Goal: Task Accomplishment & Management: Manage account settings

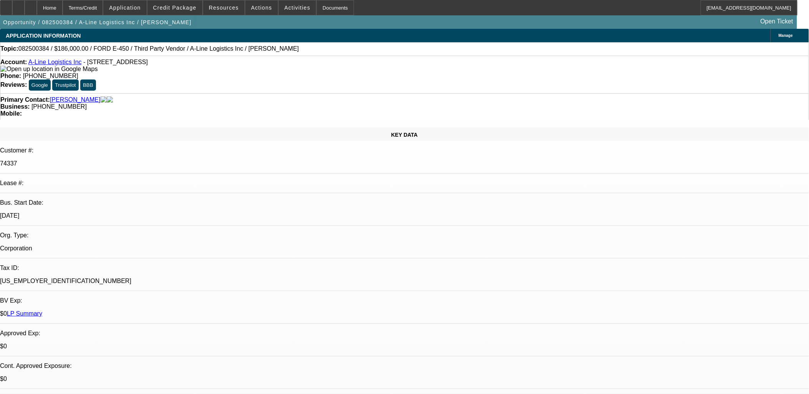
select select "0"
select select "0.1"
select select "0"
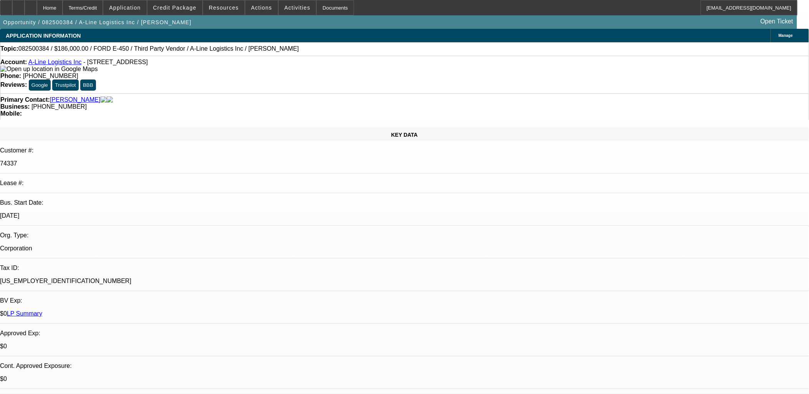
select select "0.1"
select select "0"
select select "0.1"
select select "0"
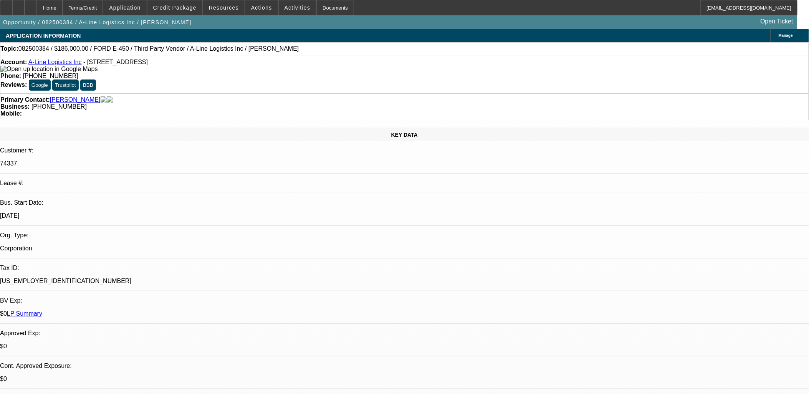
select select "0"
select select "0.1"
select select "1"
select select "4"
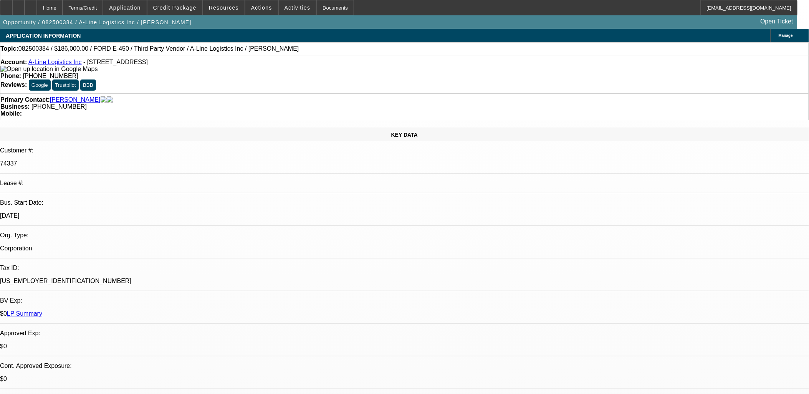
select select "1"
select select "4"
select select "1"
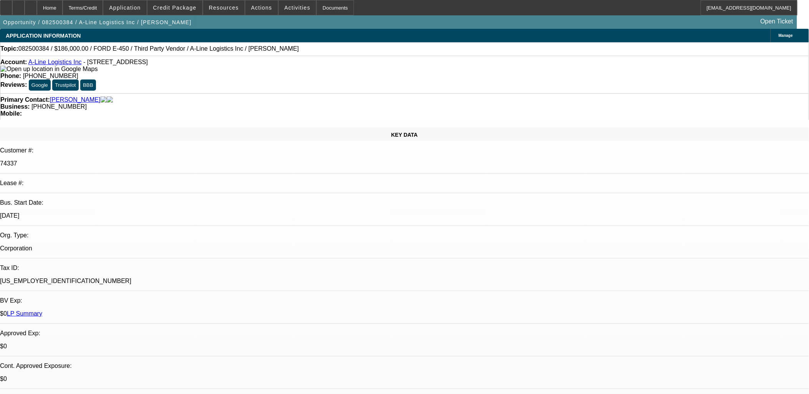
select select "4"
select select "1"
select select "4"
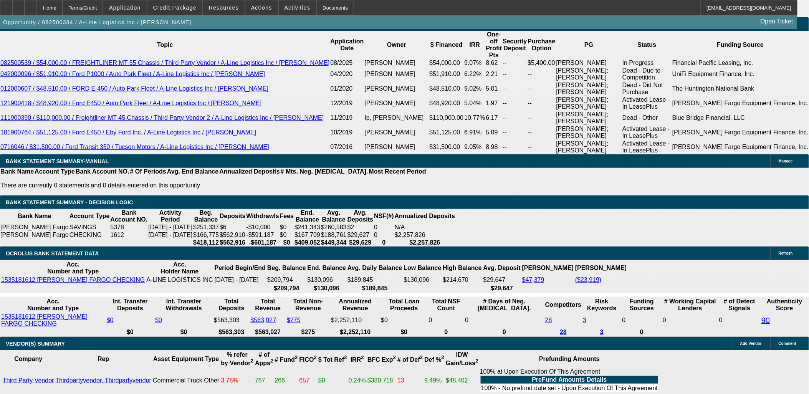
scroll to position [1408, 0]
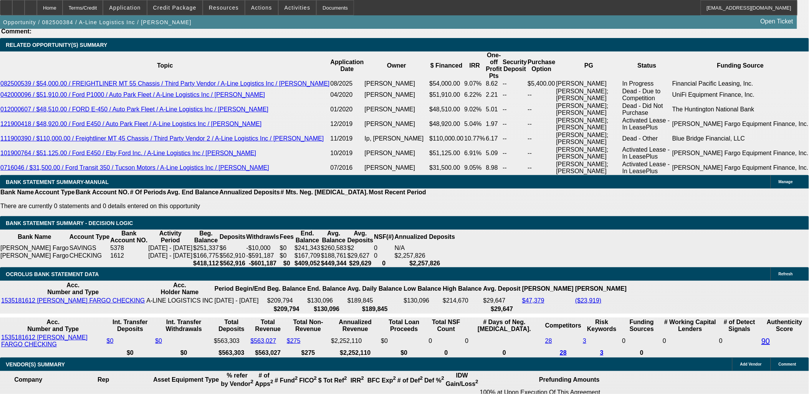
drag, startPoint x: 650, startPoint y: 275, endPoint x: 638, endPoint y: 288, distance: 18.0
drag, startPoint x: 639, startPoint y: 288, endPoint x: 643, endPoint y: 289, distance: 3.9
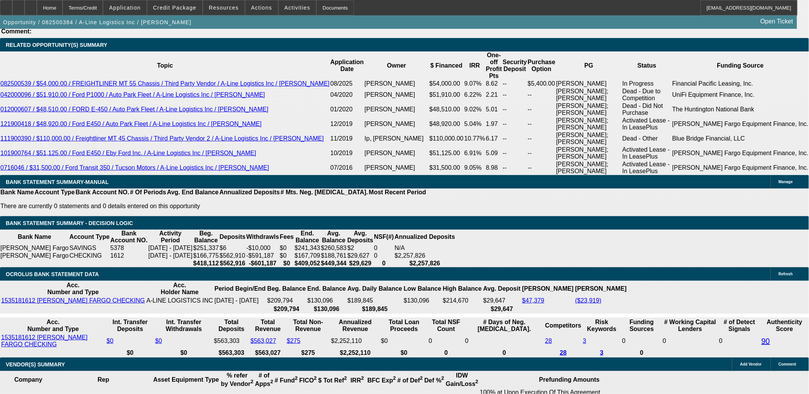
drag, startPoint x: 638, startPoint y: 288, endPoint x: 661, endPoint y: 308, distance: 30.5
drag, startPoint x: 661, startPoint y: 306, endPoint x: 633, endPoint y: 288, distance: 33.2
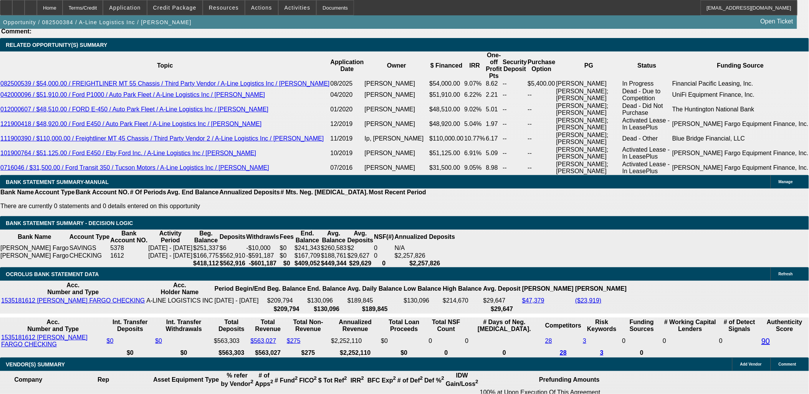
drag, startPoint x: 636, startPoint y: 291, endPoint x: 676, endPoint y: 306, distance: 42.9
drag, startPoint x: 676, startPoint y: 306, endPoint x: 671, endPoint y: 308, distance: 6.2
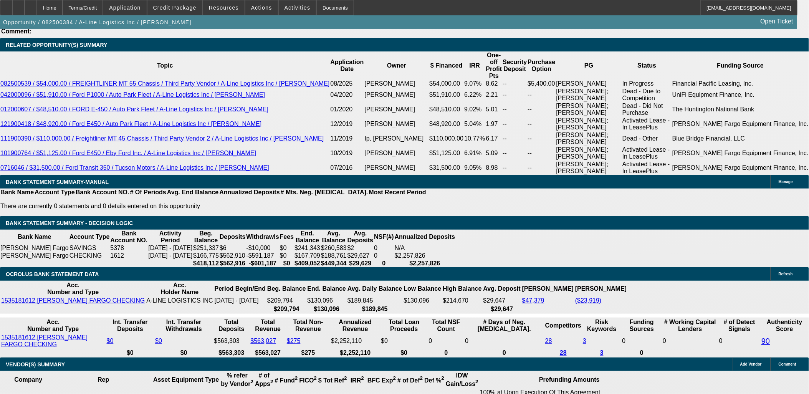
drag, startPoint x: 661, startPoint y: 300, endPoint x: 636, endPoint y: 288, distance: 27.5
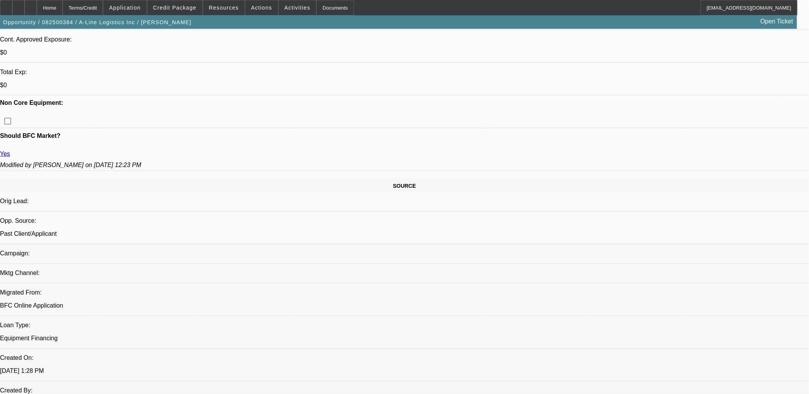
scroll to position [341, 0]
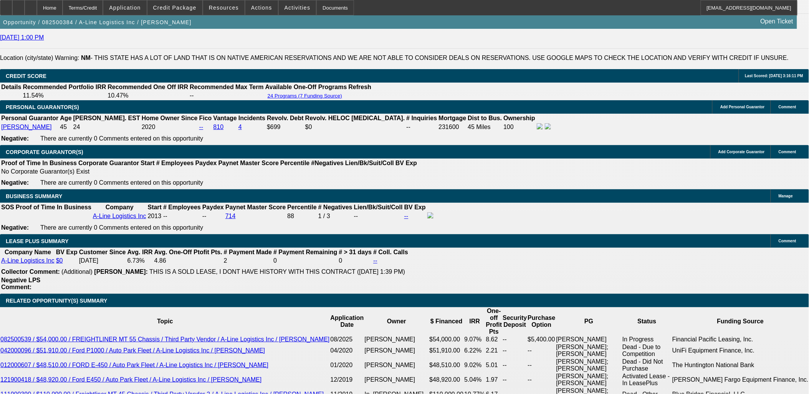
scroll to position [1365, 0]
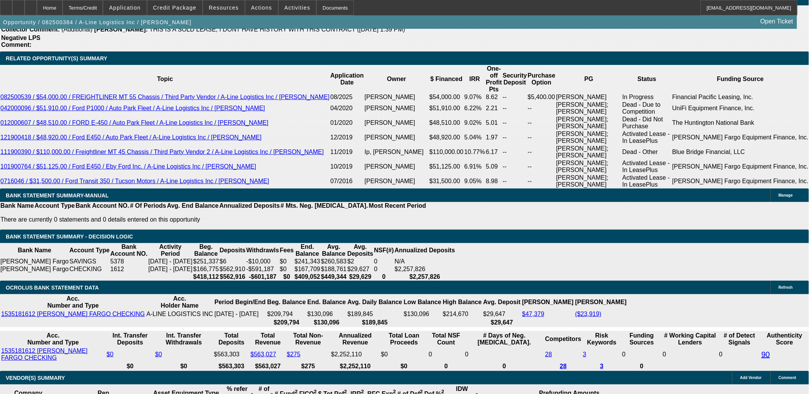
scroll to position [1408, 0]
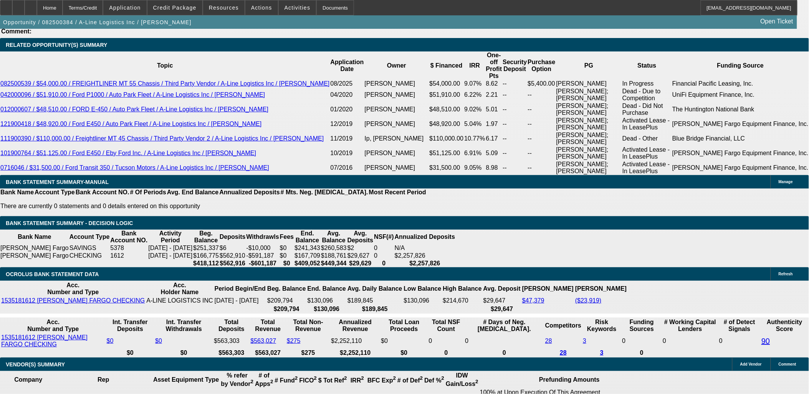
drag, startPoint x: 152, startPoint y: 144, endPoint x: 150, endPoint y: 149, distance: 5.8
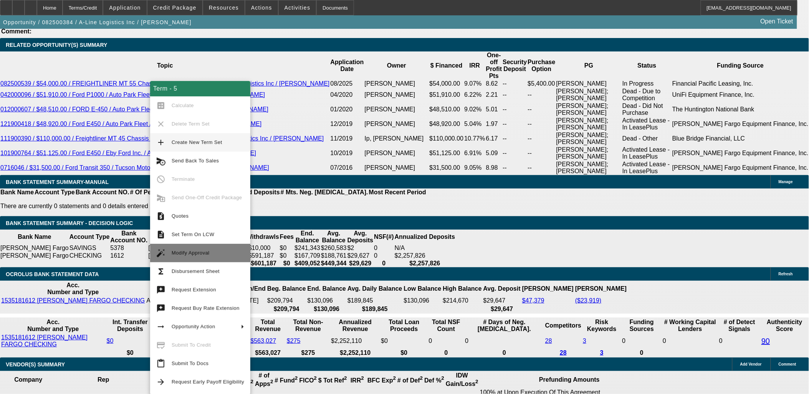
click at [194, 249] on span "Modify Approval" at bounding box center [208, 252] width 73 height 9
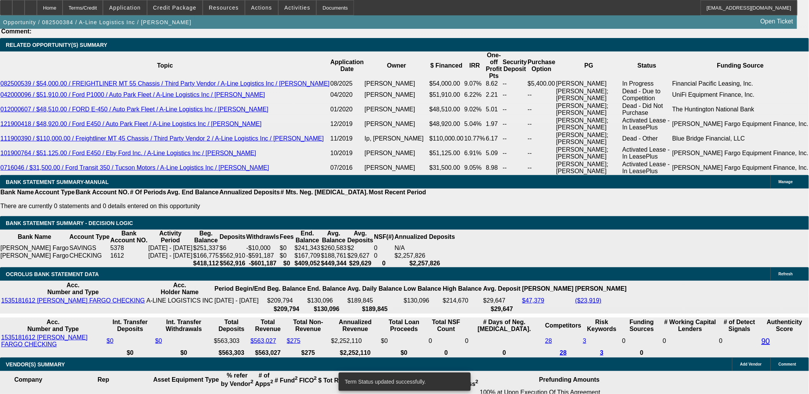
select select "0"
select select "0.1"
select select "4"
select select "0"
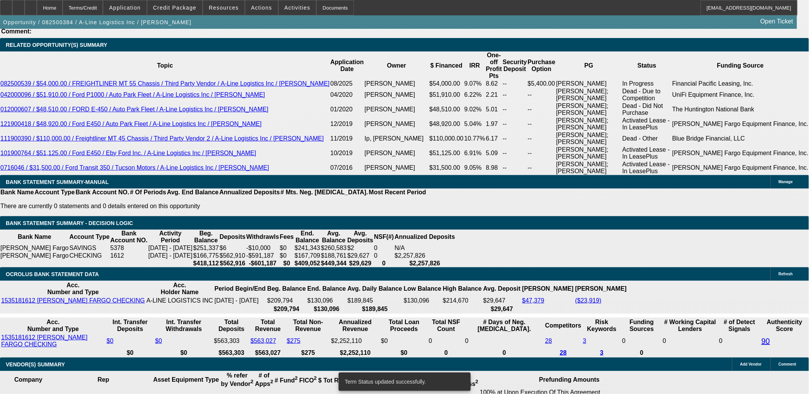
select select "0"
select select "0.1"
select select "4"
select select "0"
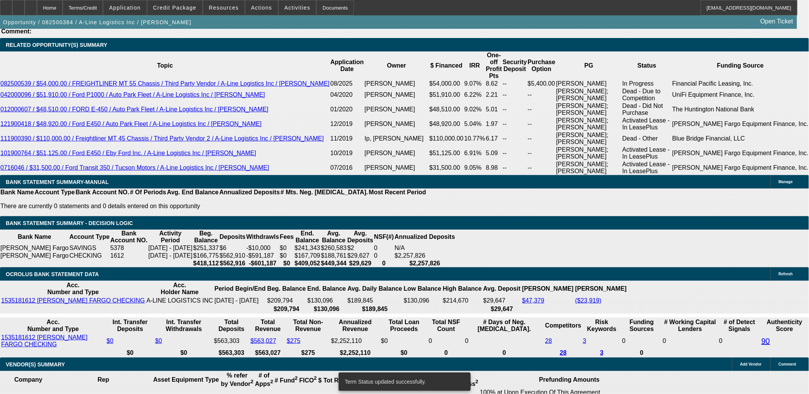
select select "0.1"
select select "4"
select select "0"
select select "0.1"
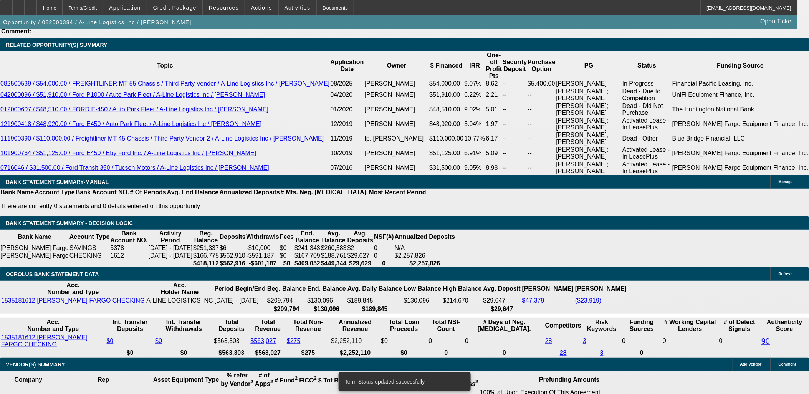
select select "4"
type input "8.8"
type input "UNKNOWN"
type input "$4,610.97"
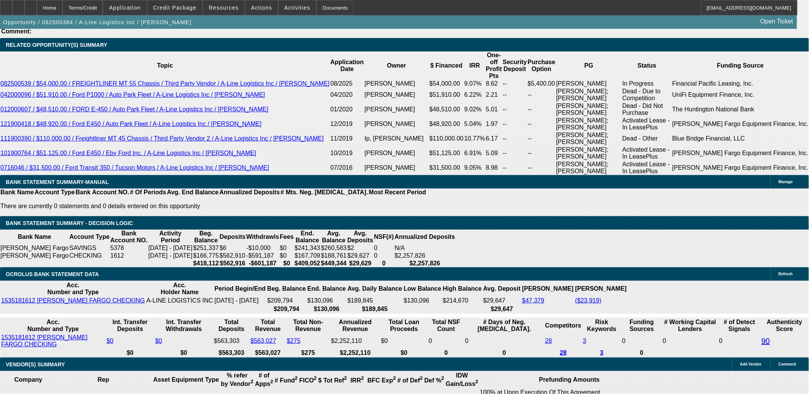
type input "8.8"
drag, startPoint x: 134, startPoint y: 227, endPoint x: 167, endPoint y: 223, distance: 33.3
type input "459"
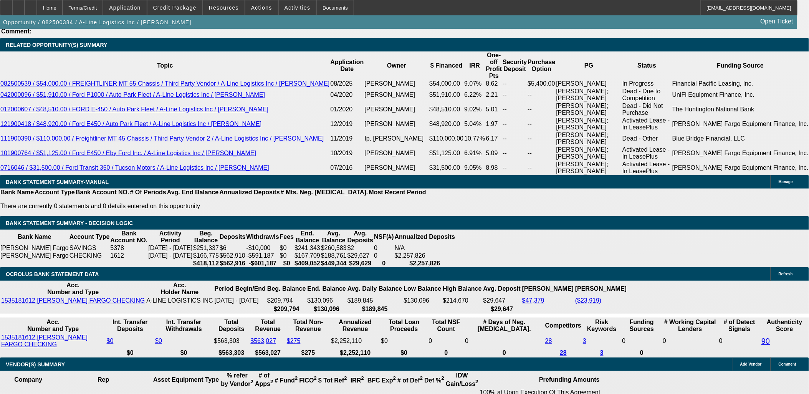
type input "4599.9"
type input "8.7"
type input "$4,599.99"
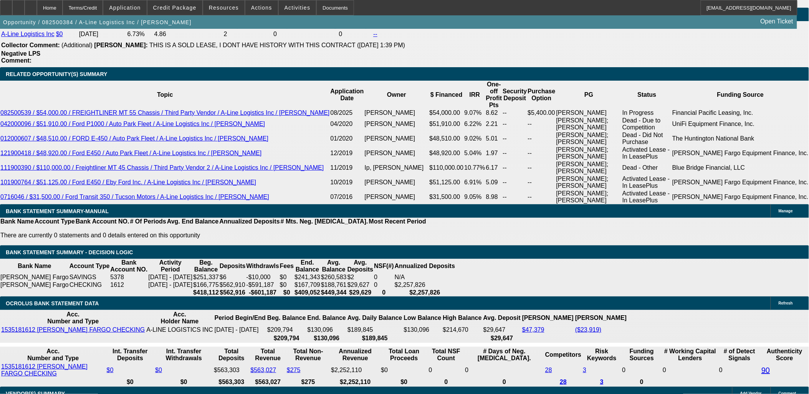
scroll to position [1323, 0]
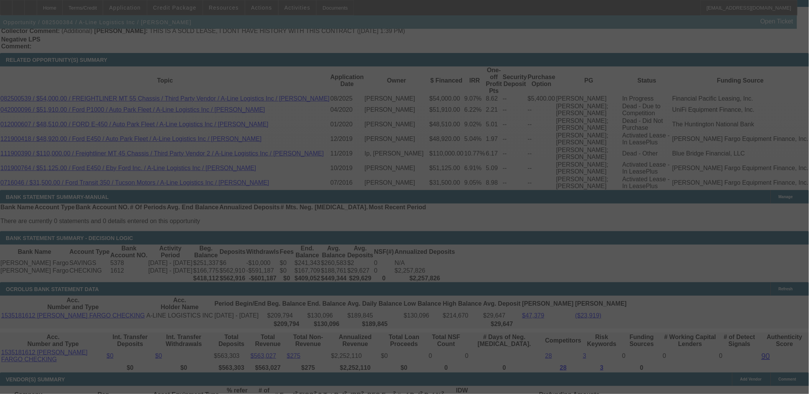
scroll to position [1408, 0]
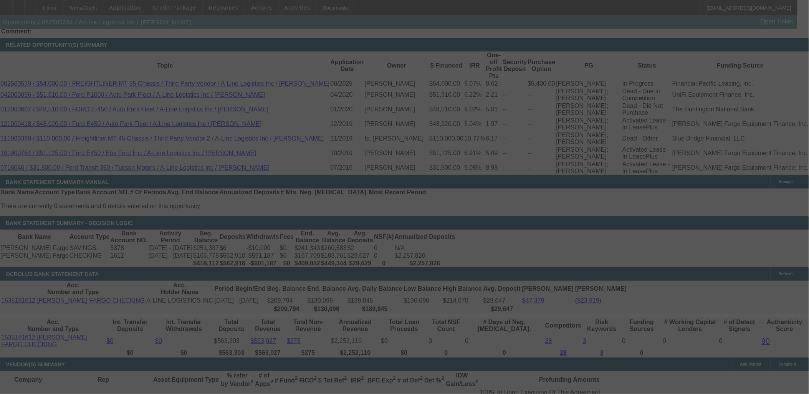
select select "0"
select select "0.1"
select select "4"
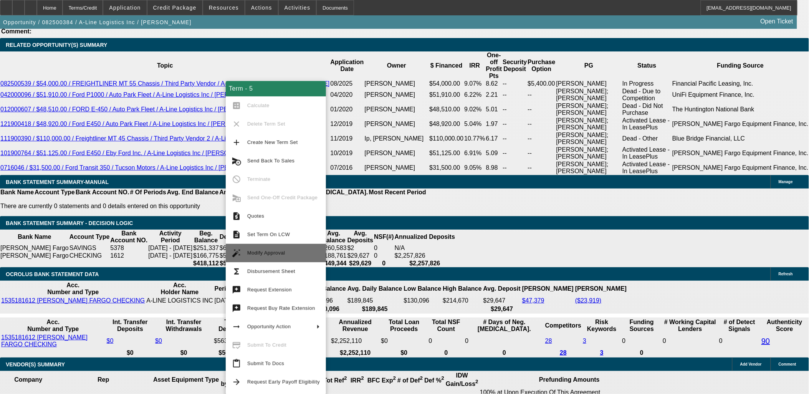
click at [298, 252] on span "Modify Approval" at bounding box center [283, 252] width 73 height 9
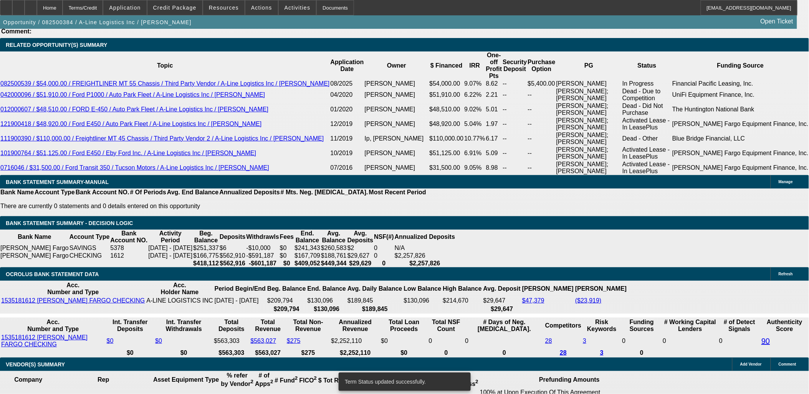
select select "0"
select select "0.1"
select select "4"
select select "0"
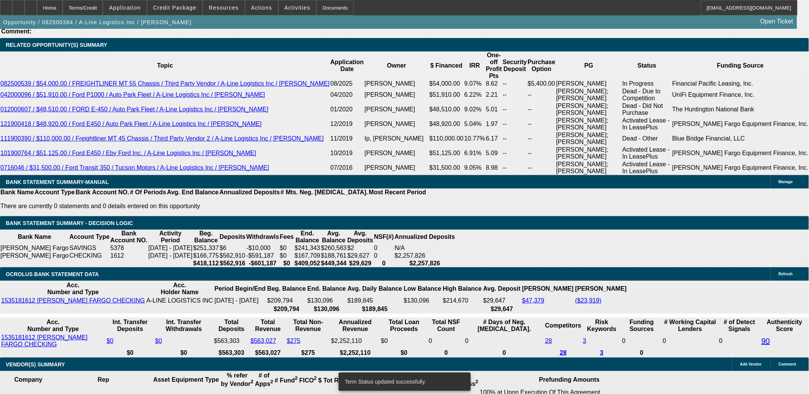
select select "0"
select select "0.1"
select select "4"
select select "0"
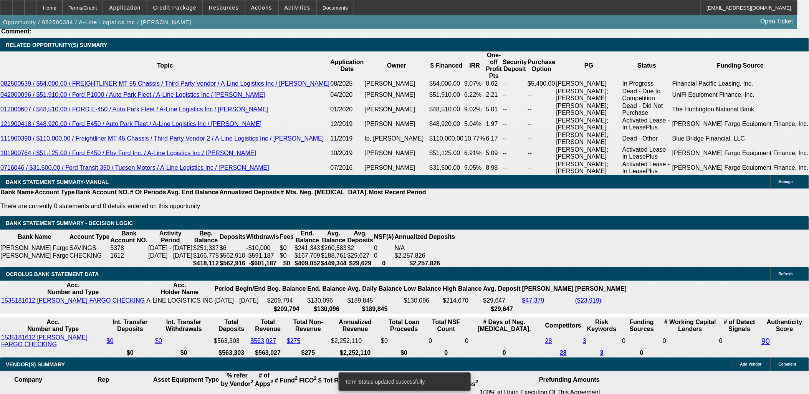
select select "0.1"
select select "4"
select select "0"
select select "0.1"
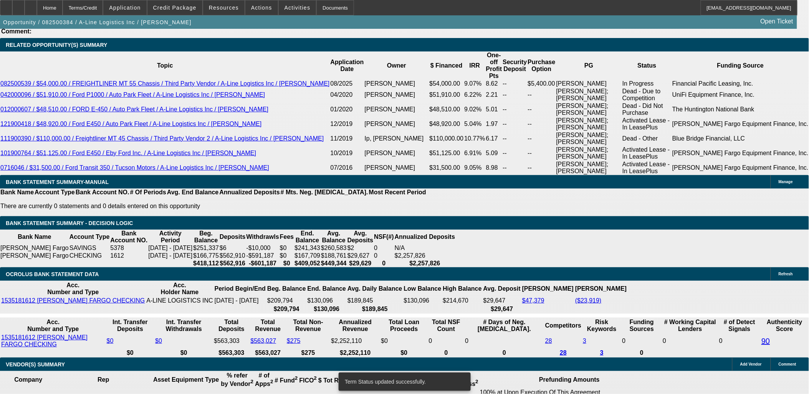
select select "4"
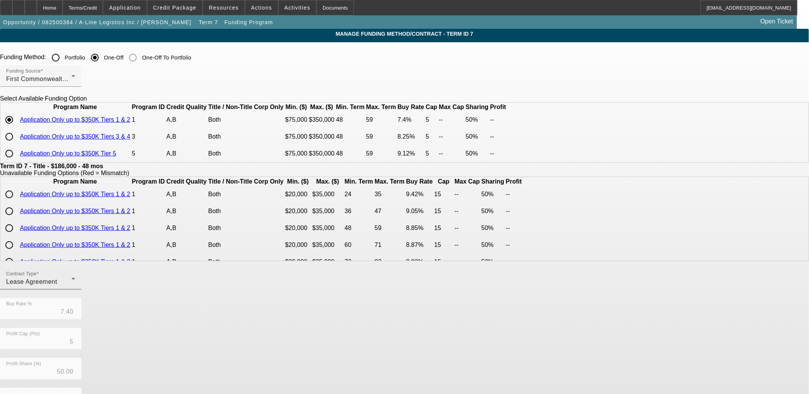
click at [71, 287] on div "Lease Agreement" at bounding box center [38, 281] width 65 height 9
click at [239, 339] on span "Equipment Finance Agreement" at bounding box center [236, 344] width 88 height 18
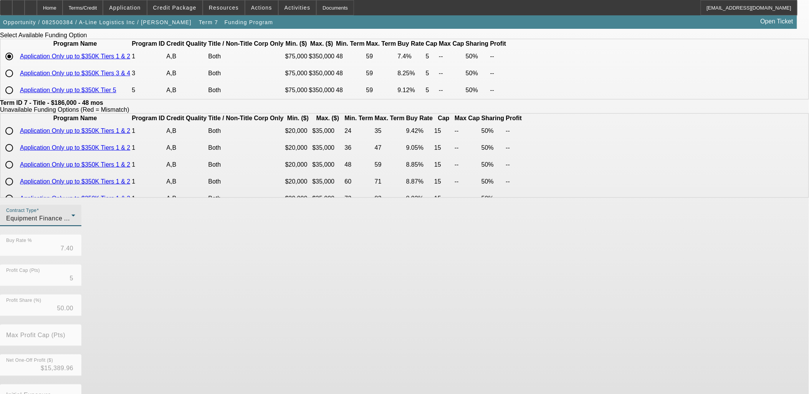
scroll to position [129, 0]
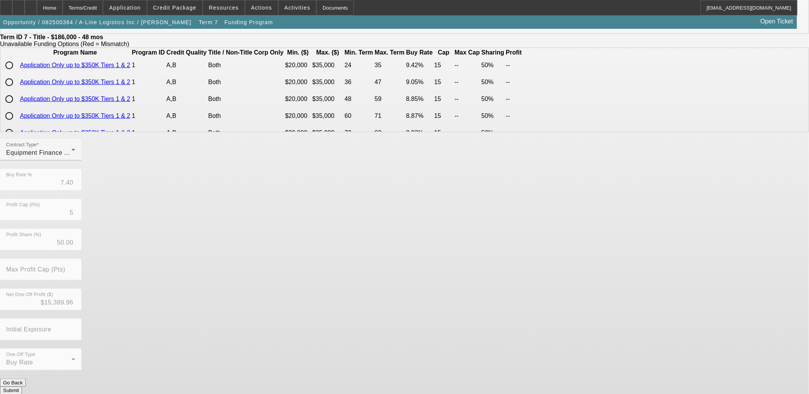
drag, startPoint x: 316, startPoint y: 369, endPoint x: 323, endPoint y: 384, distance: 16.7
click at [319, 374] on form "Funding Method: Portfolio One-Off One-Off To Portfolio Funding Source First Com…" at bounding box center [404, 161] width 809 height 481
click at [22, 387] on button "Submit" at bounding box center [11, 391] width 22 height 8
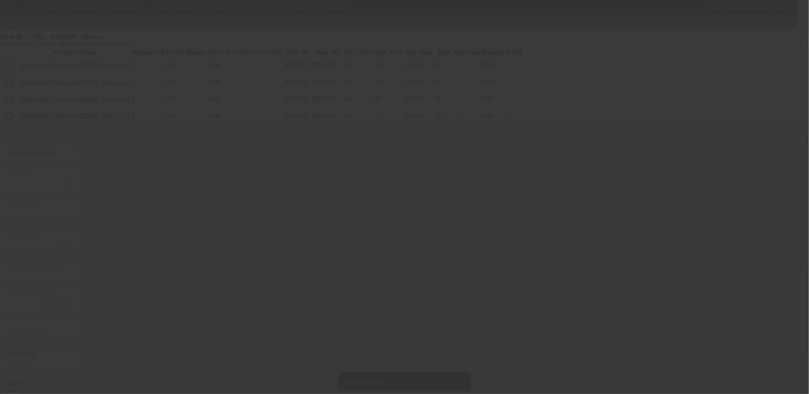
scroll to position [0, 0]
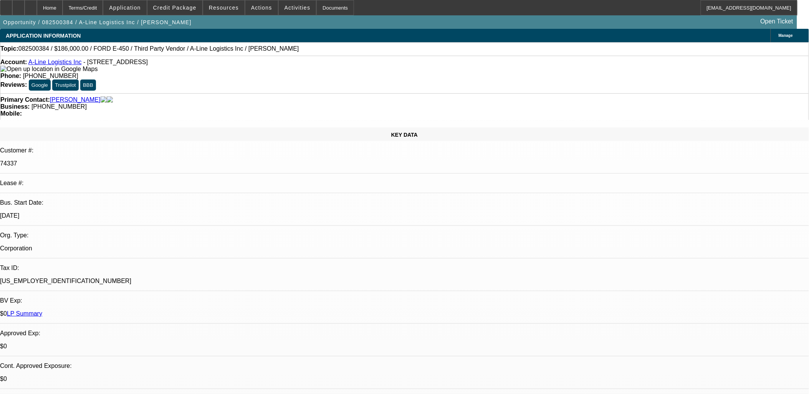
select select "0"
select select "6"
select select "0"
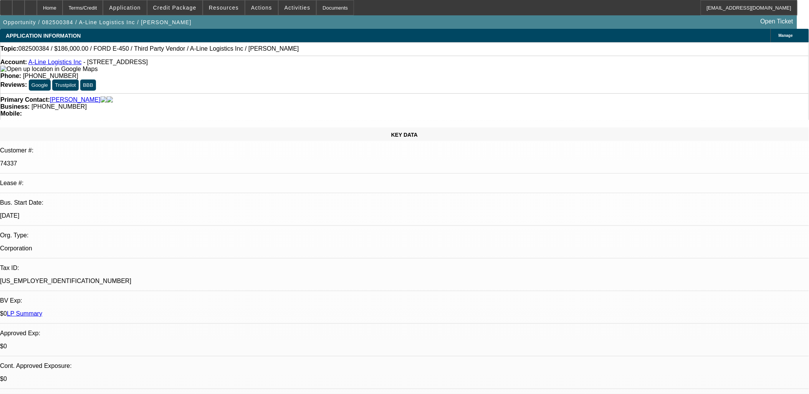
select select "0"
select select "0.1"
select select "4"
select select "0"
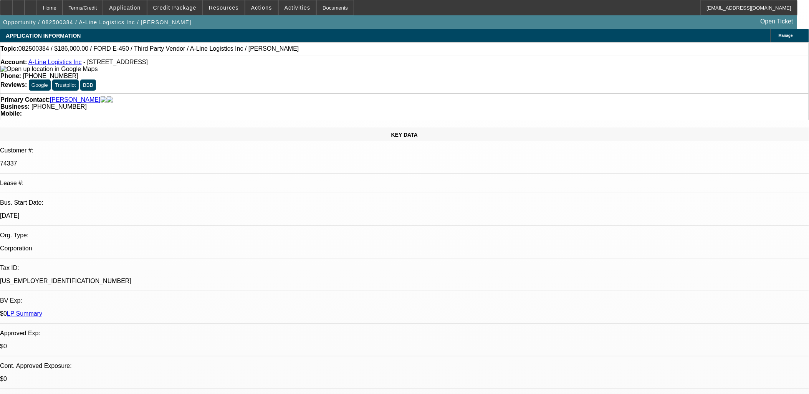
select select "0.1"
select select "4"
select select "0"
select select "0.1"
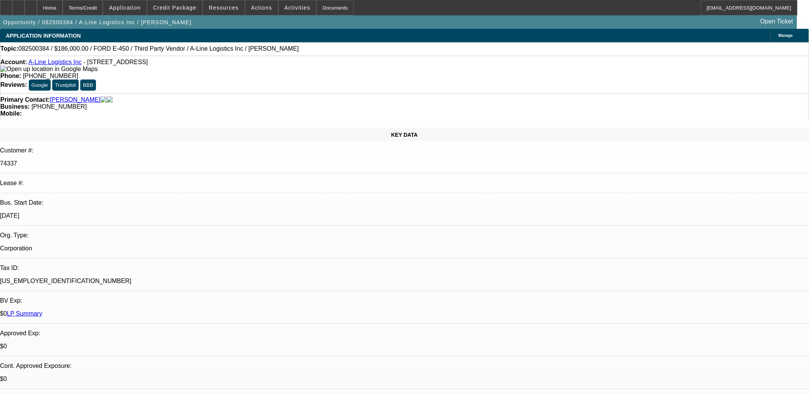
select select "4"
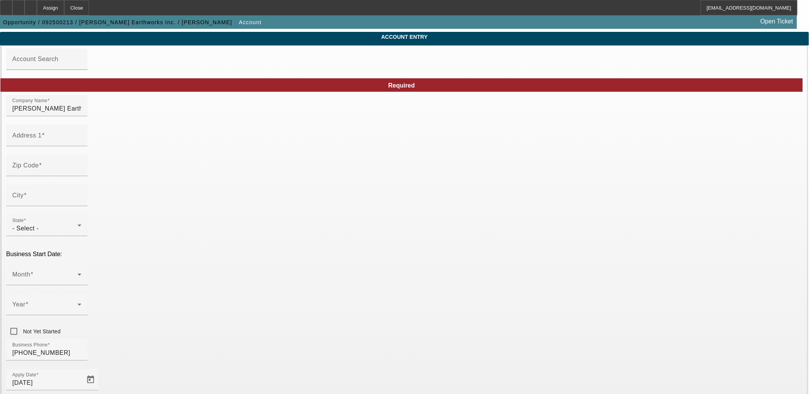
scroll to position [43, 0]
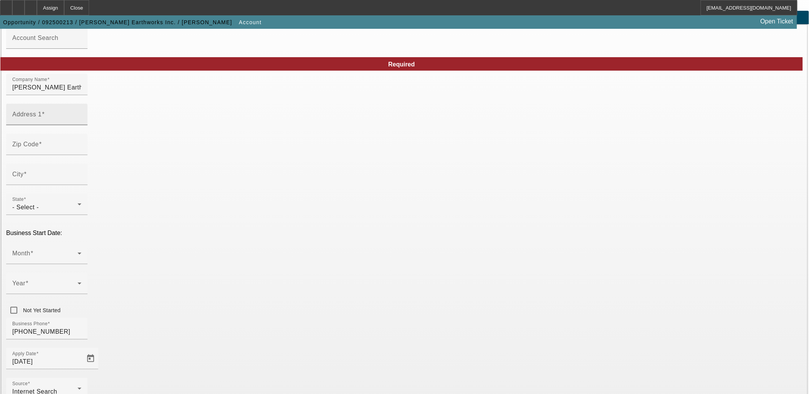
click at [81, 122] on input "Address 1" at bounding box center [46, 117] width 69 height 9
paste input "2135 Meares Rd"
type input "2135 Meares Rd"
click at [81, 155] on div "Zip Code" at bounding box center [46, 145] width 69 height 22
type input "27514"
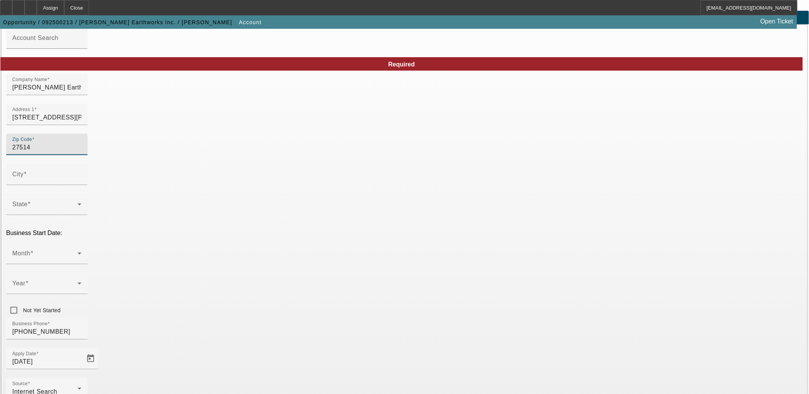
type input "Chapel Hill"
type input "Orange"
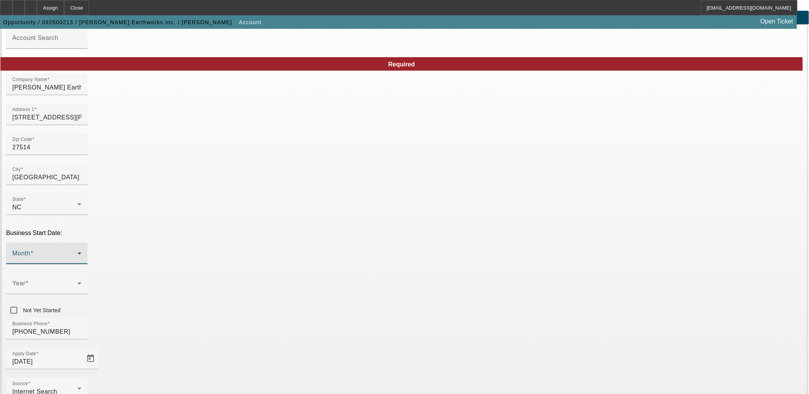
click at [78, 252] on span at bounding box center [44, 256] width 65 height 9
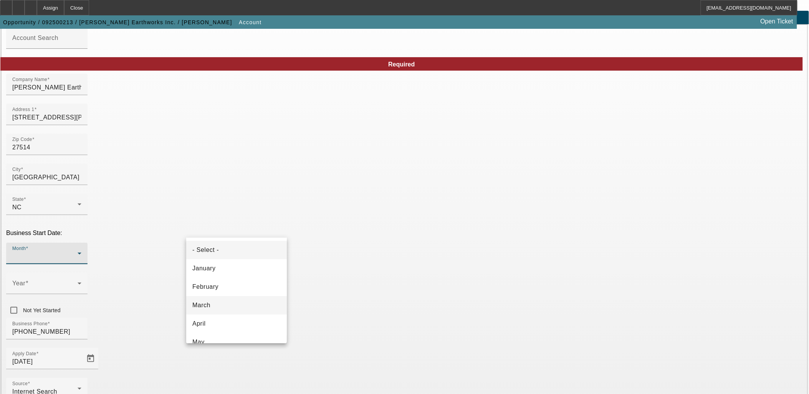
click at [240, 298] on mat-option "March" at bounding box center [236, 305] width 101 height 18
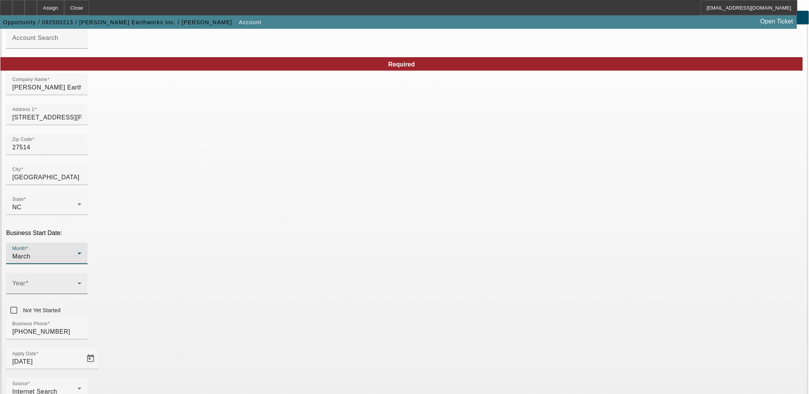
click at [78, 282] on span at bounding box center [44, 286] width 65 height 9
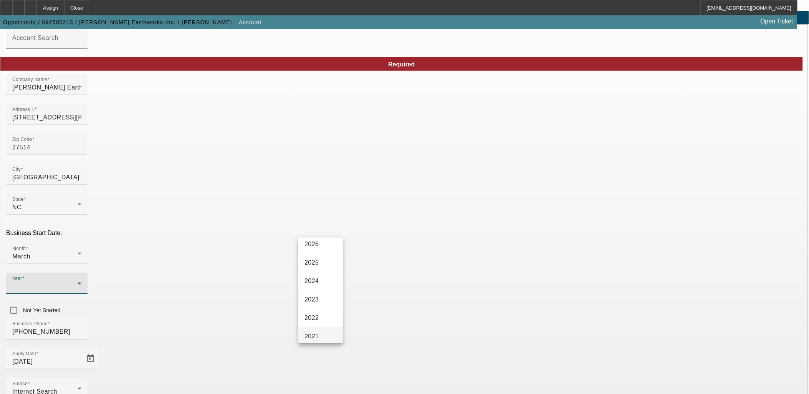
click at [319, 331] on mat-option "2021" at bounding box center [320, 336] width 45 height 18
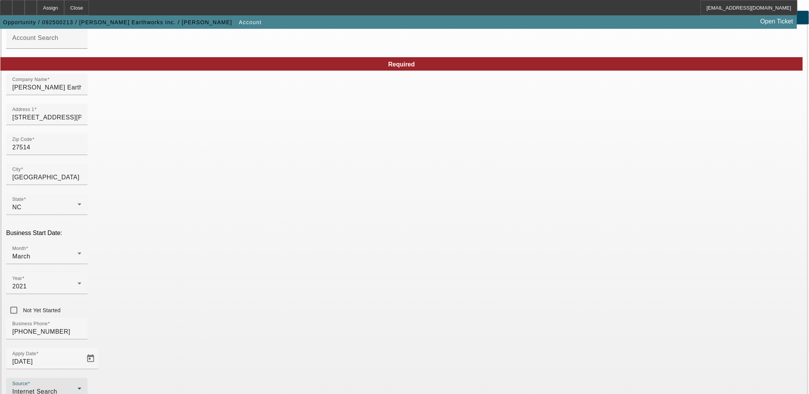
click at [57, 388] on span "Internet Search" at bounding box center [34, 391] width 45 height 7
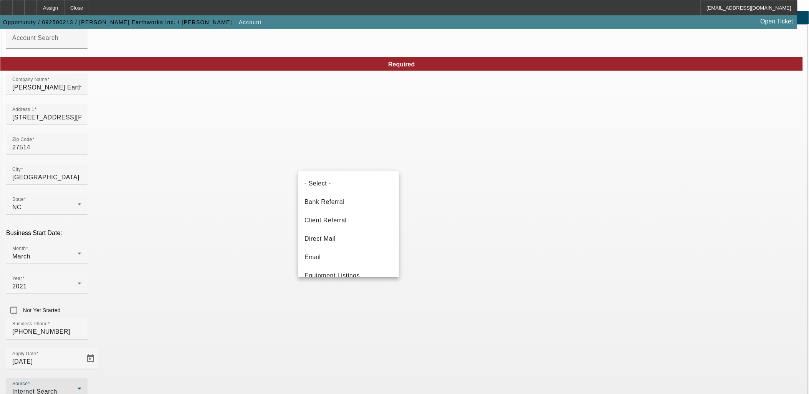
scroll to position [86, 0]
click at [335, 292] on div at bounding box center [404, 197] width 809 height 394
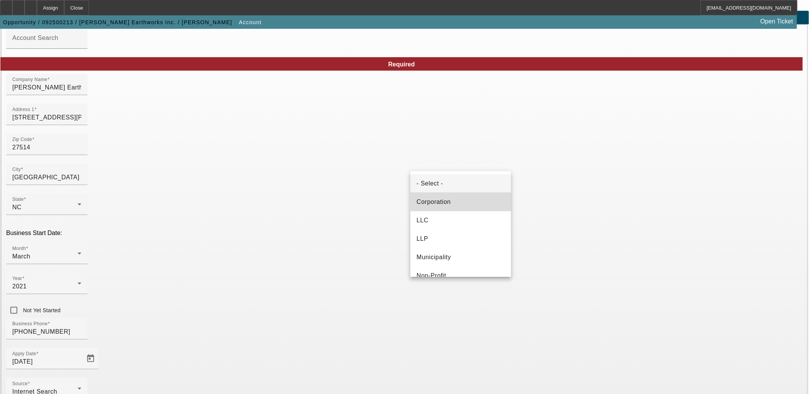
click at [469, 204] on mat-option "Corporation" at bounding box center [461, 202] width 101 height 18
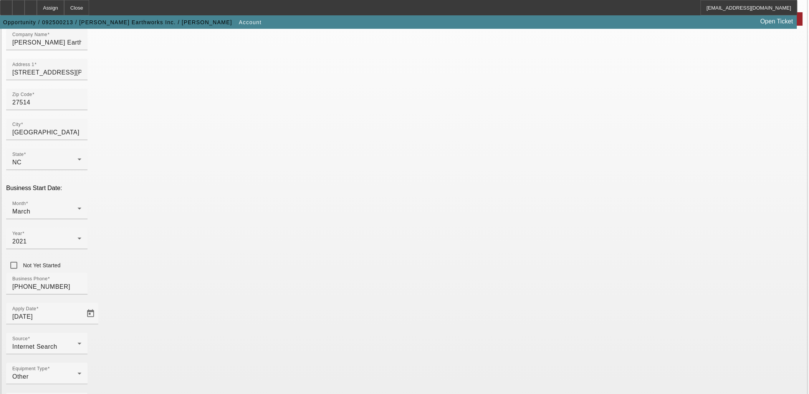
scroll to position [88, 0]
type input "862403301"
type input "L"
type input "Site work, land clearing"
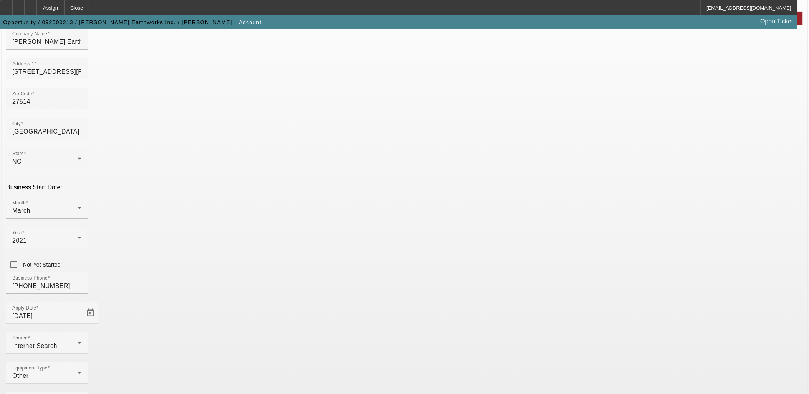
paste input "www.thomasearthworks.com"
type input "www.thomasearthworks.com"
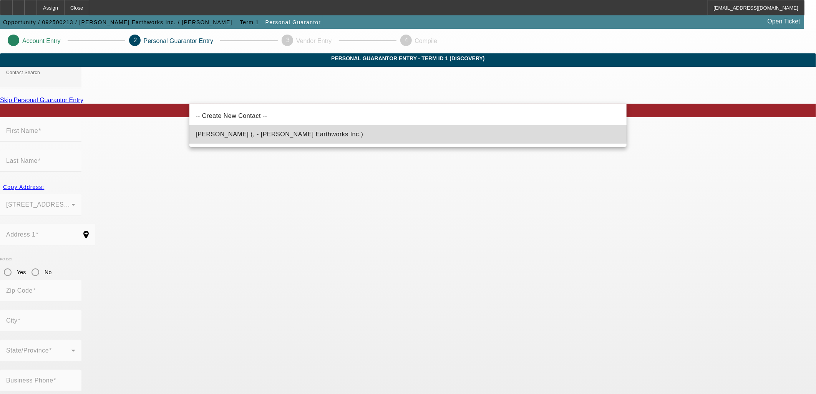
click at [214, 128] on mat-option "Thomas, Tim (, - Thomas Earthworks Inc.)" at bounding box center [407, 134] width 437 height 18
type input "Thomas, Tim (, - Thomas Earthworks Inc.)"
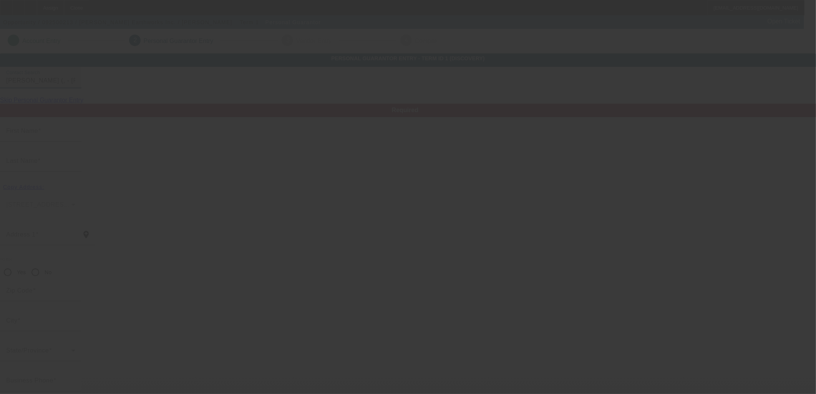
type input "Tim"
type input "Thomas"
radio input "true"
type input "tim@thomasearthworks.com"
type input "[PHONE_NUMBER]"
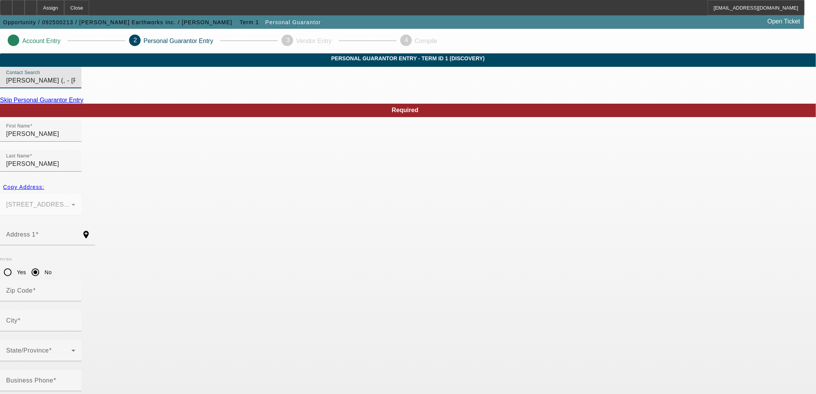
drag, startPoint x: 313, startPoint y: 98, endPoint x: 92, endPoint y: 93, distance: 221.3
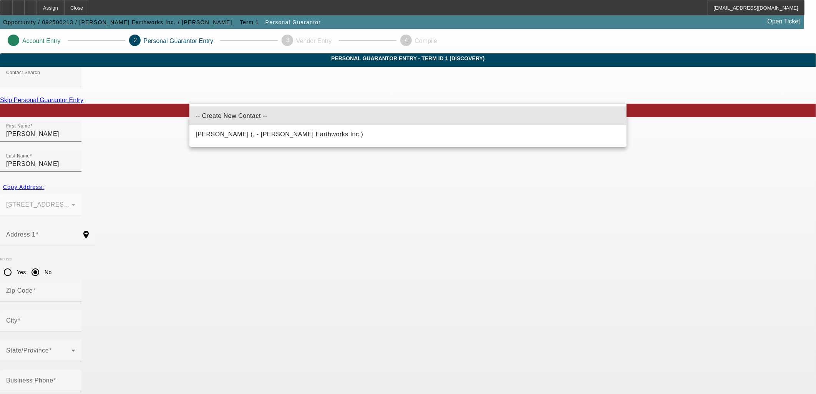
click at [257, 113] on mat-option "-- Create New Contact --" at bounding box center [407, 116] width 437 height 18
type input "-- Create New Contact --"
radio input "false"
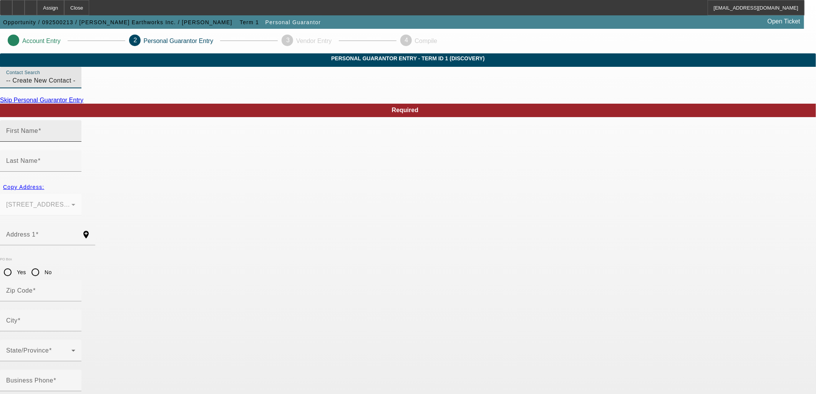
click at [75, 142] on div "First Name" at bounding box center [40, 131] width 69 height 22
type input "Kimberly"
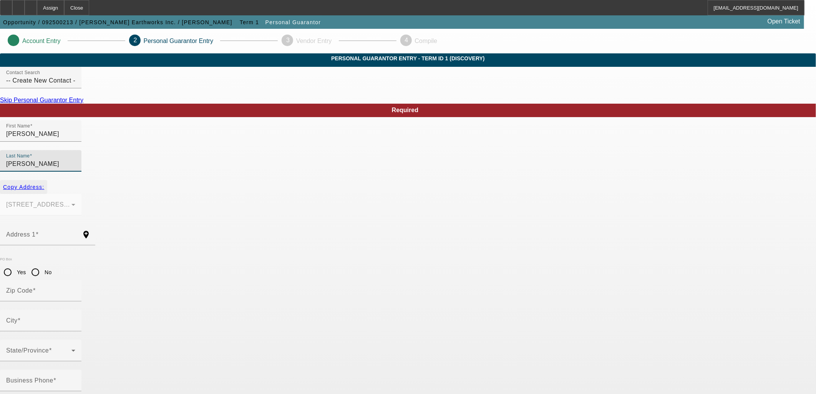
type input "Stoddard"
click at [47, 178] on span "button" at bounding box center [23, 187] width 47 height 18
type input "2135 Meares Rd"
type input "27514"
type input "Chapel Hill"
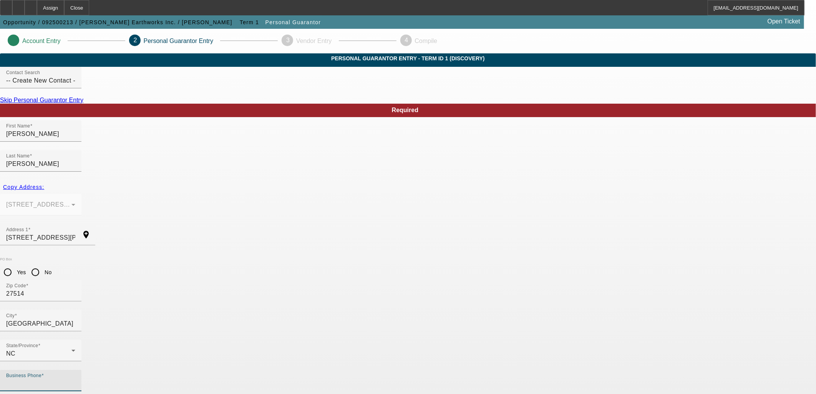
click at [75, 379] on input "Business Phone" at bounding box center [40, 383] width 69 height 9
type input "[PHONE_NUMBER]"
type input "51"
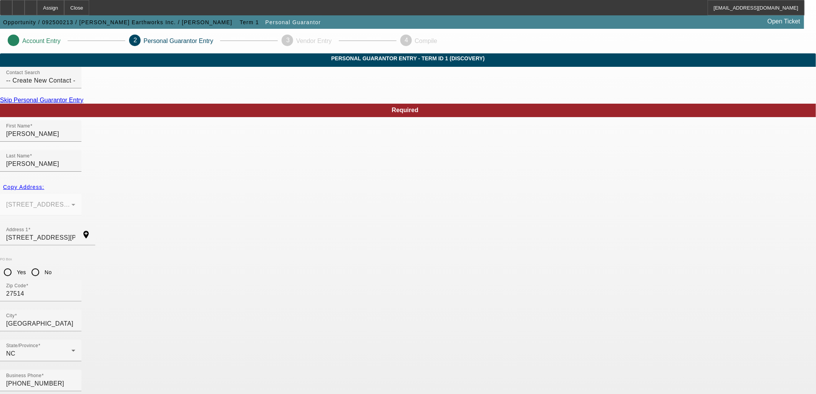
type input "255-86-7217"
type input "kim@thomasearthworks.com"
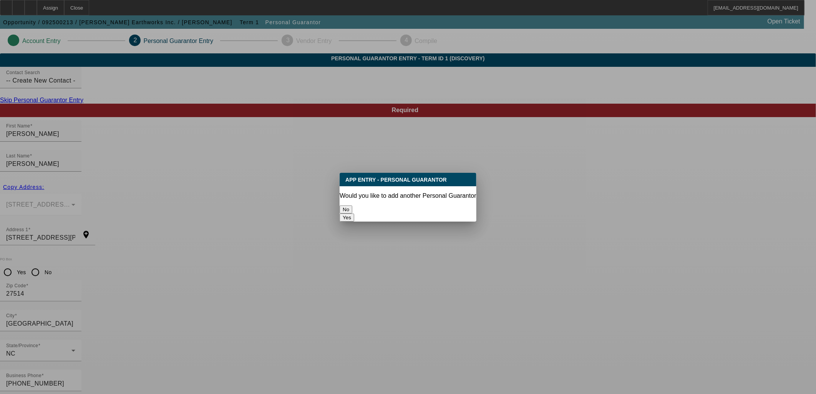
click at [352, 205] on button "No" at bounding box center [346, 209] width 13 height 8
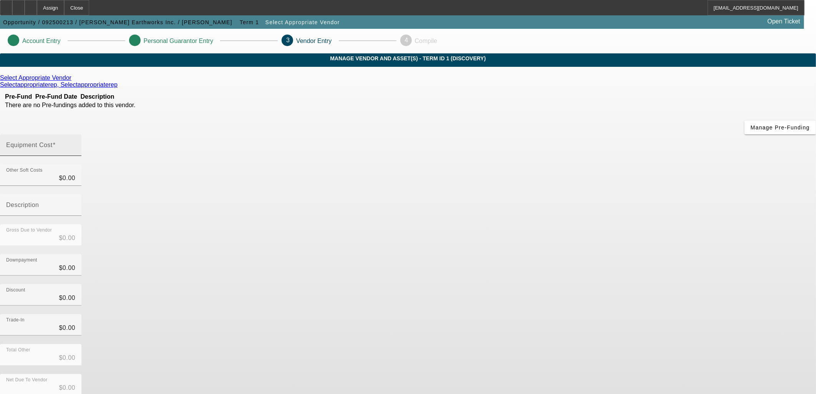
drag, startPoint x: 467, startPoint y: 105, endPoint x: 467, endPoint y: 98, distance: 6.9
click at [81, 156] on div at bounding box center [40, 160] width 81 height 8
click at [75, 144] on input "Equipment Cost" at bounding box center [40, 148] width 69 height 9
type input "3"
type input "$3.00"
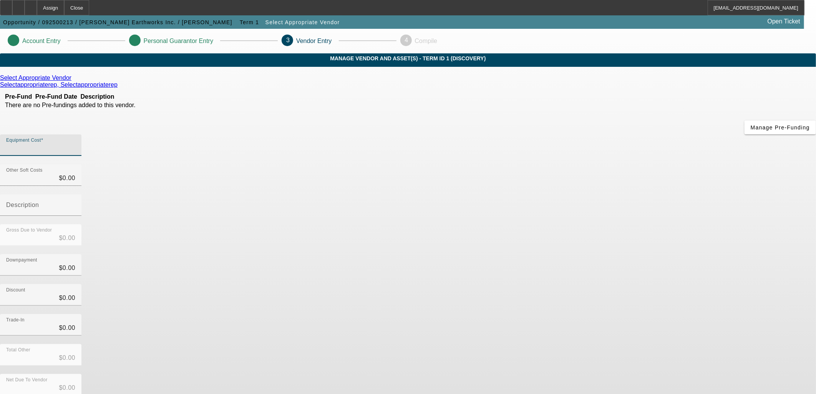
type input "$3.00"
type input "32"
type input "$32.00"
type input "325"
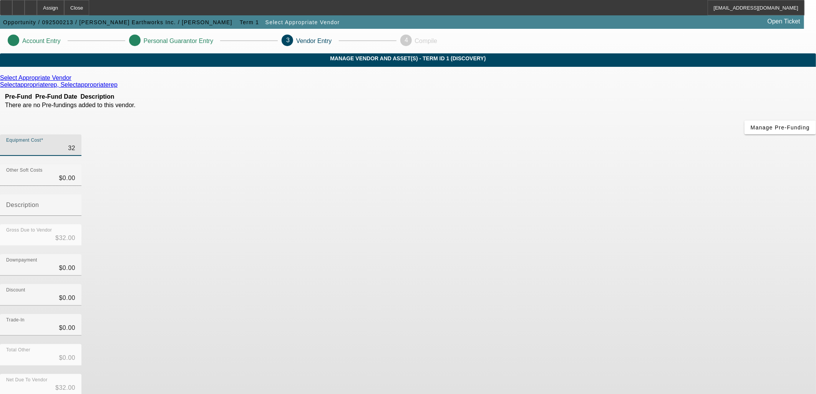
type input "$325.00"
type input "3250"
type input "$3,250.00"
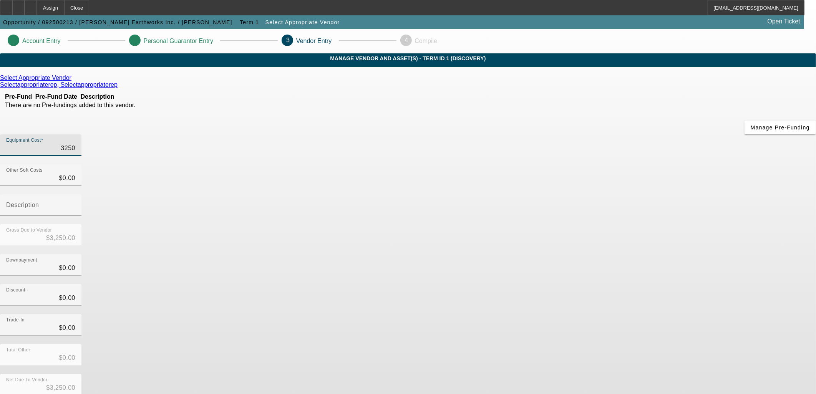
type input "32500"
type input "$32,500.00"
type input "325000"
type input "$325,000.00"
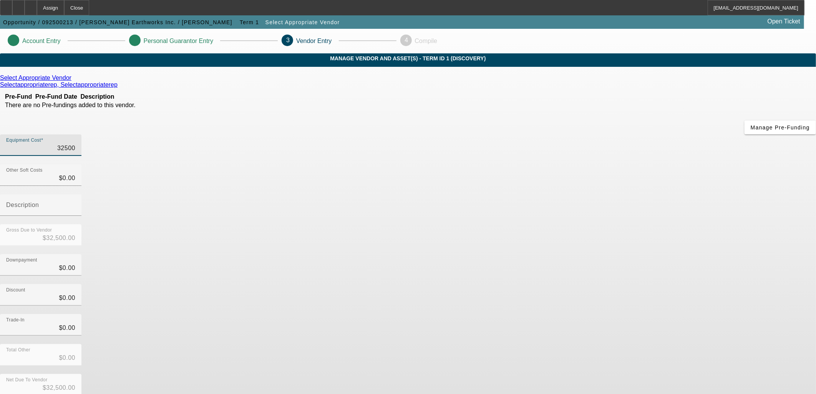
type input "$325,000.00"
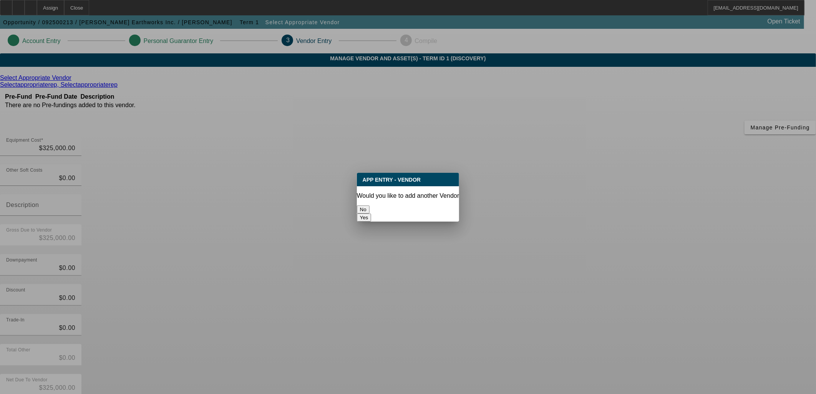
click at [369, 205] on button "No" at bounding box center [363, 209] width 13 height 8
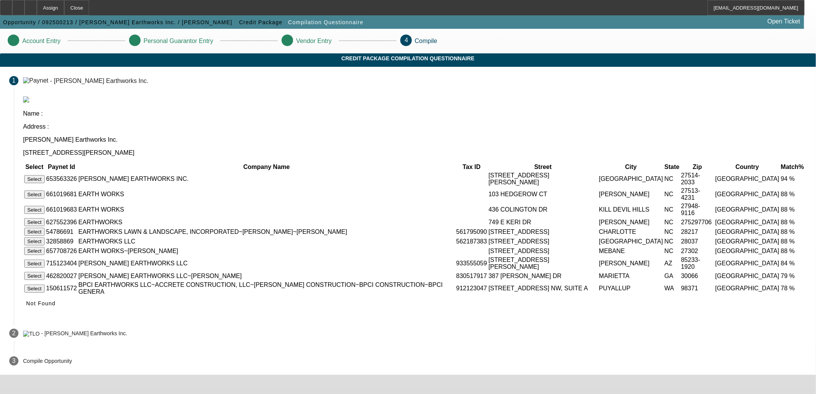
click at [45, 175] on button "Select" at bounding box center [34, 179] width 20 height 8
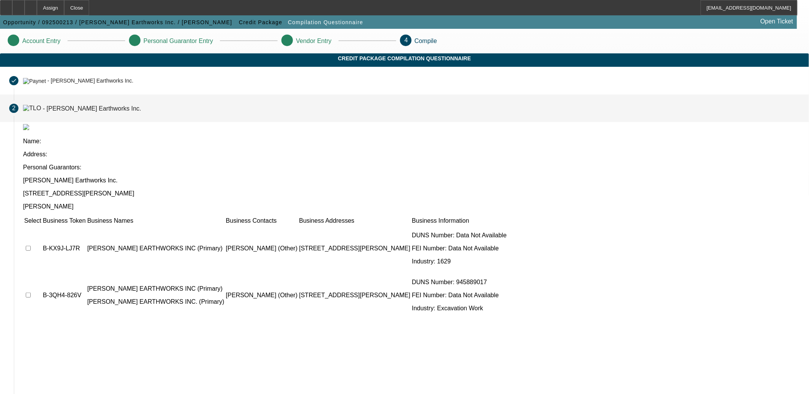
click at [41, 225] on td at bounding box center [33, 248] width 18 height 46
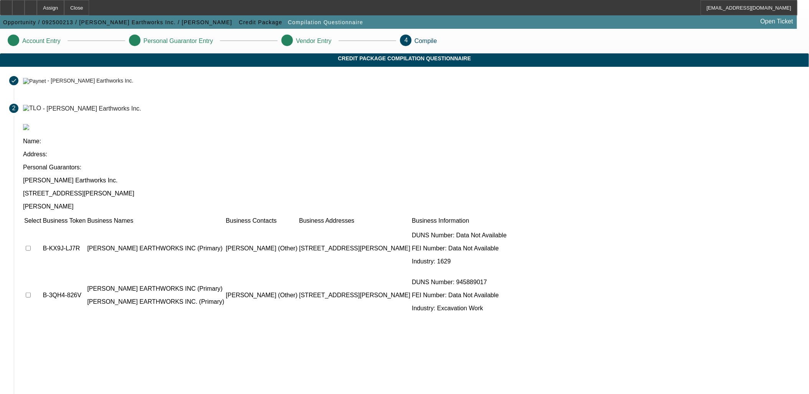
click at [31, 246] on input "checkbox" at bounding box center [28, 248] width 5 height 5
checkbox input "true"
click at [31, 293] on input "checkbox" at bounding box center [28, 295] width 5 height 5
checkbox input "true"
drag, startPoint x: 569, startPoint y: 381, endPoint x: 567, endPoint y: 385, distance: 4.1
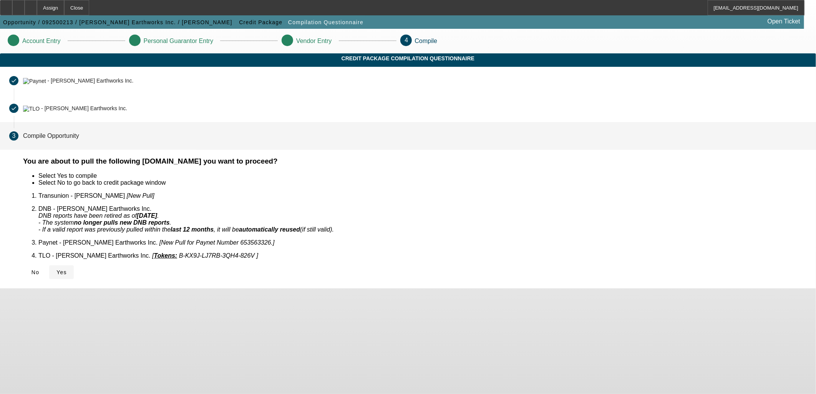
click at [67, 269] on span "Yes" at bounding box center [61, 272] width 10 height 6
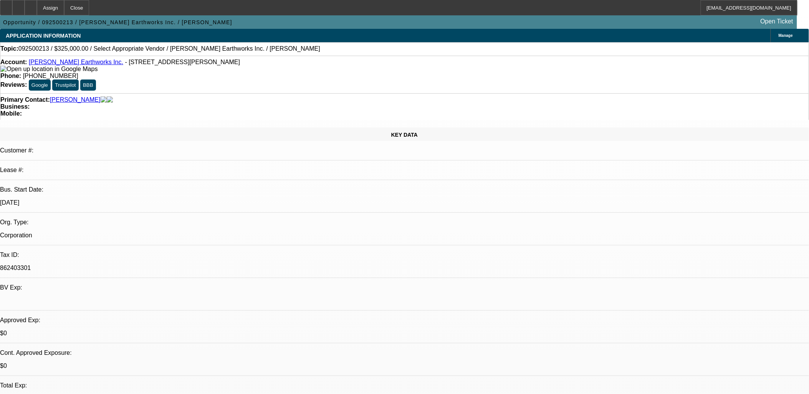
select select "0"
select select "2"
select select "0.1"
select select "1"
select select "2"
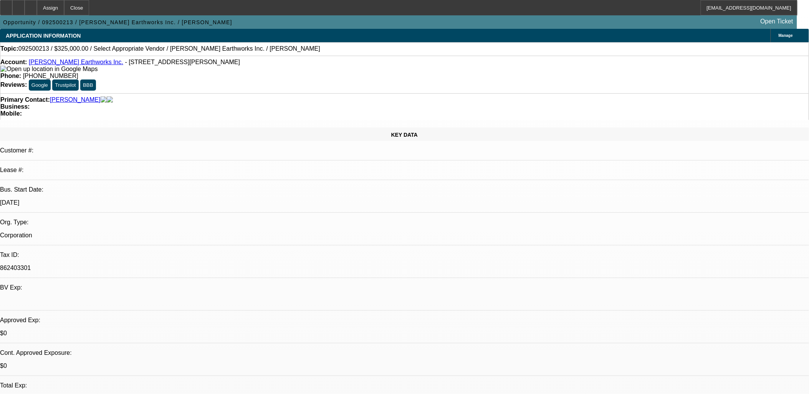
select select "4"
click at [18, 5] on icon at bounding box center [18, 5] width 0 height 0
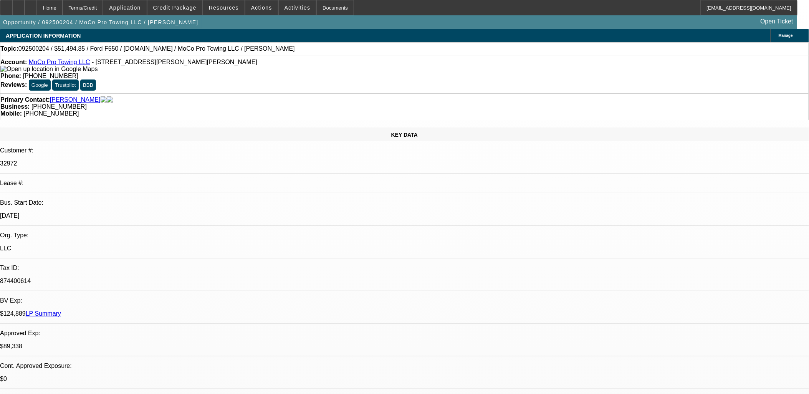
select select "0"
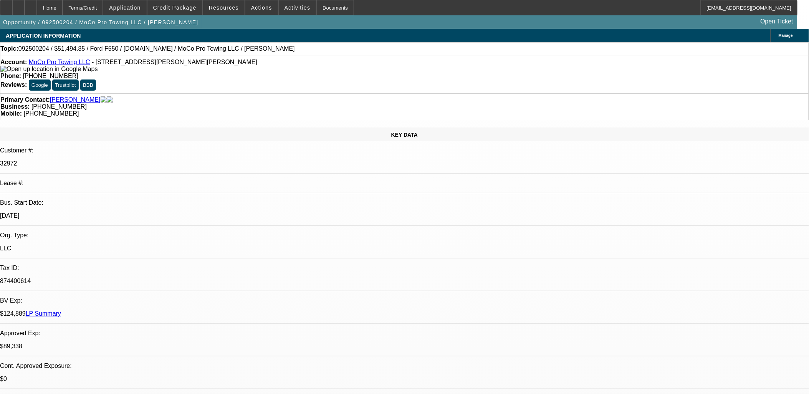
select select "0"
select select "1"
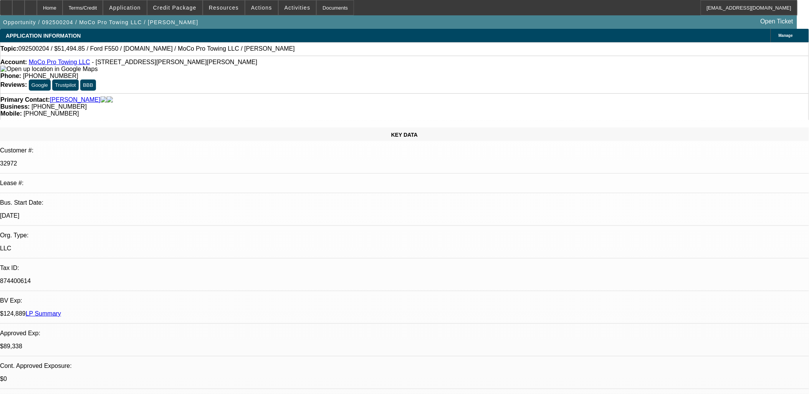
select select "2"
select select "6"
select select "1"
select select "2"
select select "6"
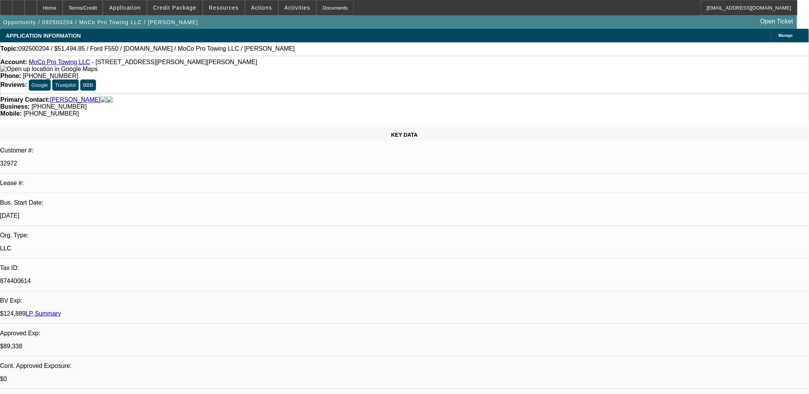
select select "1"
select select "2"
select select "6"
drag, startPoint x: 313, startPoint y: 184, endPoint x: 189, endPoint y: 166, distance: 125.2
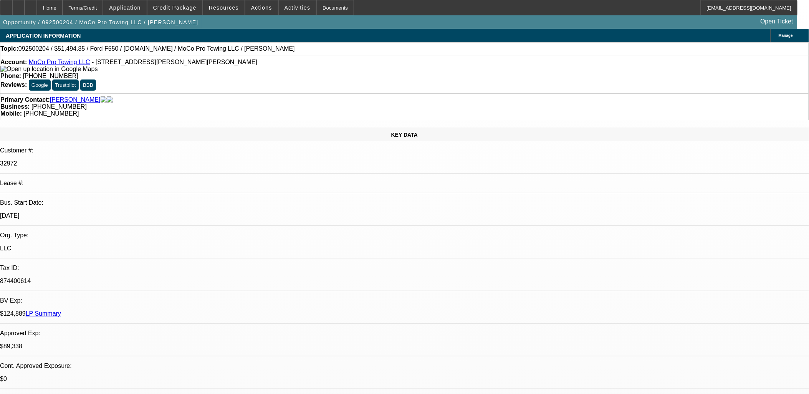
drag, startPoint x: 187, startPoint y: 167, endPoint x: 325, endPoint y: 185, distance: 138.7
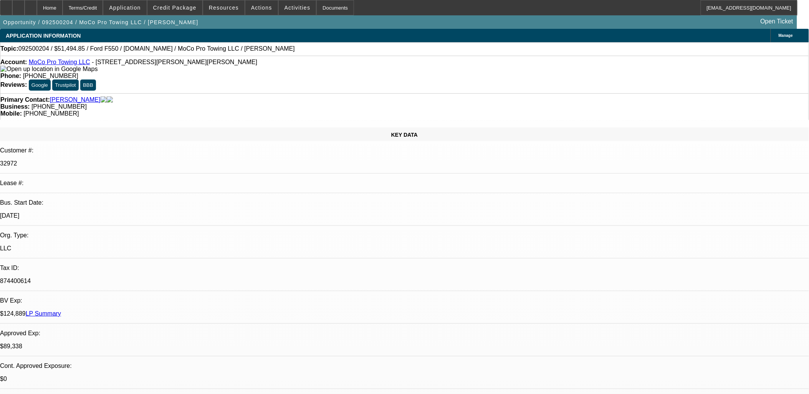
drag, startPoint x: 325, startPoint y: 185, endPoint x: 182, endPoint y: 164, distance: 144.4
drag, startPoint x: 225, startPoint y: 177, endPoint x: 346, endPoint y: 188, distance: 121.8
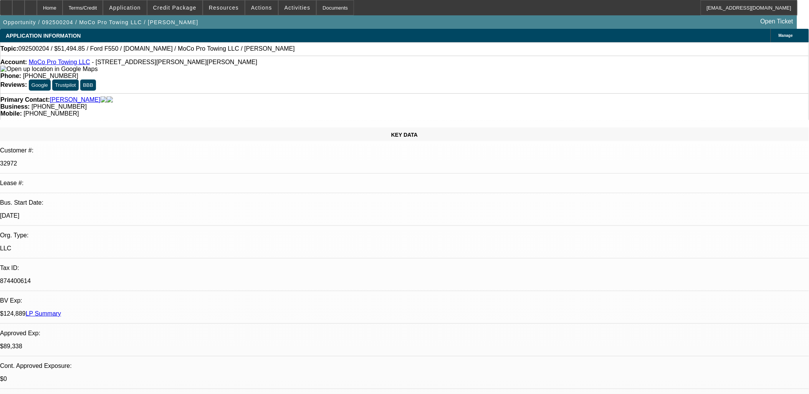
drag, startPoint x: 346, startPoint y: 188, endPoint x: 438, endPoint y: 196, distance: 91.7
drag, startPoint x: 228, startPoint y: 174, endPoint x: 189, endPoint y: 167, distance: 40.0
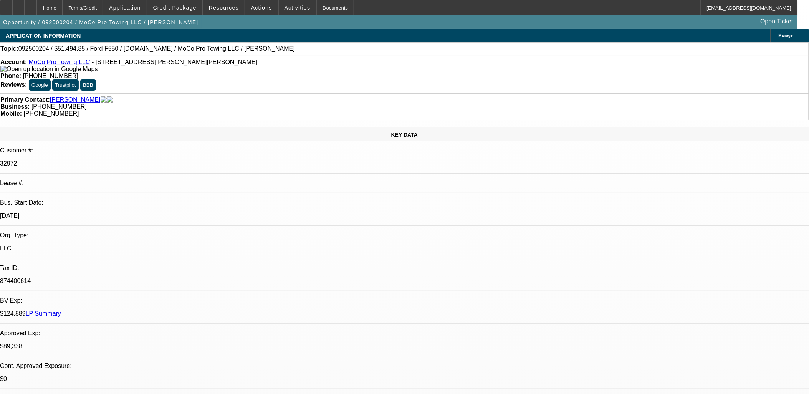
drag, startPoint x: 189, startPoint y: 167, endPoint x: 314, endPoint y: 189, distance: 127.1
drag, startPoint x: 195, startPoint y: 170, endPoint x: 313, endPoint y: 194, distance: 120.6
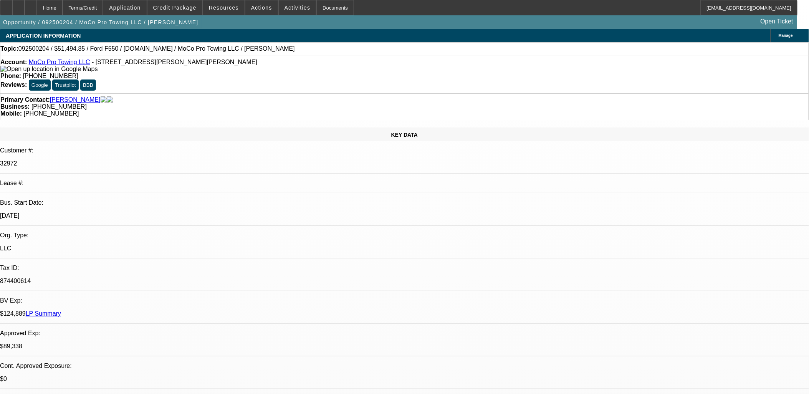
drag, startPoint x: 313, startPoint y: 194, endPoint x: 289, endPoint y: 190, distance: 24.5
select select "0"
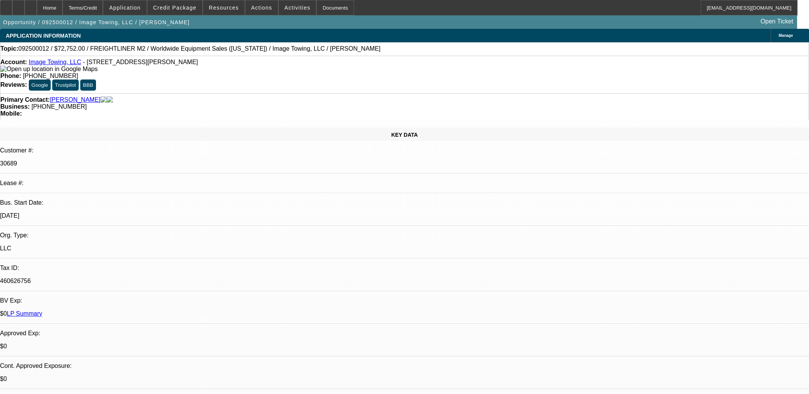
select select "6"
select select "0"
select select "6"
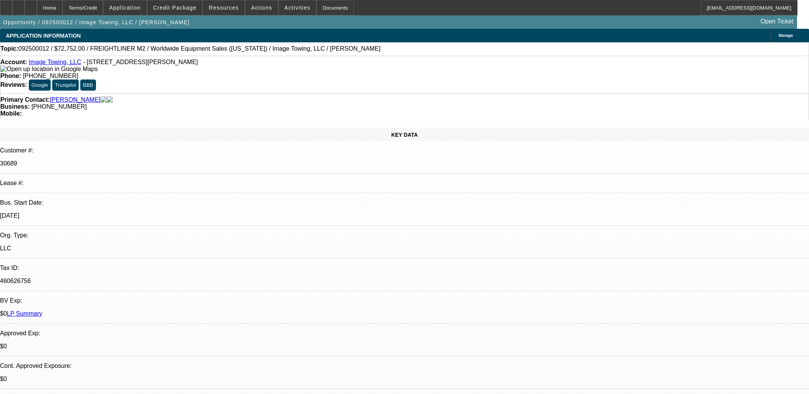
select select "0"
select select "6"
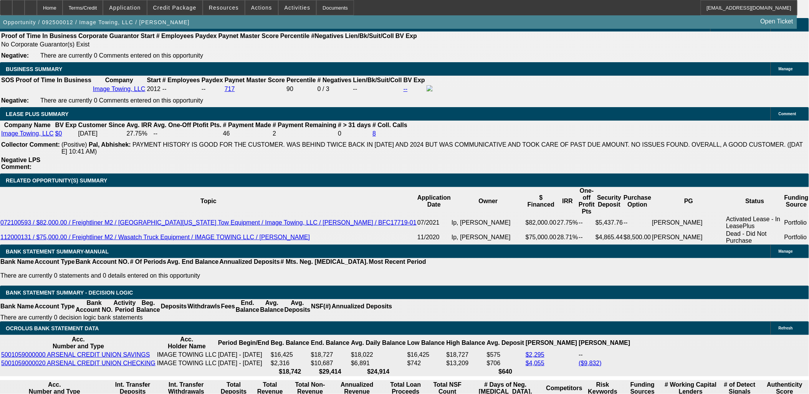
scroll to position [1237, 0]
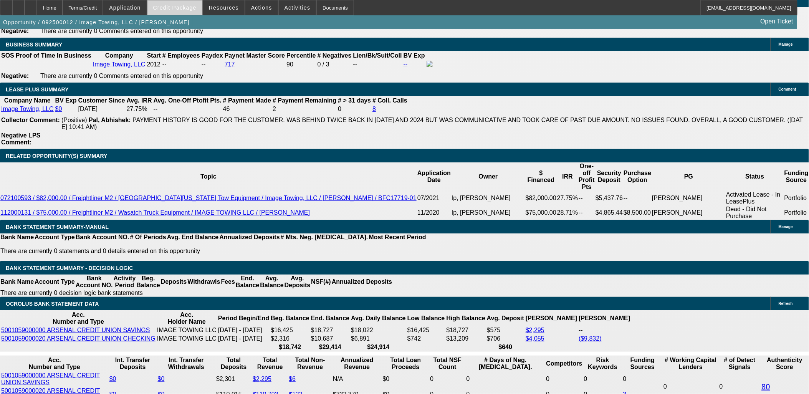
click at [196, 10] on span "Credit Package" at bounding box center [174, 8] width 43 height 6
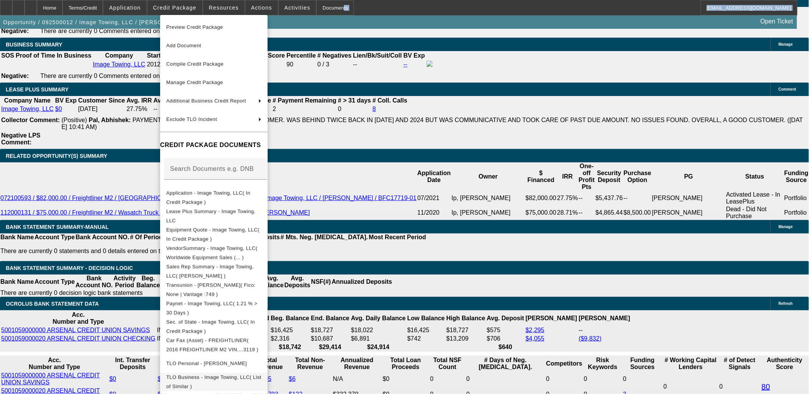
scroll to position [76, 0]
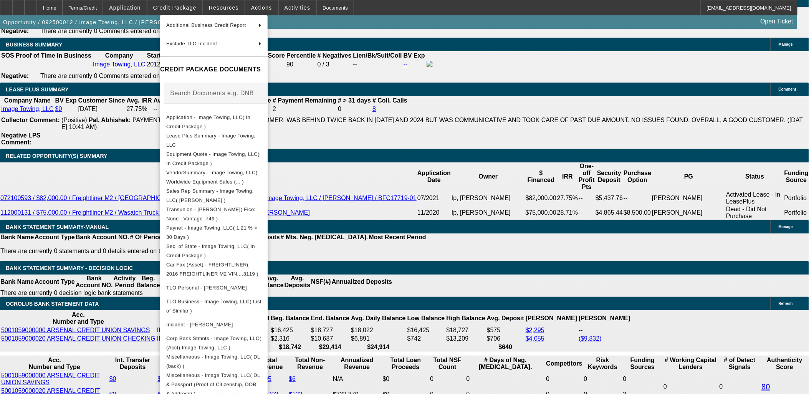
click at [70, 250] on div at bounding box center [404, 197] width 809 height 394
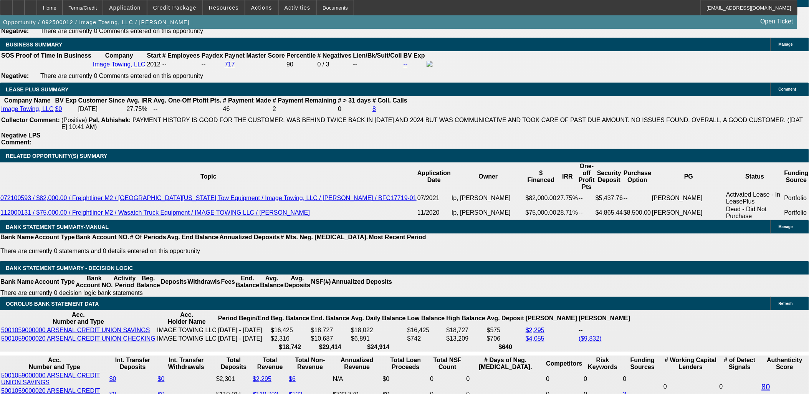
scroll to position [1195, 0]
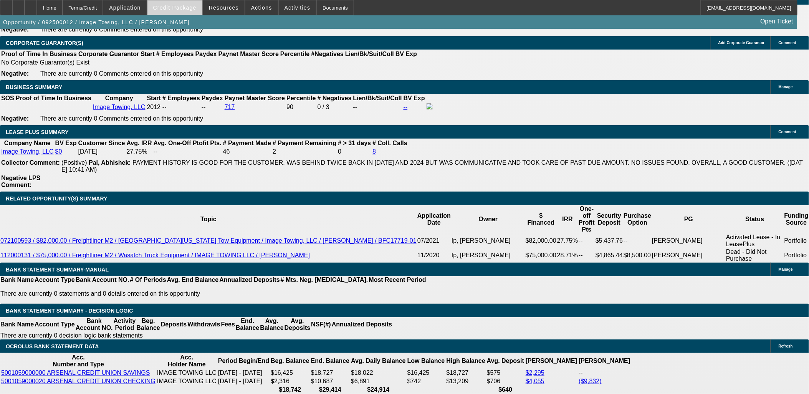
click at [168, 12] on span at bounding box center [174, 7] width 55 height 18
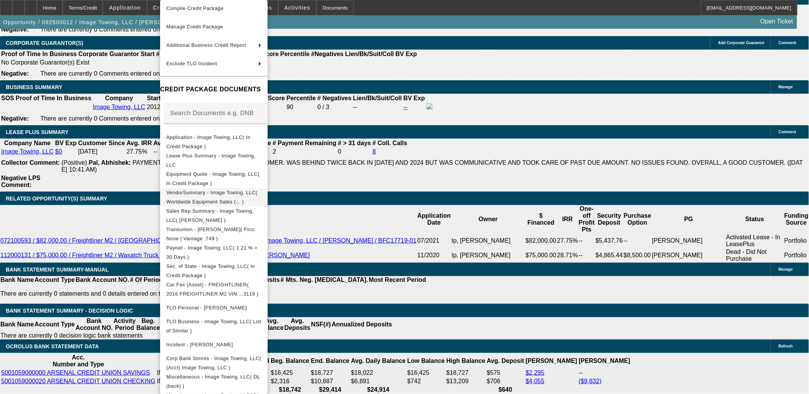
scroll to position [60, 0]
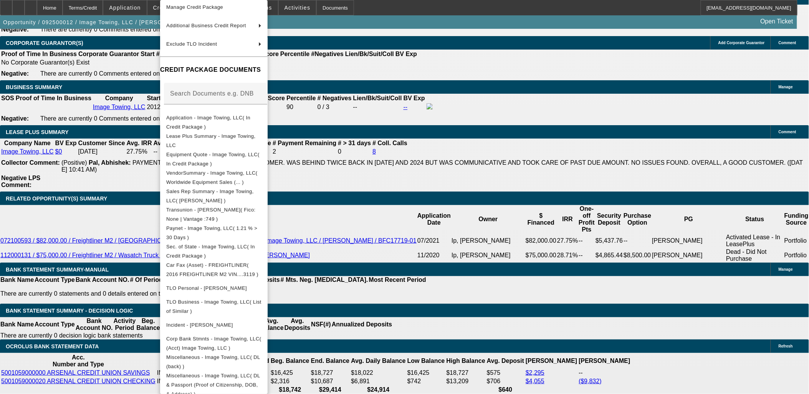
click at [63, 231] on div at bounding box center [404, 197] width 809 height 394
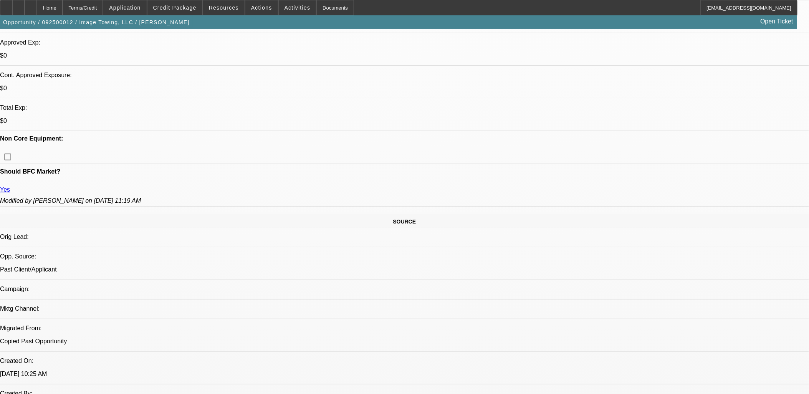
scroll to position [0, 0]
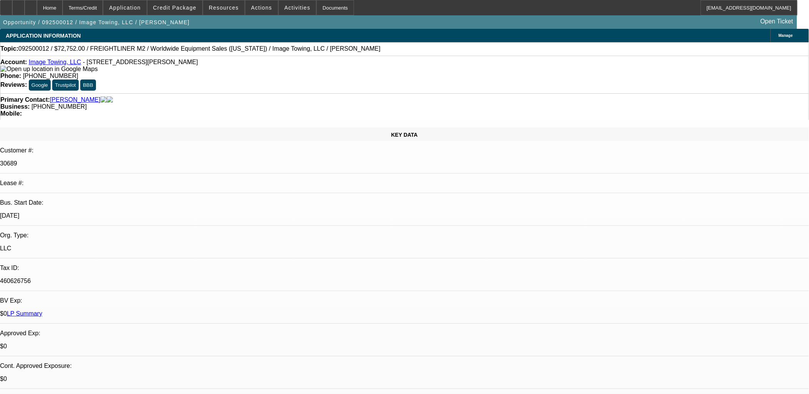
drag, startPoint x: 479, startPoint y: 187, endPoint x: 482, endPoint y: 194, distance: 7.6
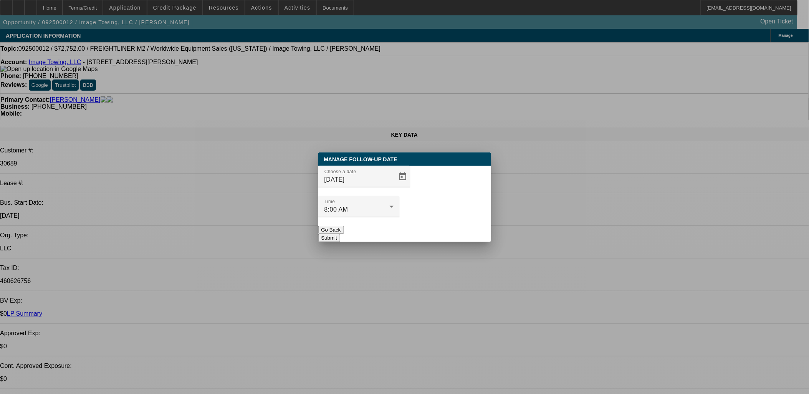
drag, startPoint x: 391, startPoint y: 194, endPoint x: 393, endPoint y: 232, distance: 38.1
click at [394, 186] on span "Open calendar" at bounding box center [403, 176] width 18 height 18
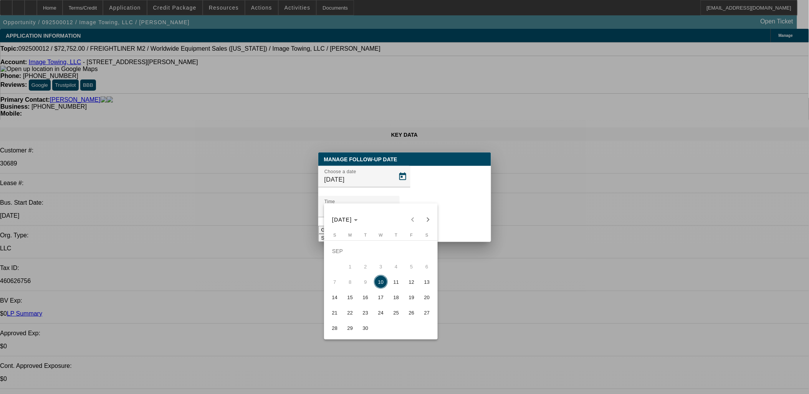
click at [412, 286] on span "12" at bounding box center [412, 282] width 14 height 14
type input "9/12/2025"
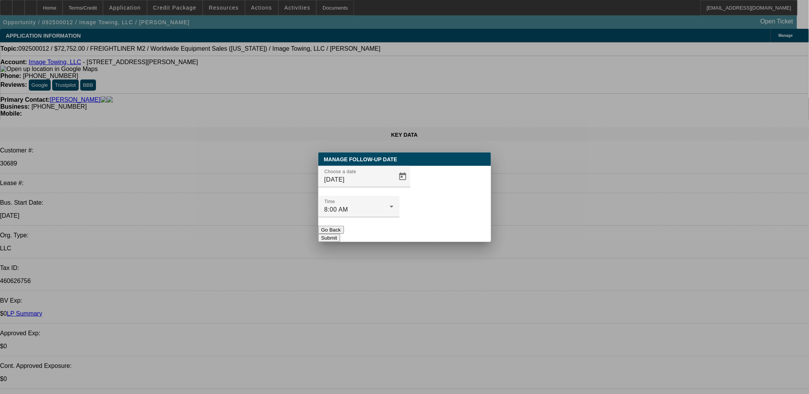
click at [340, 234] on button "Submit" at bounding box center [329, 238] width 22 height 8
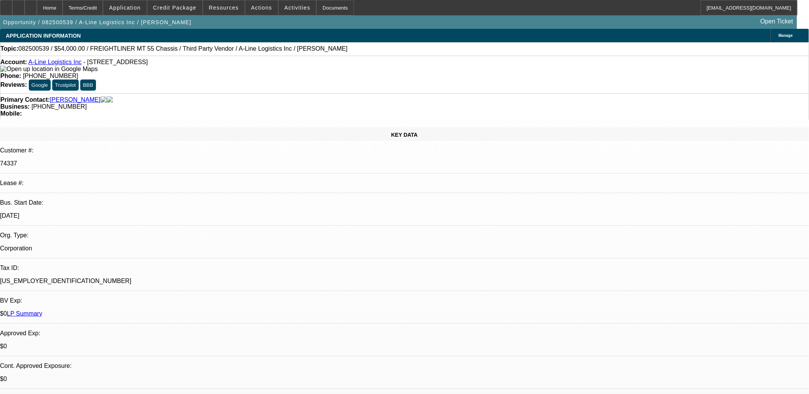
select select "0"
select select "0.1"
select select "0"
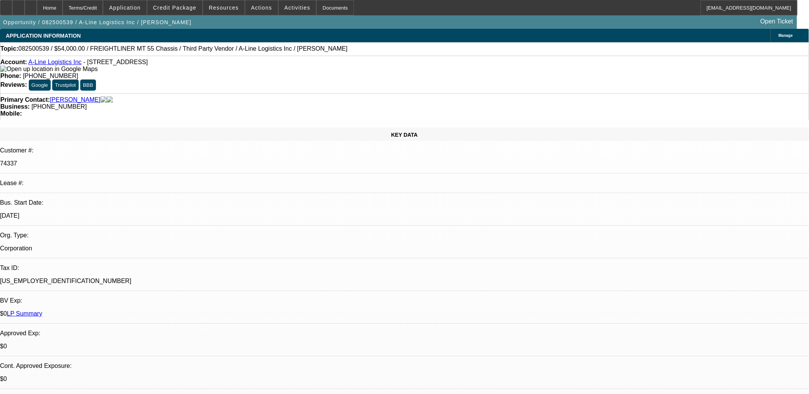
select select "0.1"
select select "0"
select select "0.1"
select select "1"
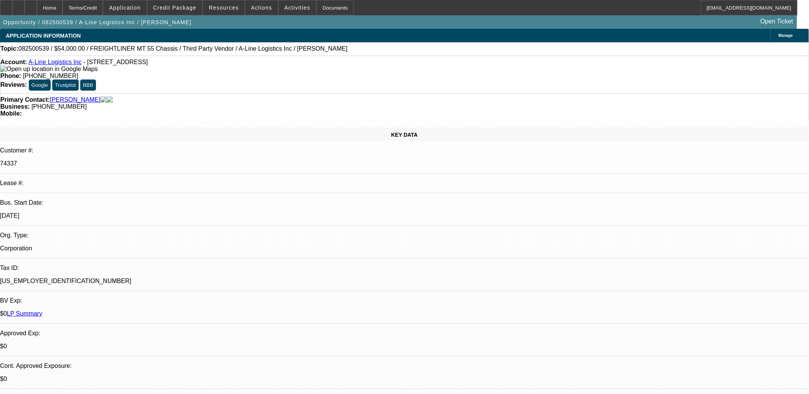
select select "1"
select select "4"
select select "1"
select select "4"
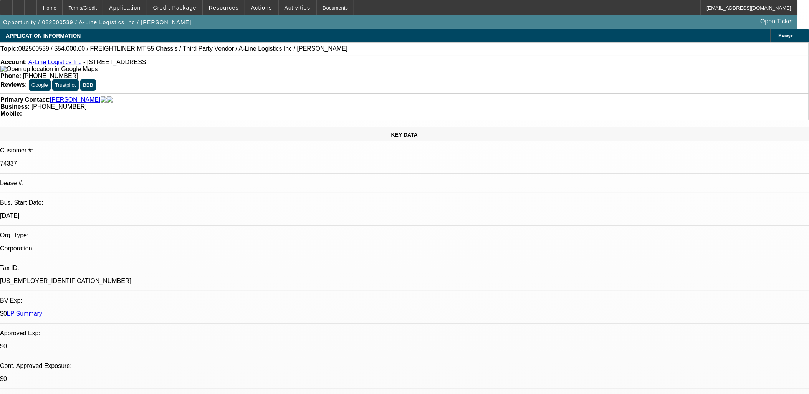
select select "1"
select select "4"
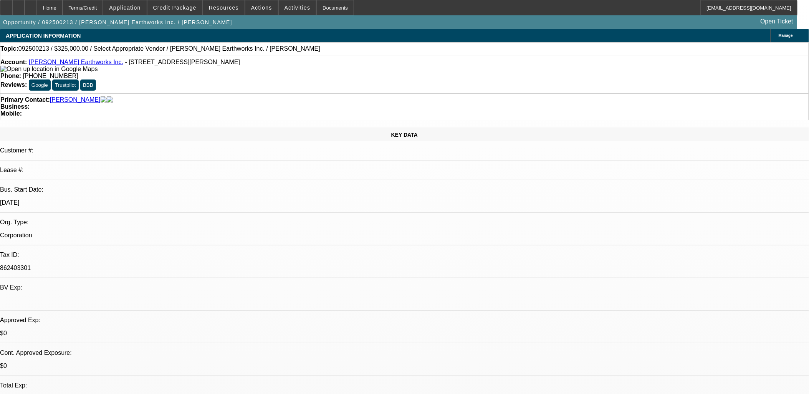
select select "0"
select select "2"
select select "0.1"
select select "1"
select select "2"
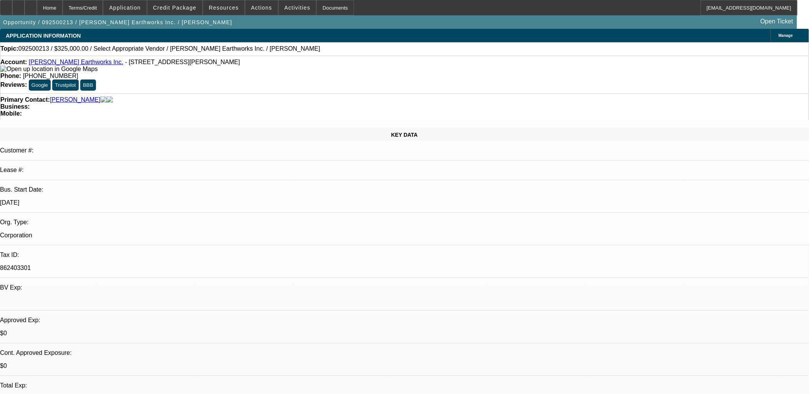
select select "4"
select select "0"
select select "2"
select select "0.1"
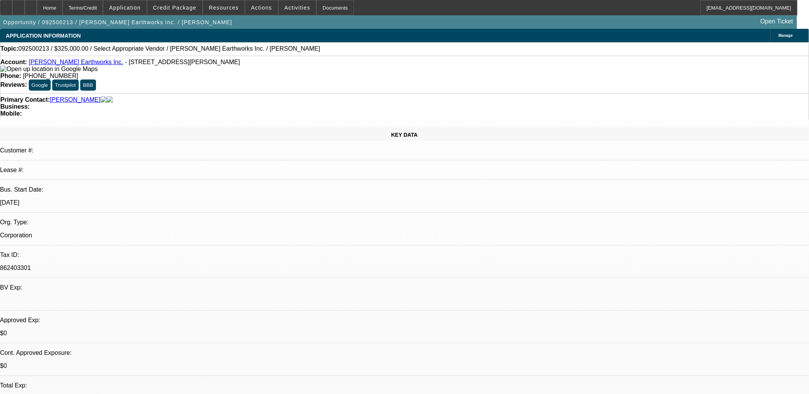
select select "4"
click at [288, 11] on span at bounding box center [298, 7] width 38 height 18
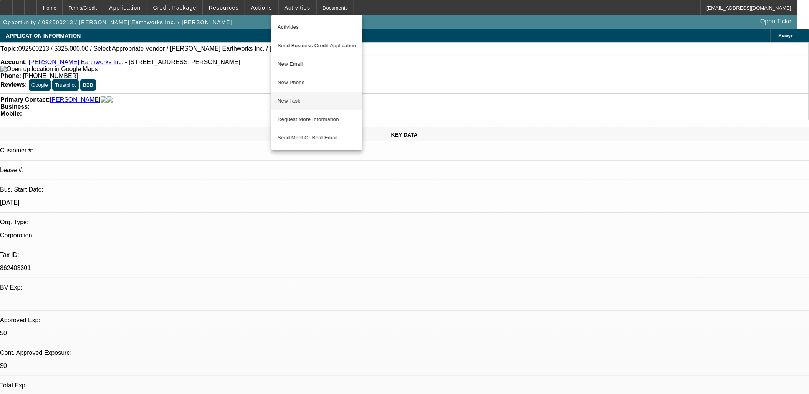
click at [313, 102] on span "New Task" at bounding box center [317, 100] width 79 height 9
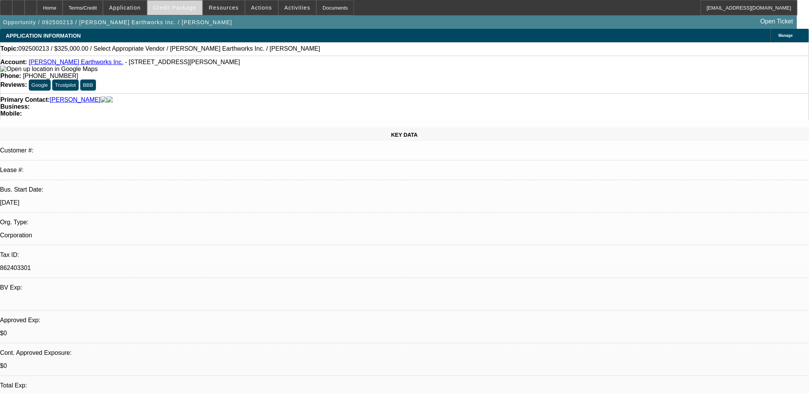
click at [191, 9] on span "Credit Package" at bounding box center [174, 8] width 43 height 6
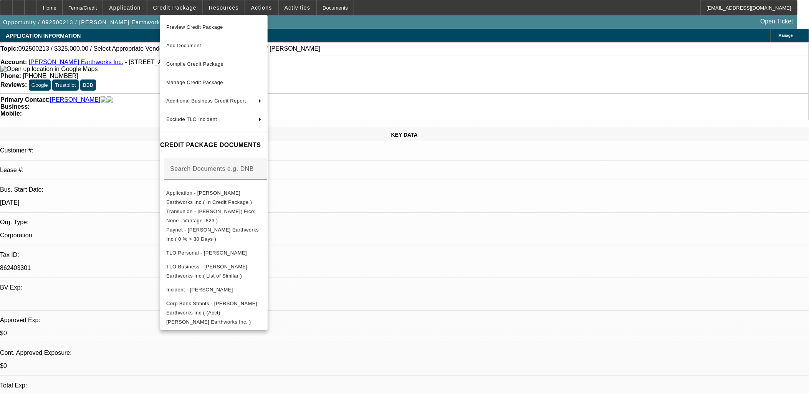
click at [184, 9] on div at bounding box center [404, 197] width 809 height 394
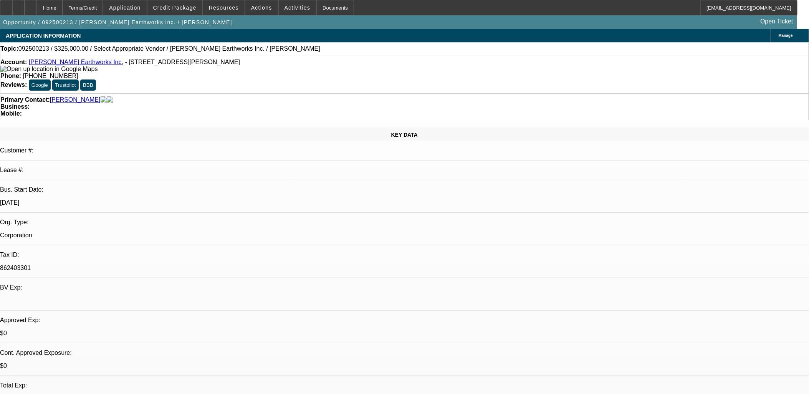
click at [184, 9] on span "Credit Package" at bounding box center [174, 8] width 43 height 6
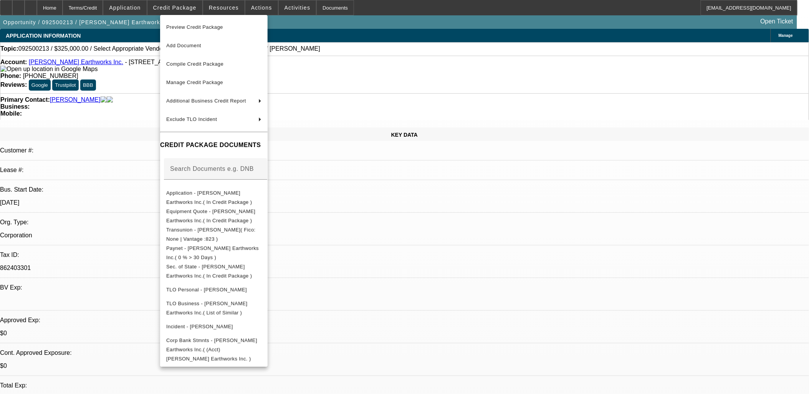
drag, startPoint x: 416, startPoint y: 185, endPoint x: 441, endPoint y: 132, distance: 58.6
click at [416, 185] on div at bounding box center [404, 197] width 809 height 394
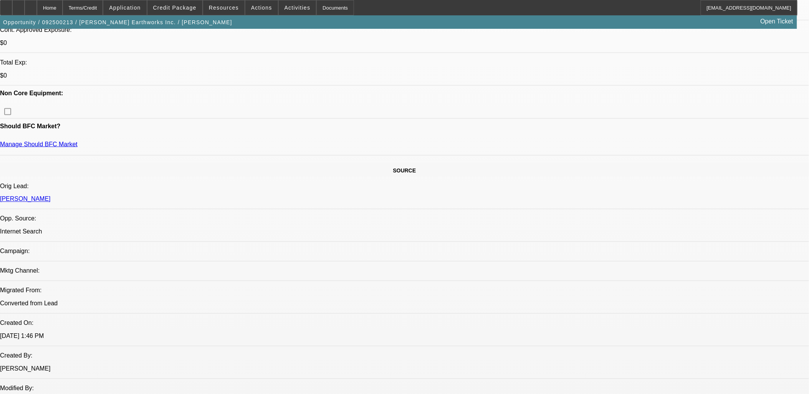
scroll to position [256, 0]
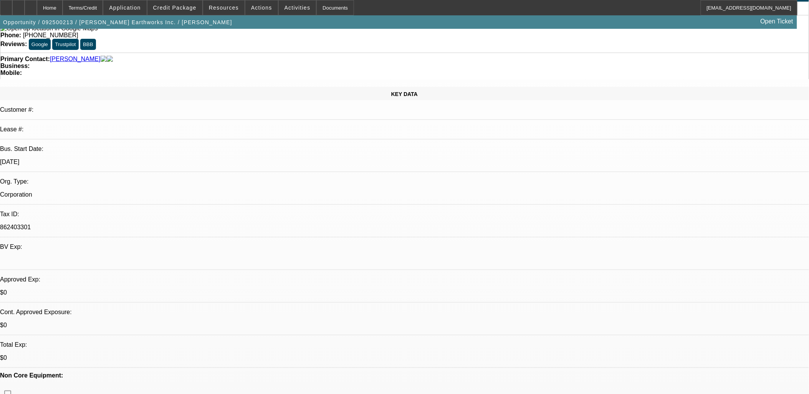
scroll to position [0, 0]
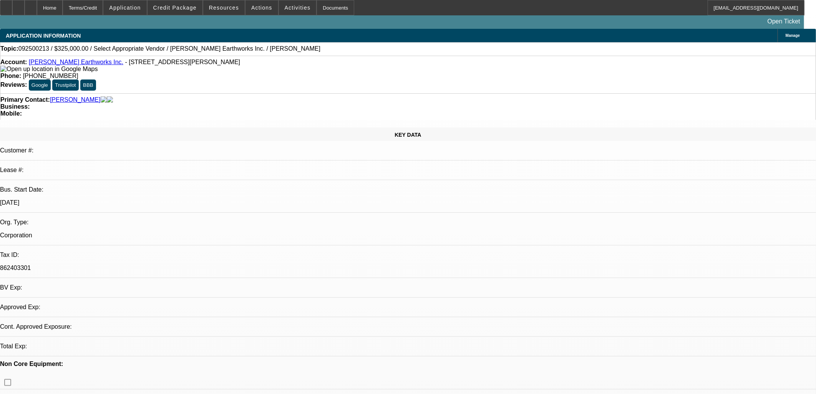
select select "0"
select select "2"
select select "0.1"
select select "4"
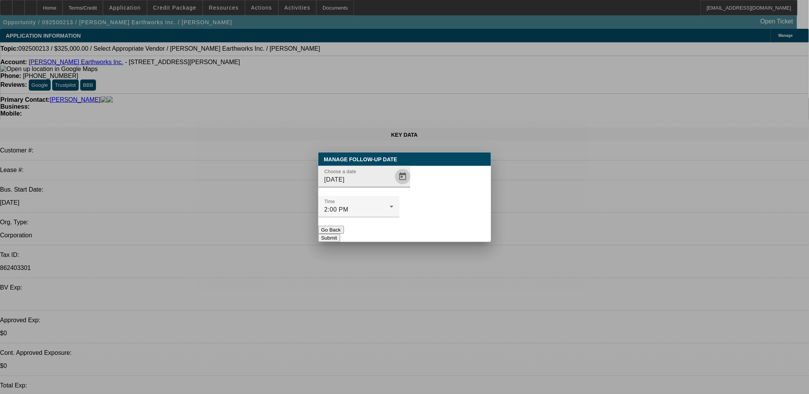
click at [394, 186] on span "Open calendar" at bounding box center [403, 176] width 18 height 18
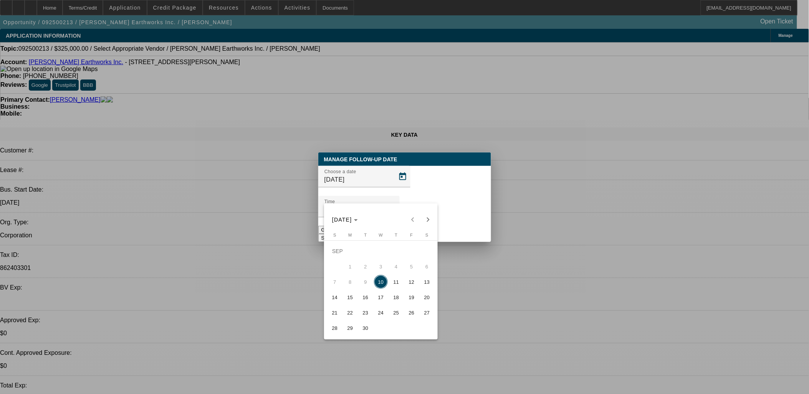
click at [397, 286] on span "11" at bounding box center [396, 282] width 14 height 14
type input "[DATE]"
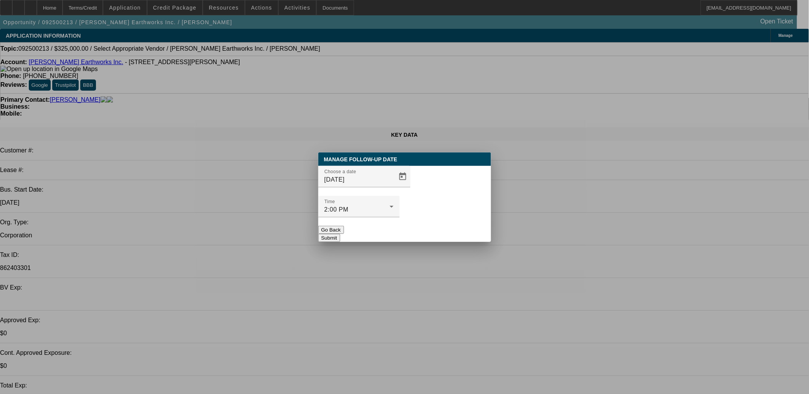
click at [340, 234] on button "Submit" at bounding box center [329, 238] width 22 height 8
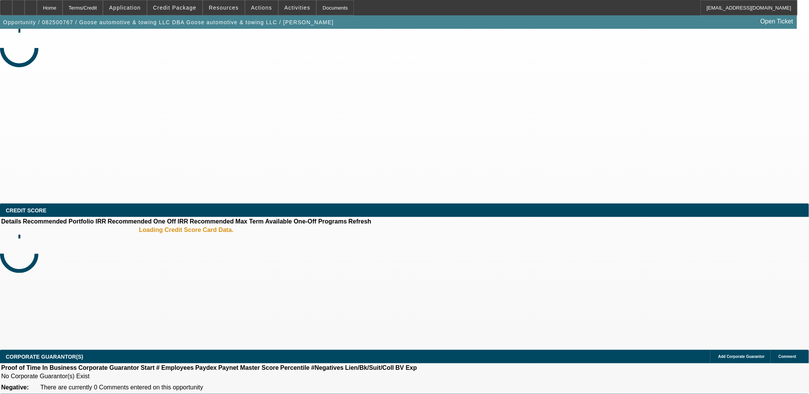
select select "0"
select select "2"
select select "0.1"
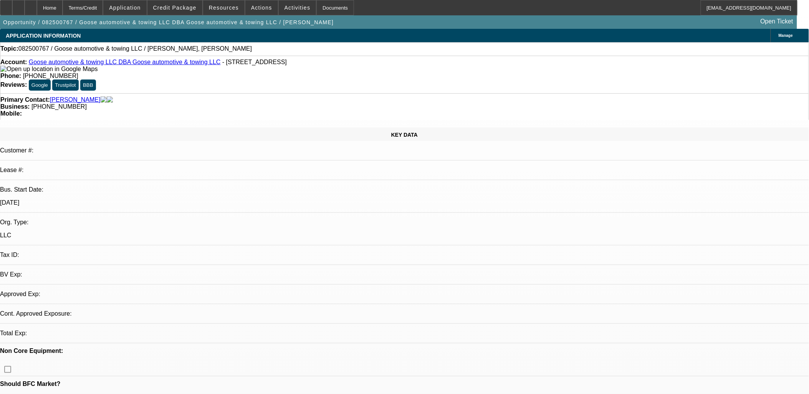
select select "1"
select select "2"
select select "4"
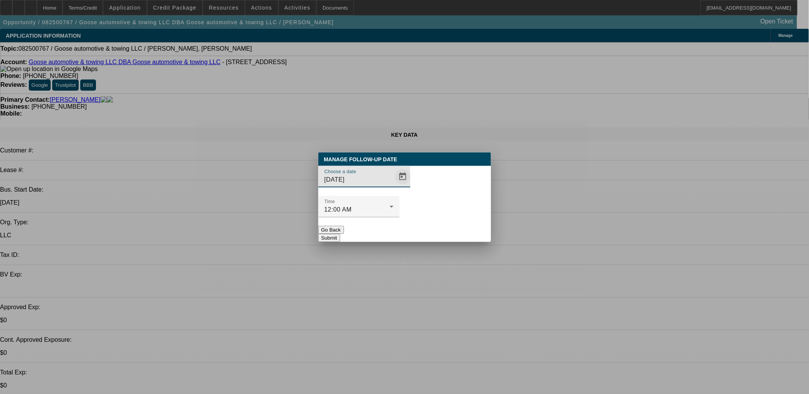
click at [394, 186] on span "Open calendar" at bounding box center [403, 176] width 18 height 18
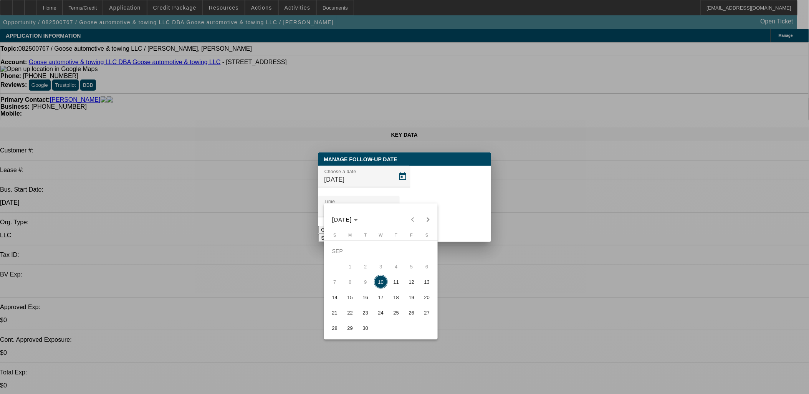
click at [413, 285] on span "12" at bounding box center [412, 282] width 14 height 14
type input "9/12/2025"
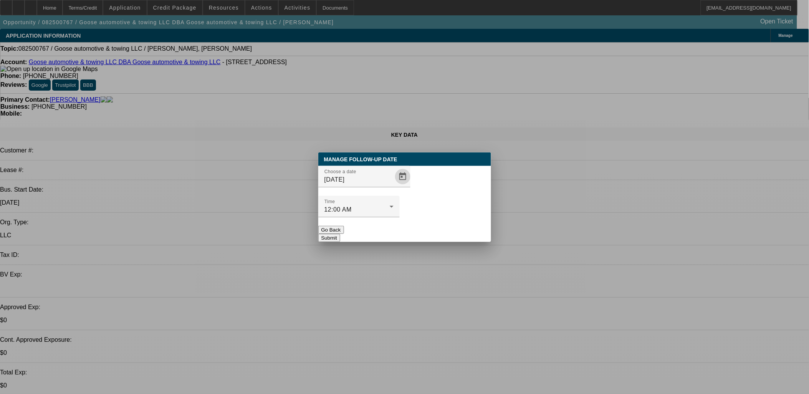
click at [340, 234] on button "Submit" at bounding box center [329, 238] width 22 height 8
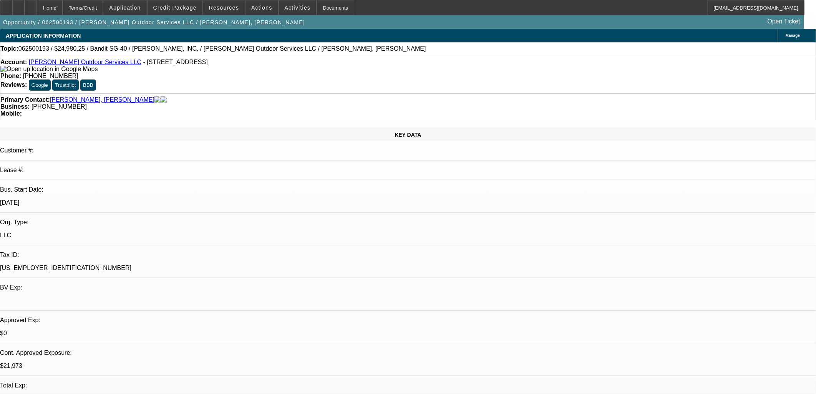
select select "0"
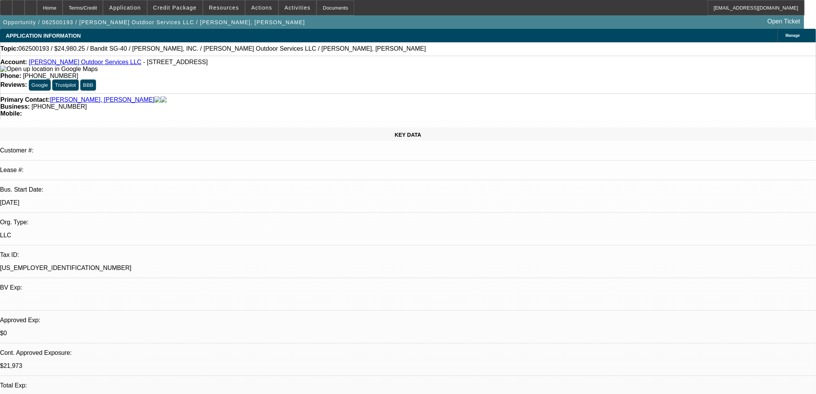
select select "0"
select select "1"
select select "2"
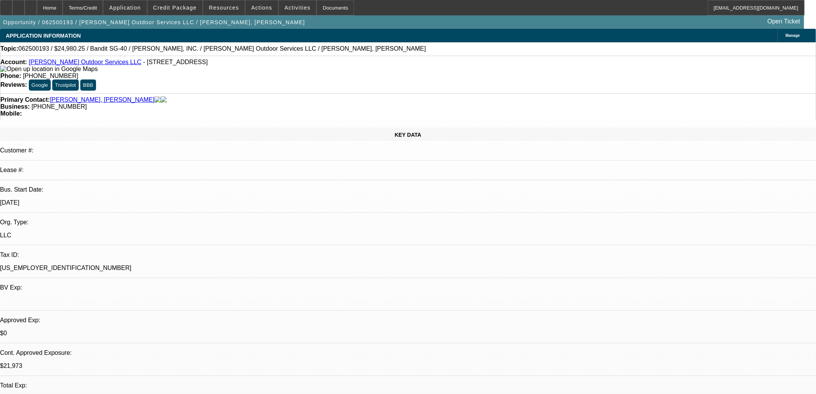
select select "6"
select select "1"
select select "6"
select select "1"
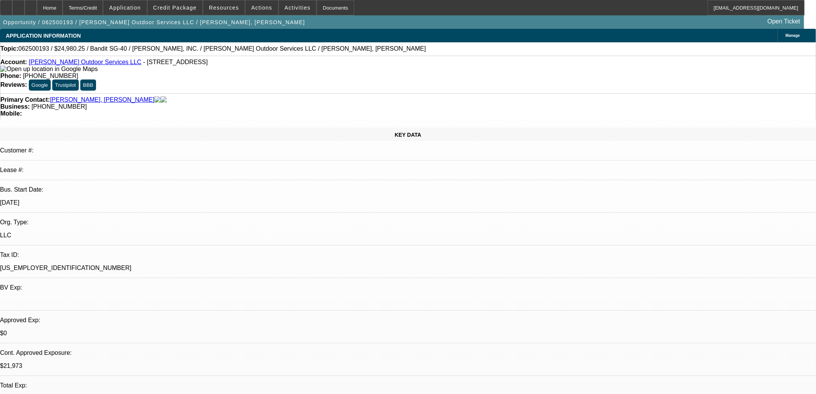
select select "2"
select select "6"
select select "1"
select select "6"
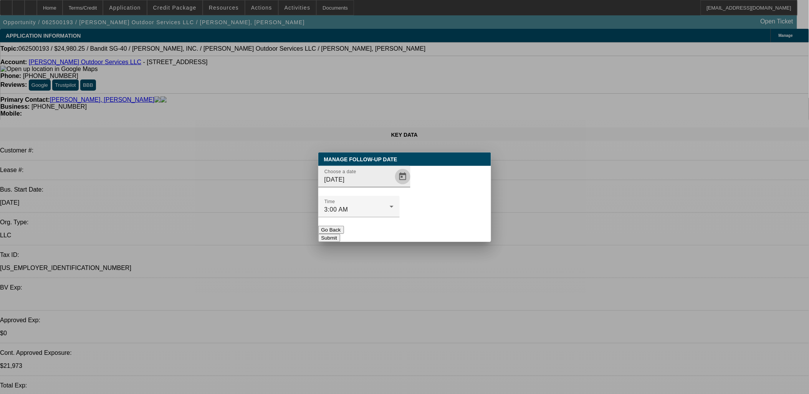
click at [394, 186] on span "Open calendar" at bounding box center [403, 176] width 18 height 18
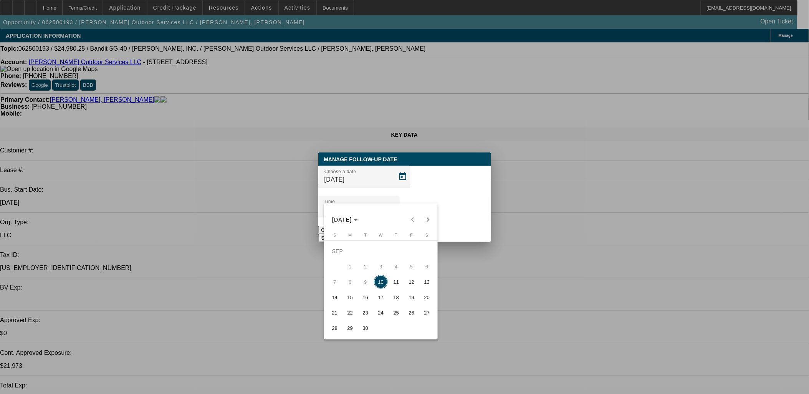
click at [361, 298] on span "16" at bounding box center [366, 297] width 14 height 14
type input "9/16/2025"
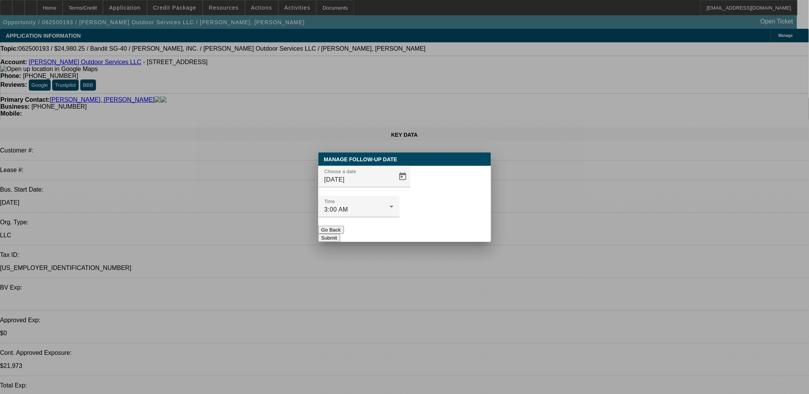
click at [340, 234] on button "Submit" at bounding box center [329, 238] width 22 height 8
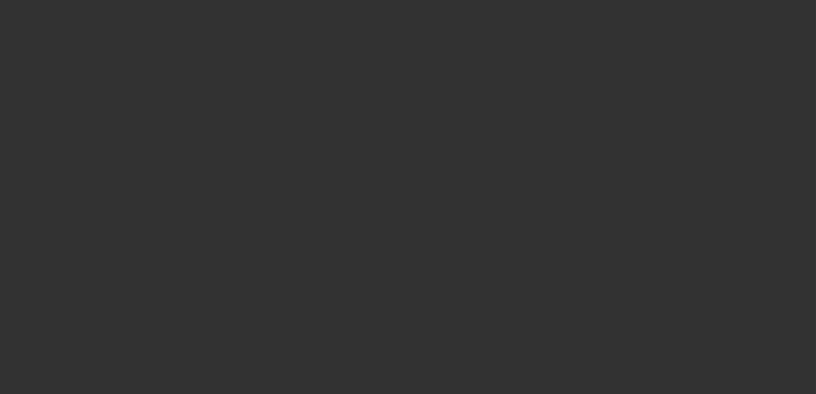
select select "0"
select select "2"
select select "0.1"
select select "1"
select select "2"
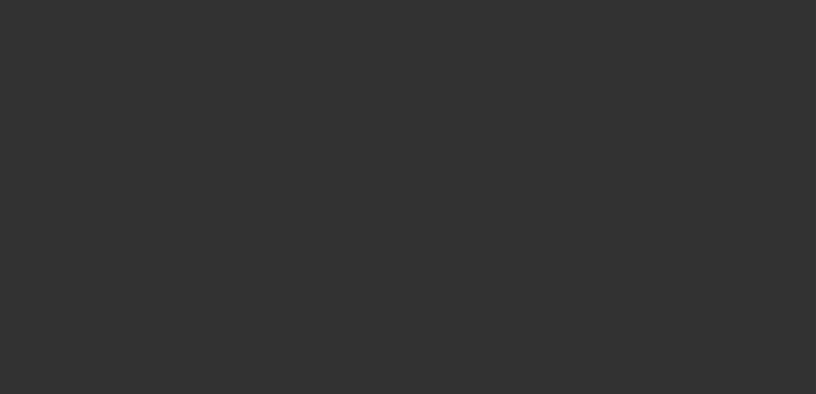
select select "4"
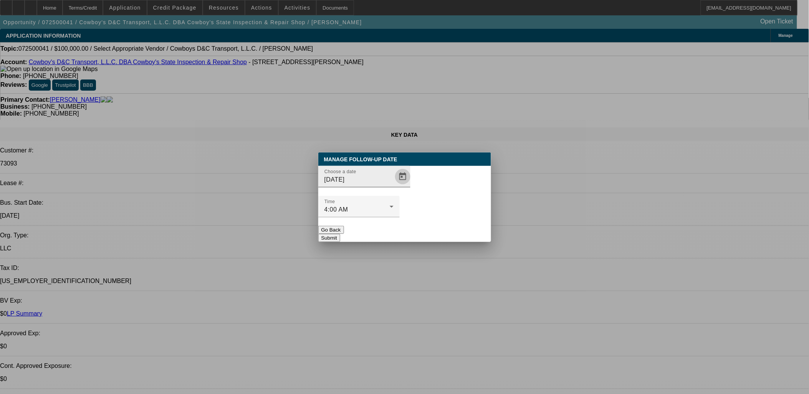
click at [394, 186] on span "Open calendar" at bounding box center [403, 176] width 18 height 18
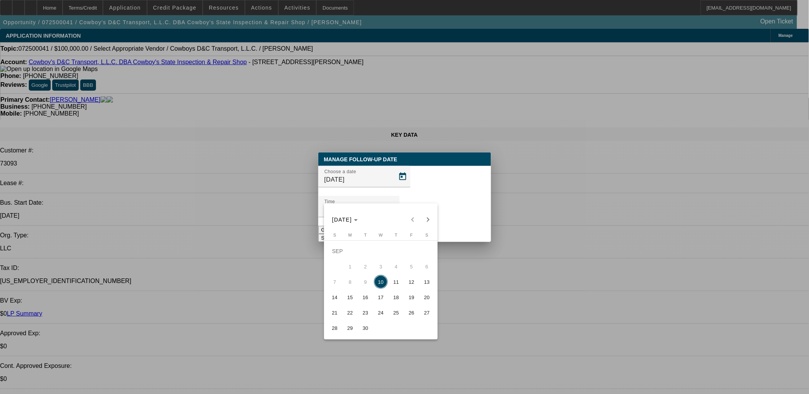
drag, startPoint x: 396, startPoint y: 290, endPoint x: 402, endPoint y: 271, distance: 20.4
click at [396, 289] on span "11" at bounding box center [396, 282] width 14 height 14
type input "9/11/2025"
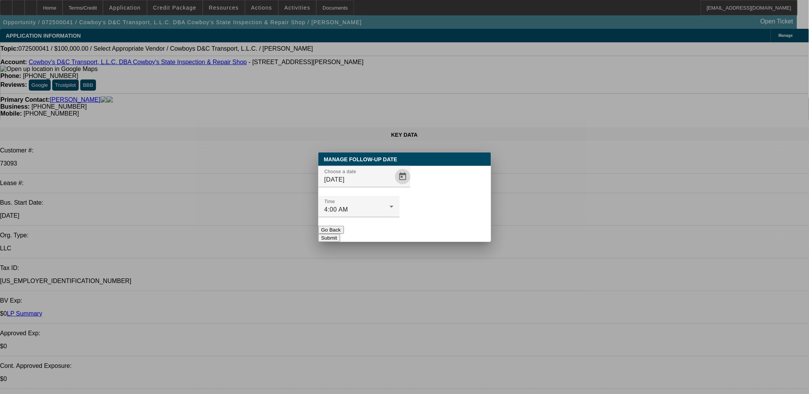
click at [400, 217] on div at bounding box center [358, 221] width 81 height 8
drag, startPoint x: 448, startPoint y: 212, endPoint x: 469, endPoint y: 216, distance: 21.2
click at [340, 234] on button "Submit" at bounding box center [329, 238] width 22 height 8
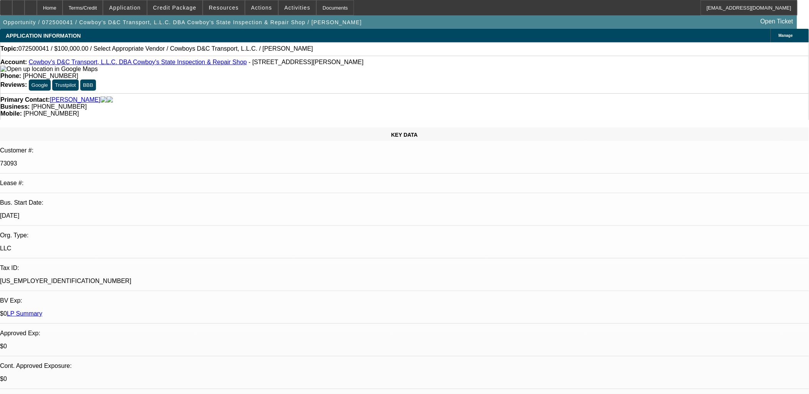
drag, startPoint x: 486, startPoint y: 214, endPoint x: 517, endPoint y: 225, distance: 32.3
drag, startPoint x: 517, startPoint y: 225, endPoint x: 469, endPoint y: 232, distance: 48.6
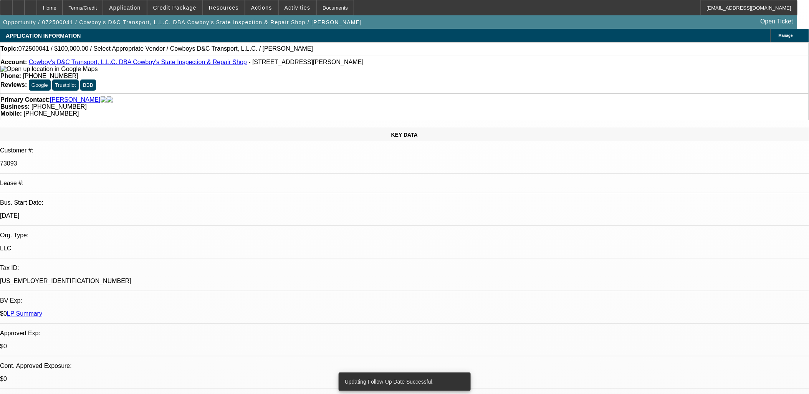
drag, startPoint x: 468, startPoint y: 233, endPoint x: 442, endPoint y: 234, distance: 25.8
drag, startPoint x: 442, startPoint y: 234, endPoint x: 271, endPoint y: 234, distance: 171.3
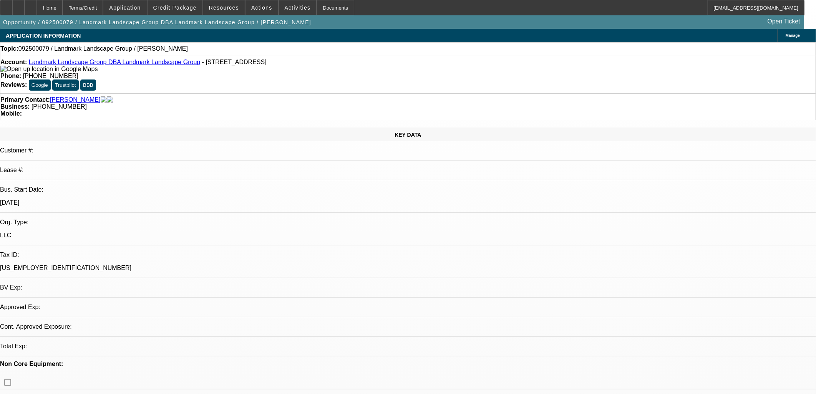
select select "0"
select select "2"
select select "0.1"
select select "4"
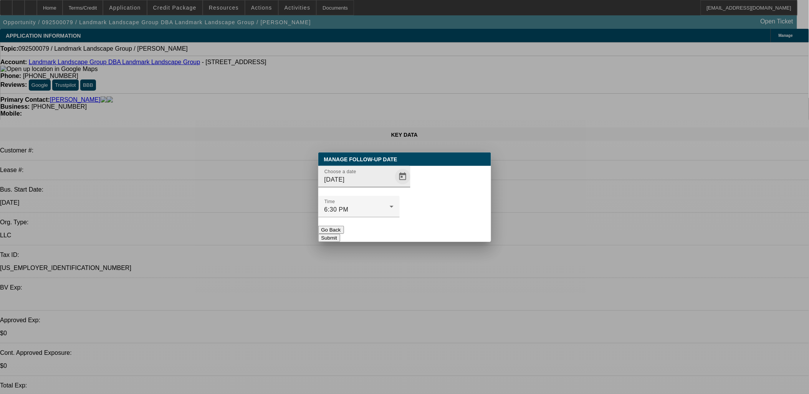
click at [394, 186] on span "Open calendar" at bounding box center [403, 176] width 18 height 18
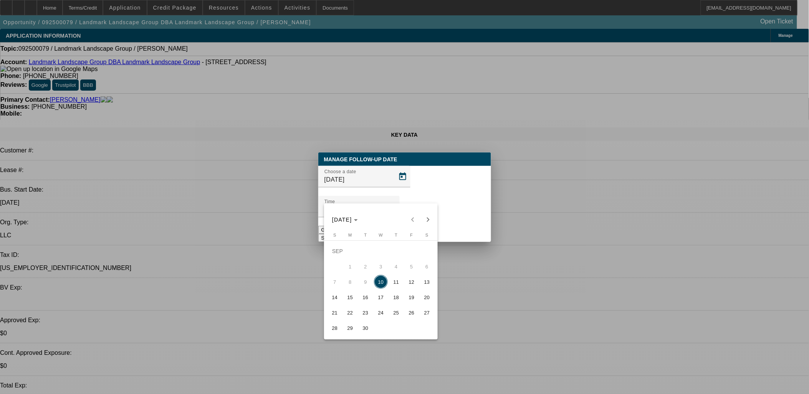
click at [382, 296] on span "17" at bounding box center [381, 297] width 14 height 14
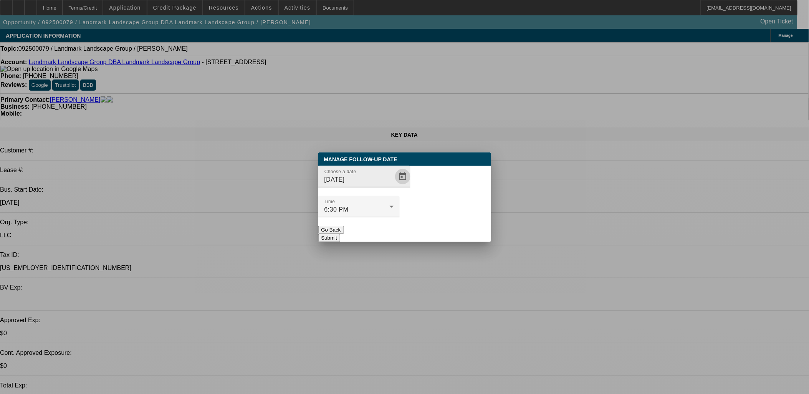
click at [394, 186] on span "Open calendar" at bounding box center [403, 176] width 18 height 18
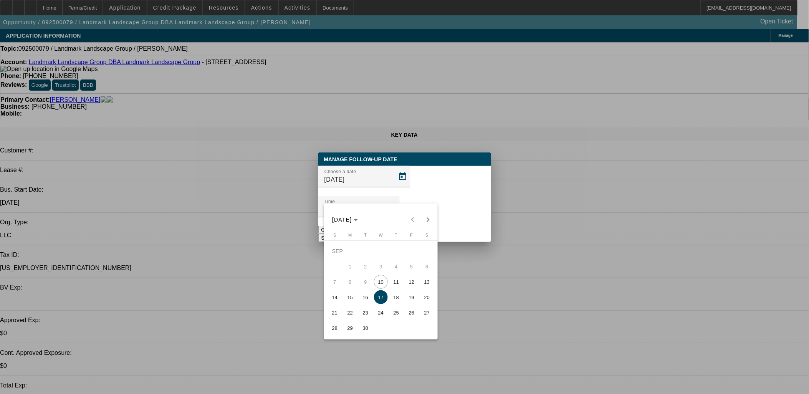
drag, startPoint x: 363, startPoint y: 306, endPoint x: 377, endPoint y: 278, distance: 30.7
click at [363, 304] on span "16" at bounding box center [366, 297] width 14 height 14
type input "9/16/2025"
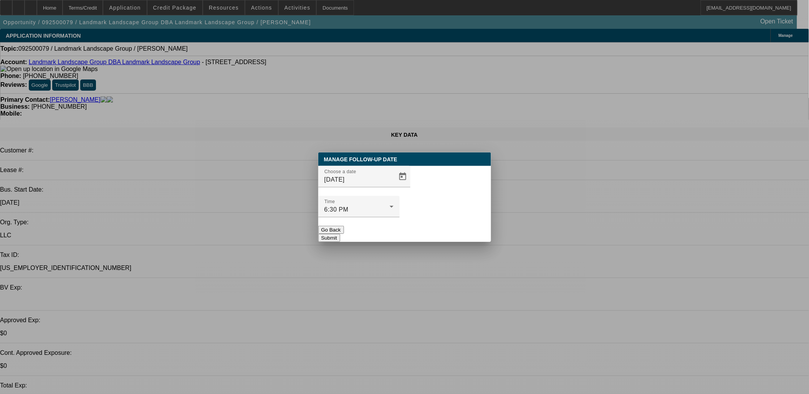
drag, startPoint x: 421, startPoint y: 240, endPoint x: 432, endPoint y: 217, distance: 25.2
click at [427, 225] on div "Manage Follow-Up Date Choose a date 9/16/2025 Time 6:30 PM Go Back Submit" at bounding box center [404, 197] width 809 height 394
click at [340, 234] on button "Submit" at bounding box center [329, 238] width 22 height 8
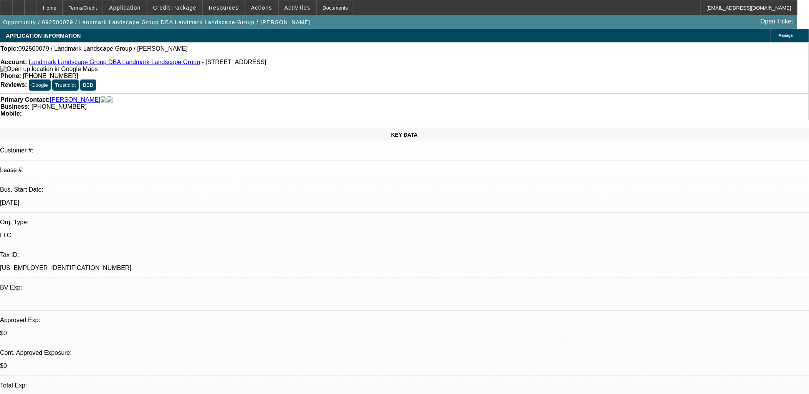
drag, startPoint x: 207, startPoint y: 106, endPoint x: 199, endPoint y: 102, distance: 9.3
drag, startPoint x: 194, startPoint y: 105, endPoint x: 176, endPoint y: 98, distance: 19.3
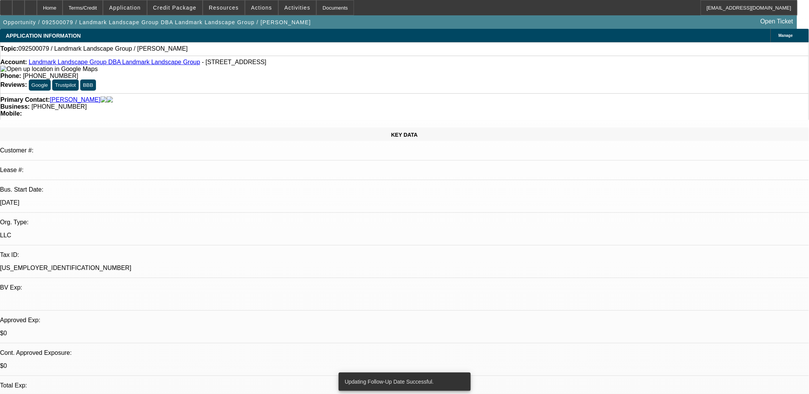
drag, startPoint x: 176, startPoint y: 98, endPoint x: 180, endPoint y: 78, distance: 20.8
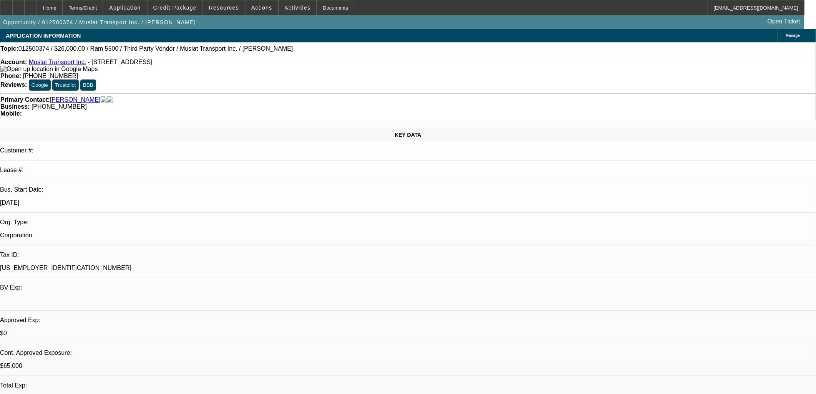
select select "0"
select select "2"
select select "0.1"
select select "4"
select select "0"
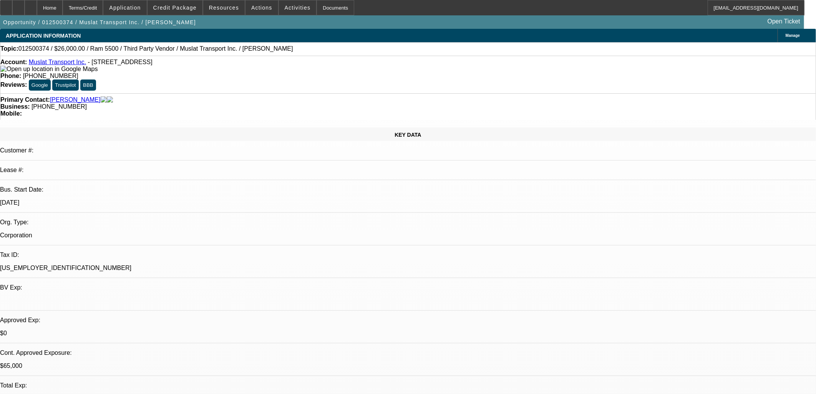
select select "2"
select select "0.1"
select select "4"
select select "0"
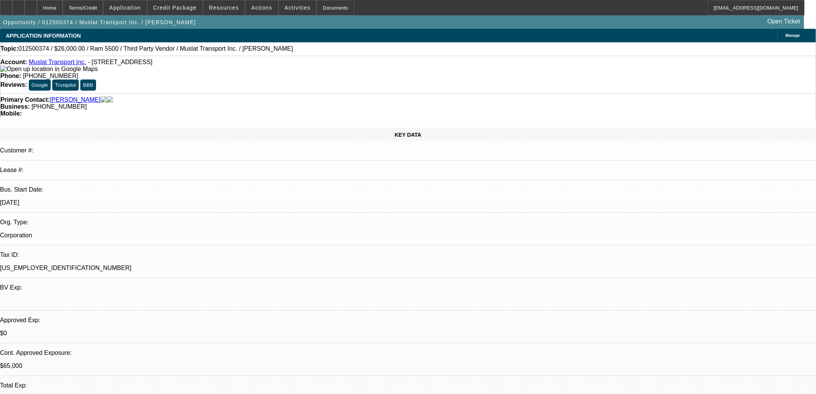
select select "2"
select select "0.1"
select select "4"
select select "0"
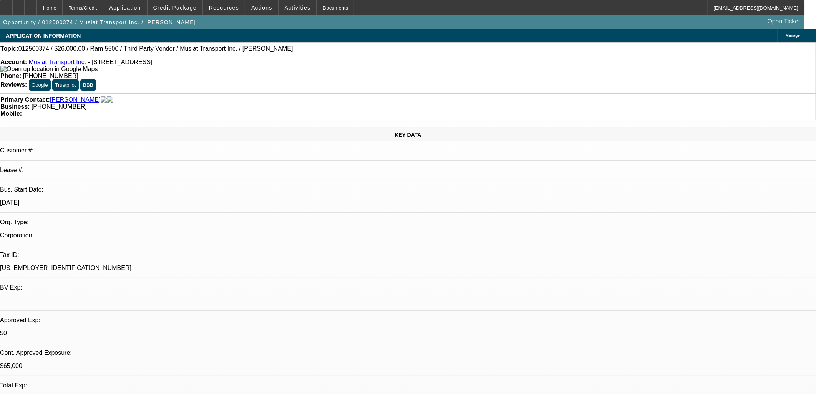
select select "2"
select select "0.1"
select select "4"
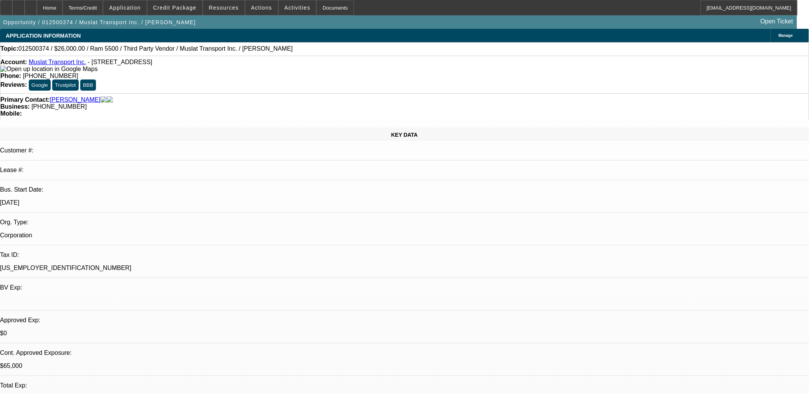
scroll to position [1145, 0]
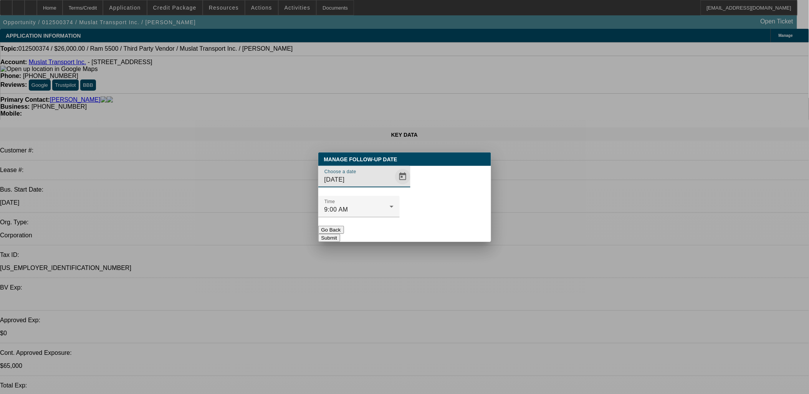
click at [394, 186] on span "Open calendar" at bounding box center [403, 176] width 18 height 18
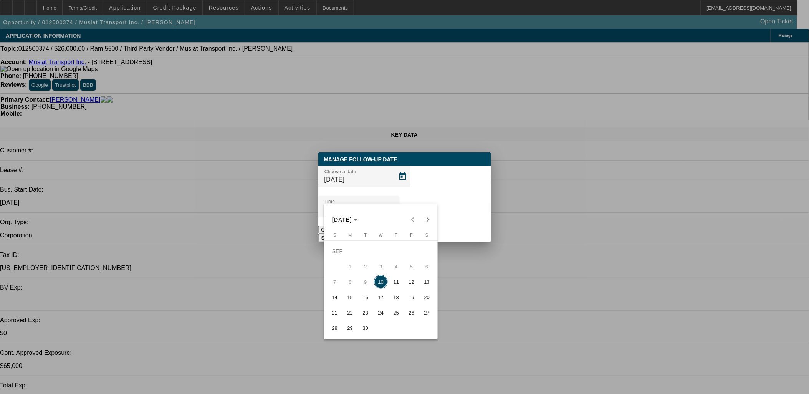
click at [359, 298] on span "16" at bounding box center [366, 297] width 14 height 14
type input "[DATE]"
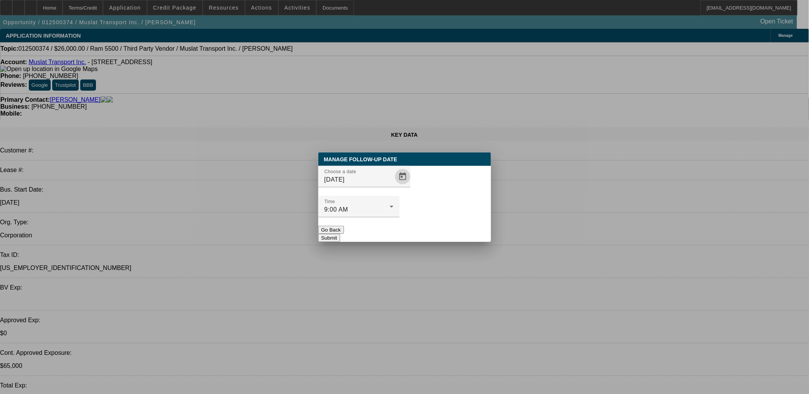
click at [340, 234] on button "Submit" at bounding box center [329, 238] width 22 height 8
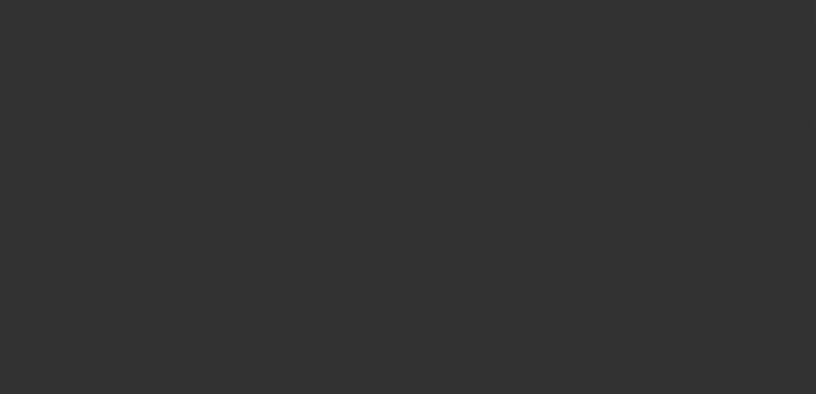
select select "0"
select select "2"
select select "0"
select select "6"
select select "0"
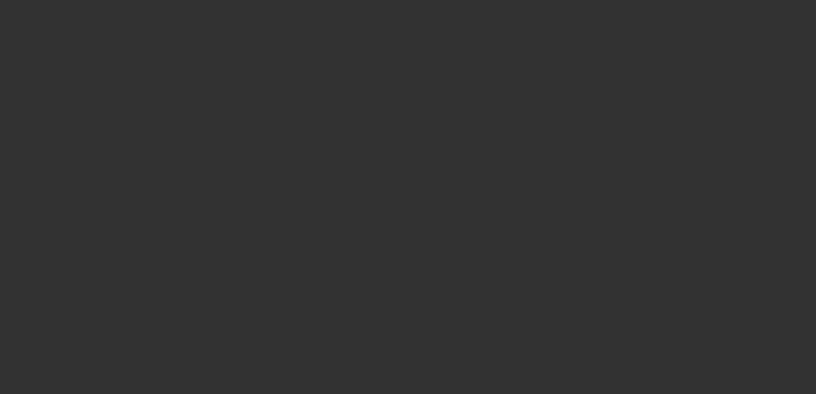
select select "0"
select select "6"
select select "0"
select select "2"
select select "0"
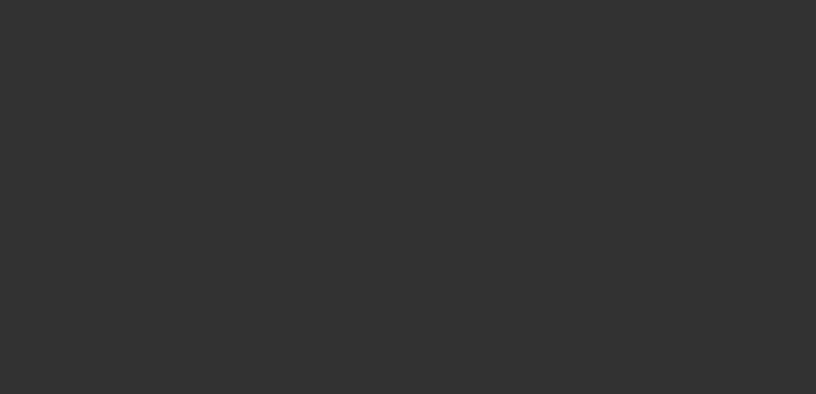
select select "6"
select select "0"
select select "6"
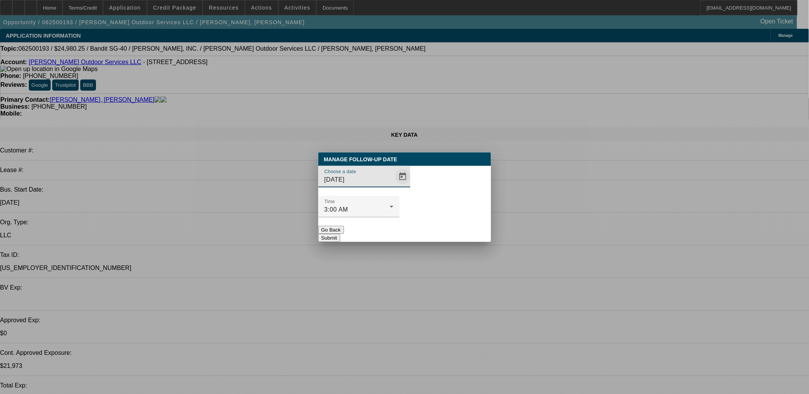
click at [394, 186] on span "Open calendar" at bounding box center [403, 176] width 18 height 18
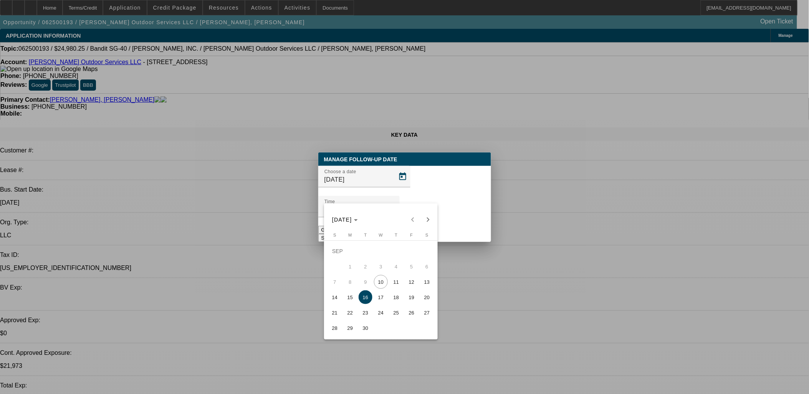
click at [377, 317] on span "24" at bounding box center [381, 313] width 14 height 14
type input "[DATE]"
click at [400, 217] on div at bounding box center [358, 221] width 81 height 8
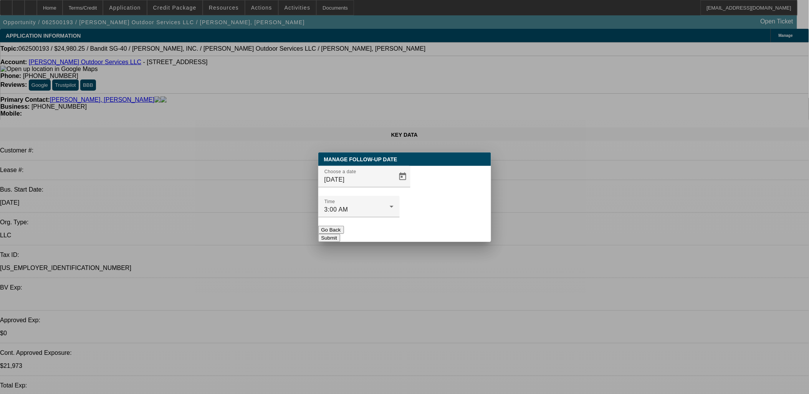
drag, startPoint x: 456, startPoint y: 220, endPoint x: 457, endPoint y: 215, distance: 5.4
click at [340, 234] on button "Submit" at bounding box center [329, 238] width 22 height 8
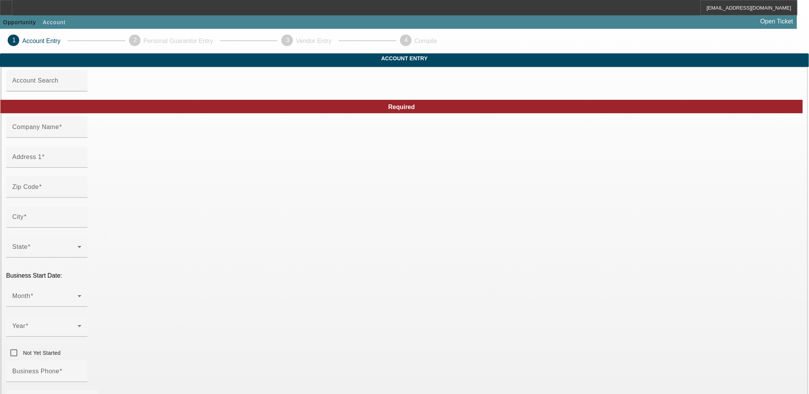
type input "[PERSON_NAME]"
type input "[STREET_ADDRESS]"
type input "70577"
type input "Port Barre"
type input "[PHONE_NUMBER]"
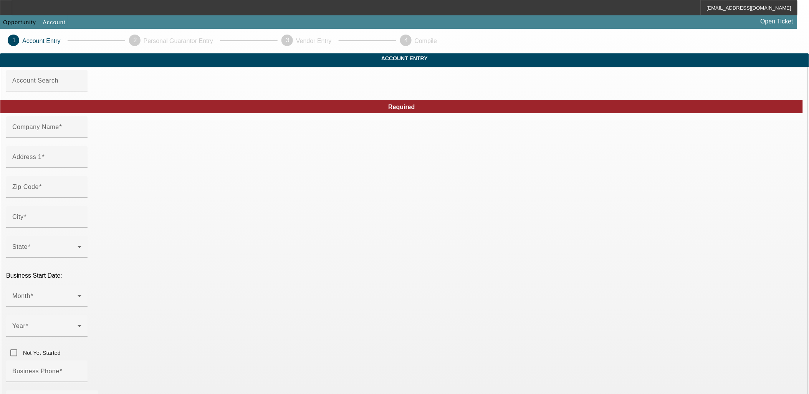
type input "A&D Towing"
type input "[EMAIL_ADDRESS][DOMAIN_NAME]"
click at [88, 307] on div at bounding box center [46, 311] width 81 height 8
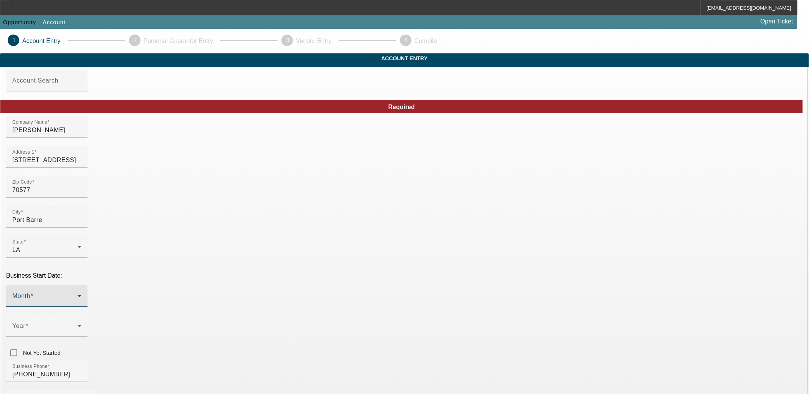
click at [78, 295] on span at bounding box center [44, 299] width 65 height 9
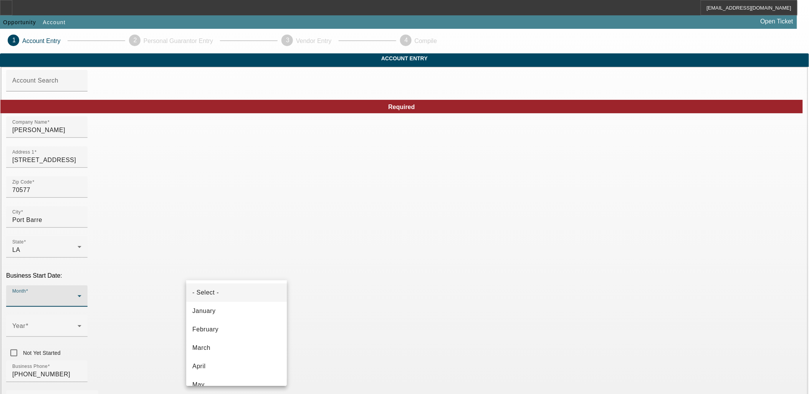
scroll to position [140, 0]
click at [229, 287] on mat-option "July" at bounding box center [236, 282] width 101 height 18
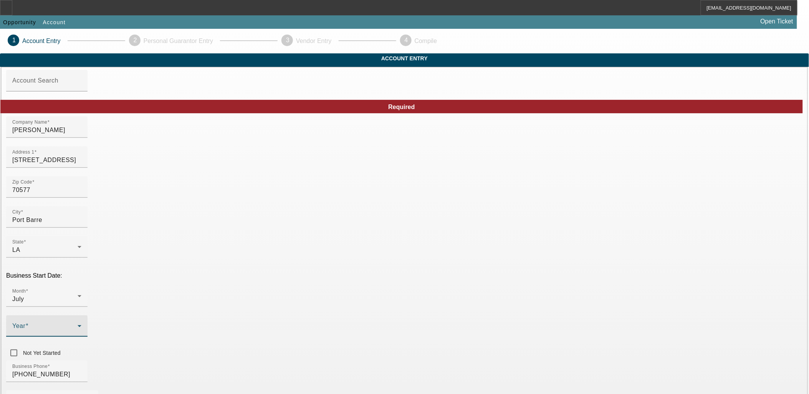
click at [78, 325] on span at bounding box center [44, 329] width 65 height 9
click at [315, 321] on span "2022" at bounding box center [312, 317] width 15 height 9
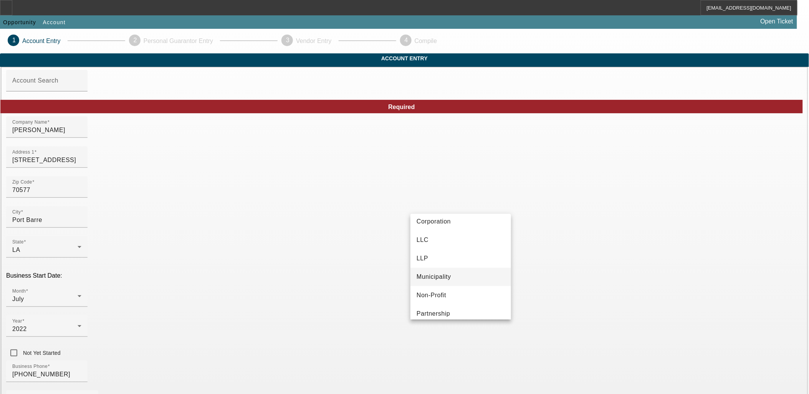
scroll to position [43, 0]
click at [456, 311] on span "Proprietorship" at bounding box center [437, 312] width 41 height 9
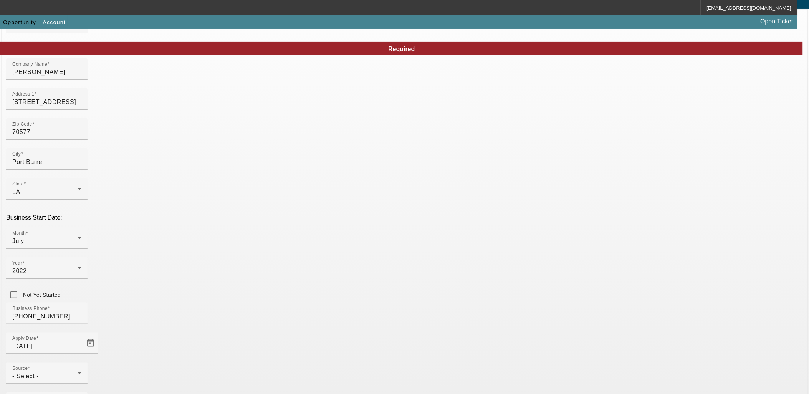
scroll to position [43, 0]
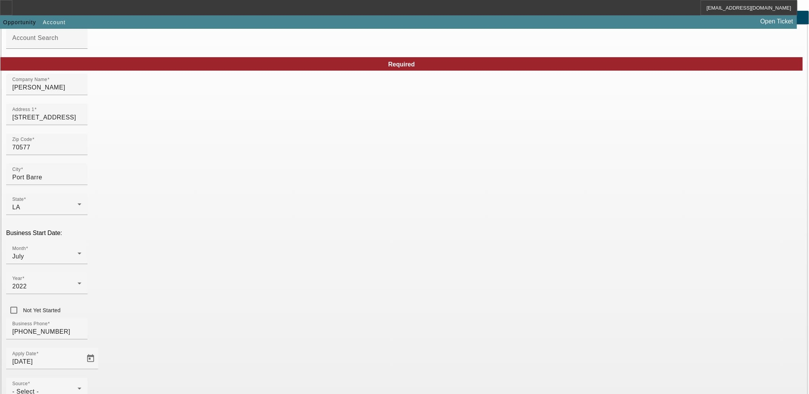
type input "436419371"
drag, startPoint x: 721, startPoint y: 321, endPoint x: 716, endPoint y: 320, distance: 4.6
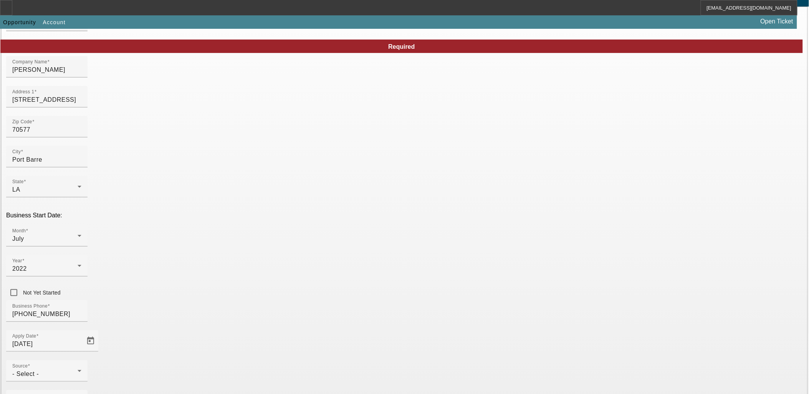
scroll to position [88, 0]
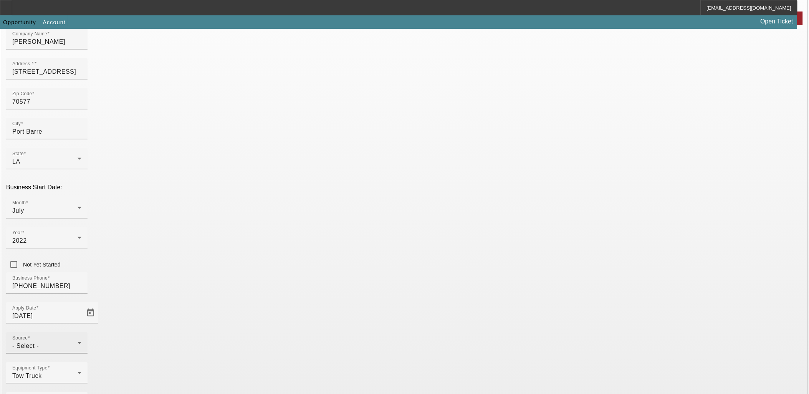
click at [81, 332] on div "Source - Select -" at bounding box center [46, 343] width 69 height 22
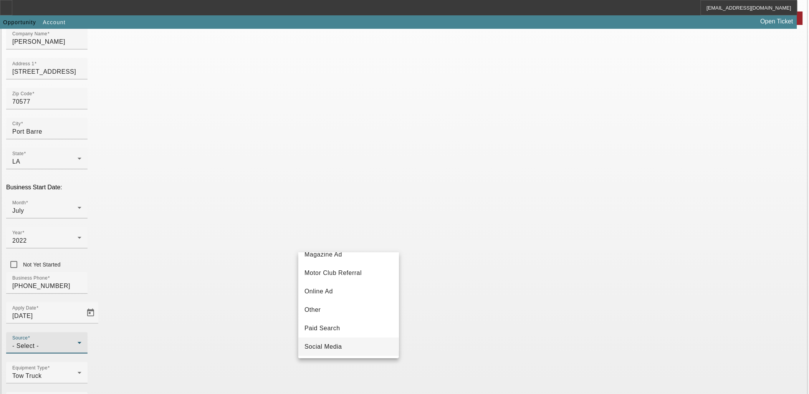
scroll to position [256, 0]
click at [361, 346] on mat-option "Vendor Referral" at bounding box center [348, 341] width 101 height 18
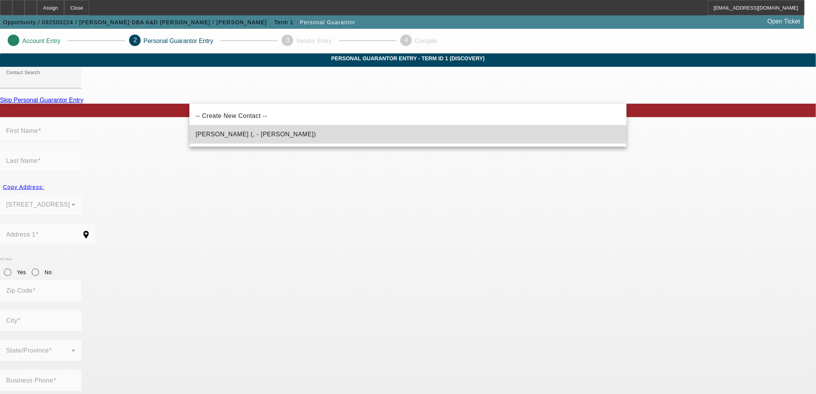
click at [281, 126] on mat-option "Barron, Monica (, - Monica L Barron)" at bounding box center [407, 134] width 437 height 18
type input "Barron, Monica (, - Monica L Barron)"
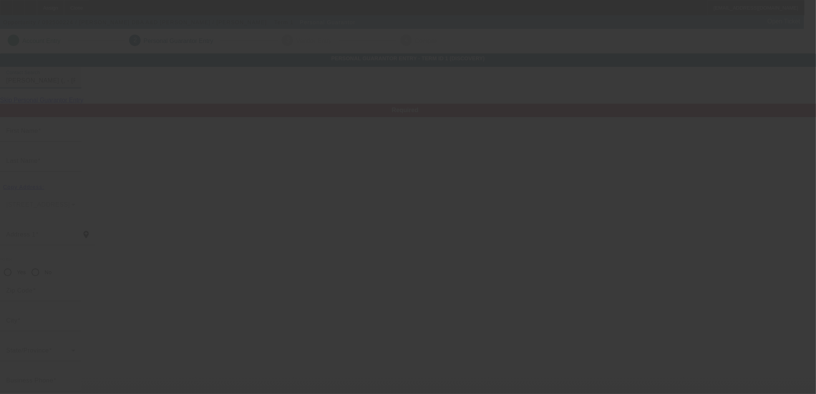
type input "Monica"
type input "Barron"
radio input "true"
type input "(337) 692-6704"
type input "arvillestowing@gmail.com"
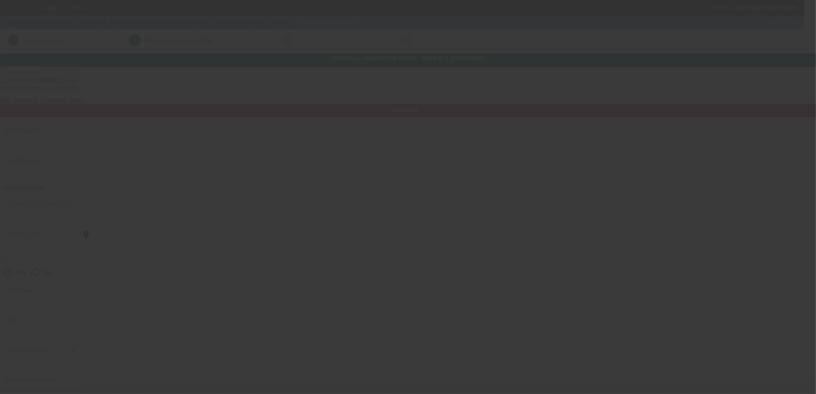
type input "(337) 418-6596"
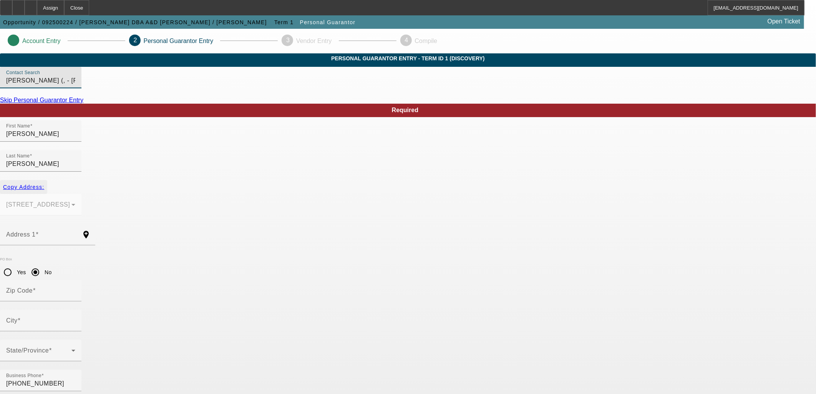
click at [44, 184] on span "Copy Address:" at bounding box center [23, 187] width 41 height 6
type input "19363 Hwy 190"
radio input "false"
type input "70577"
type input "Port Barre"
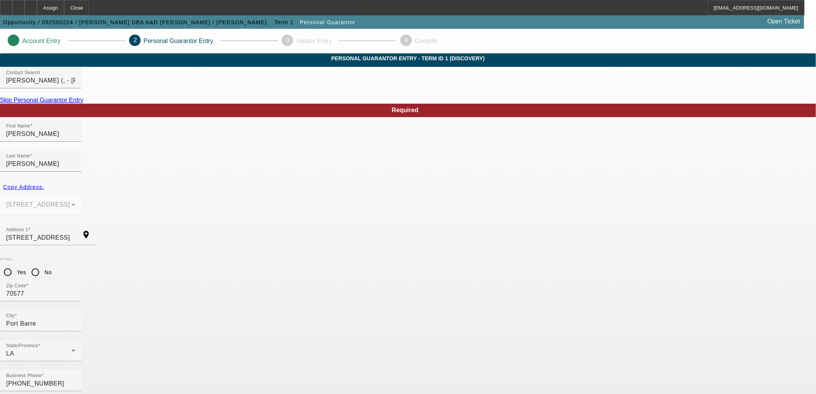
type input "436-41-9371"
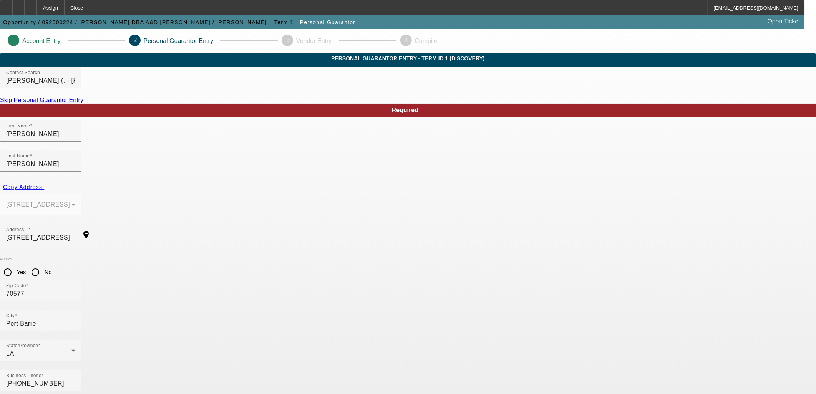
type input "100"
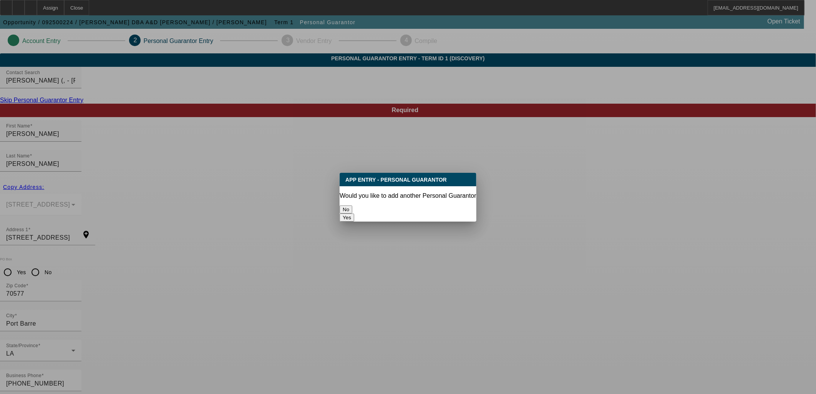
click at [352, 205] on button "No" at bounding box center [346, 209] width 13 height 8
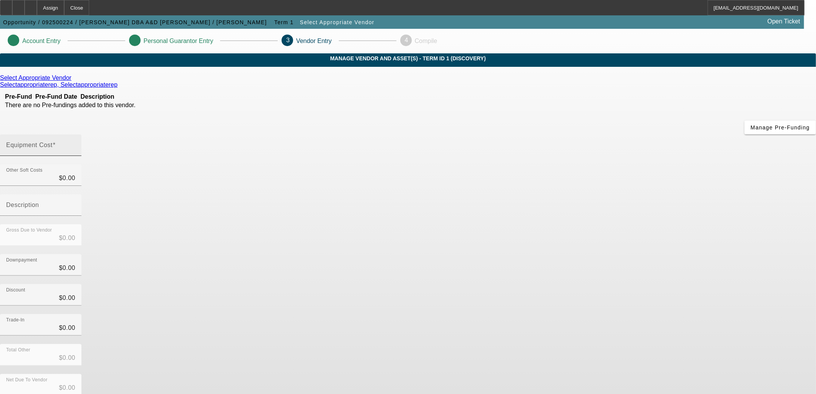
click at [75, 144] on input "Equipment Cost" at bounding box center [40, 148] width 69 height 9
click at [256, 81] on div "Select Appropriate Vendor" at bounding box center [408, 78] width 816 height 7
click at [254, 81] on div "Select Appropriate Vendor" at bounding box center [408, 78] width 816 height 7
click at [73, 81] on icon at bounding box center [73, 78] width 0 height 7
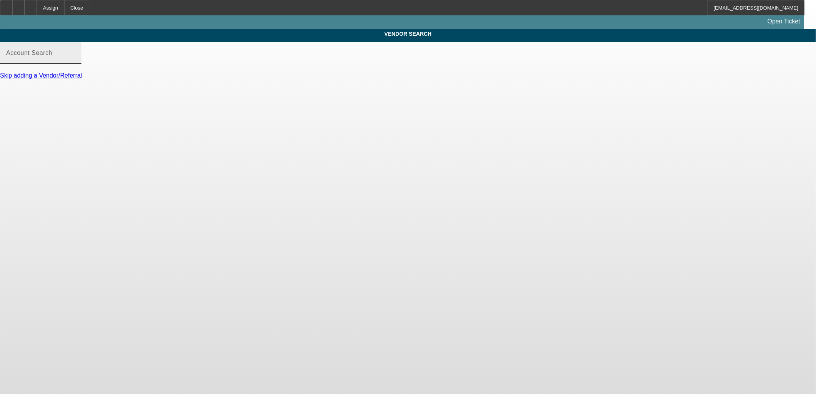
click at [75, 64] on div "Account Search" at bounding box center [40, 53] width 69 height 22
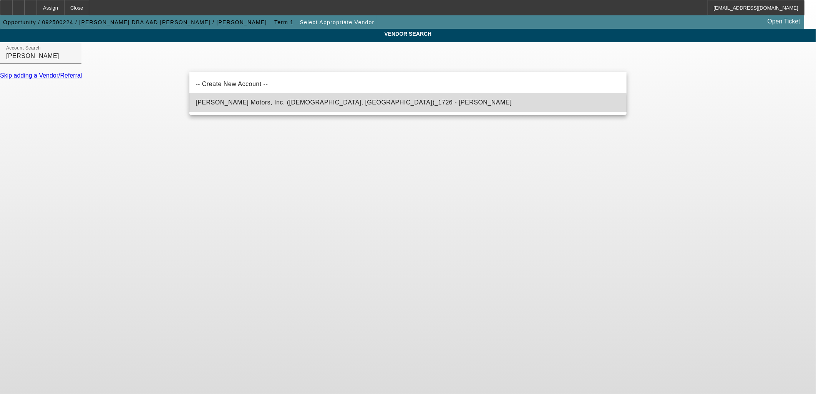
click at [373, 108] on mat-option "Austin Hinds Motors, Inc. (Arab, AL)_1726 - Hinds, Greg" at bounding box center [407, 102] width 437 height 18
type input "Austin Hinds Motors, Inc. (Arab, AL)_1726 - Hinds, Greg"
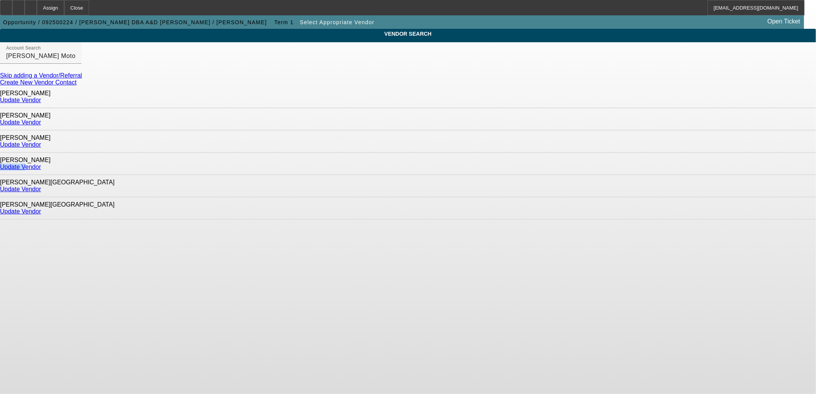
click at [615, 153] on div "Hinds, Brad Update Vendor" at bounding box center [408, 164] width 816 height 22
click at [41, 164] on link "Update Vendor" at bounding box center [20, 167] width 41 height 7
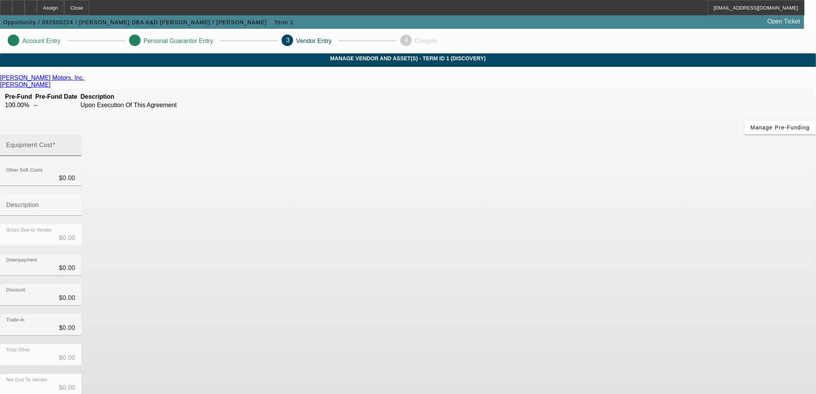
click at [75, 144] on input "Equipment Cost" at bounding box center [40, 148] width 69 height 9
type input "9"
type input "$9.00"
type input "97"
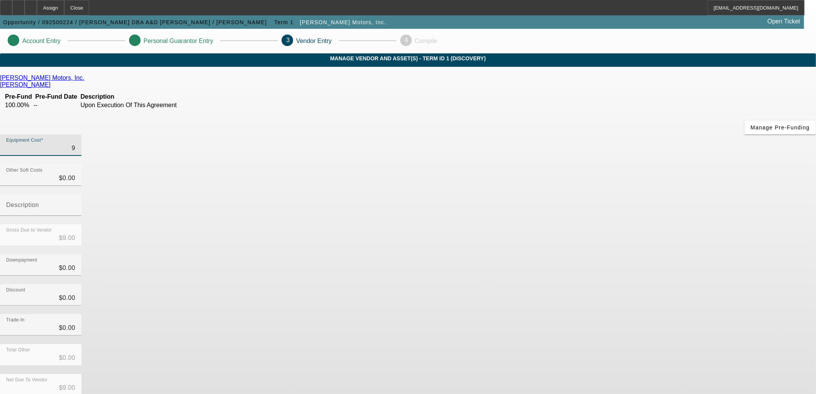
type input "$97.00"
type input "974"
type input "$974.00"
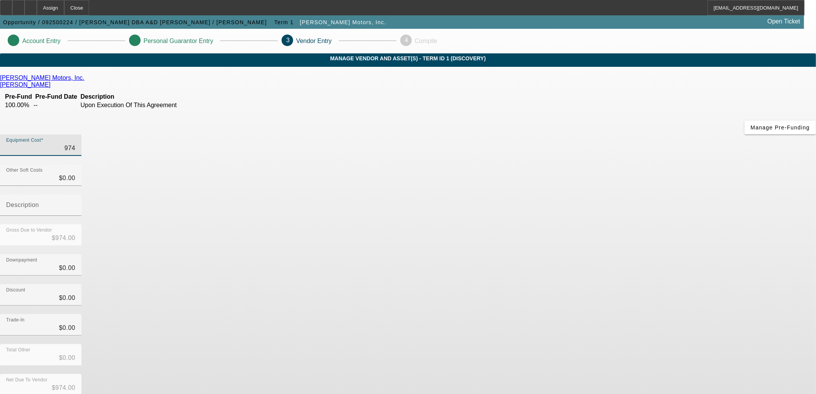
type input "9748"
type input "$9,748.00"
type input "97483"
type input "$97,483.00"
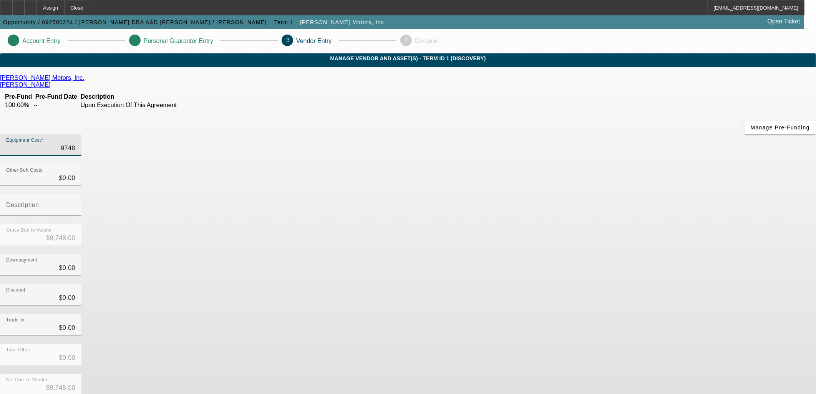
type input "$97,483.00"
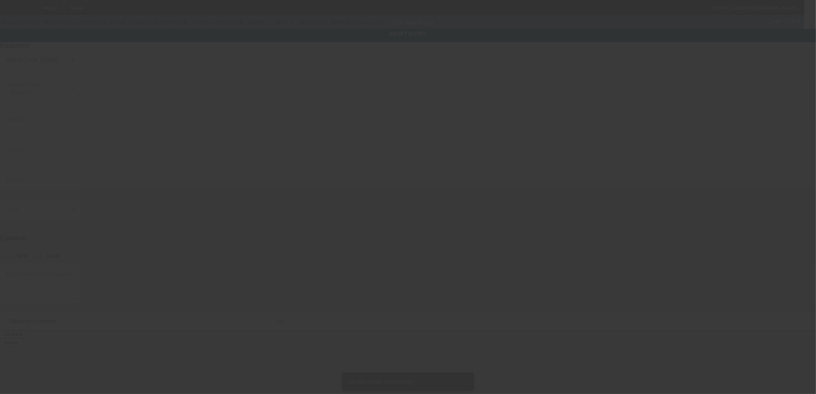
type input "19363 Hwy 190"
type input "Port Barre"
type input "70577"
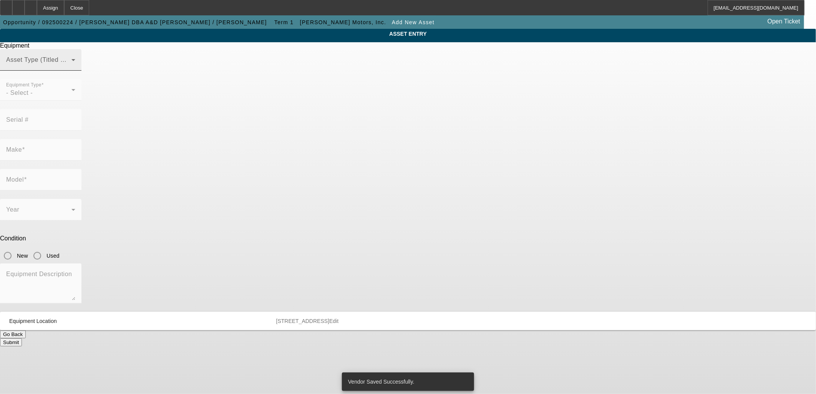
click at [71, 68] on span at bounding box center [38, 62] width 65 height 9
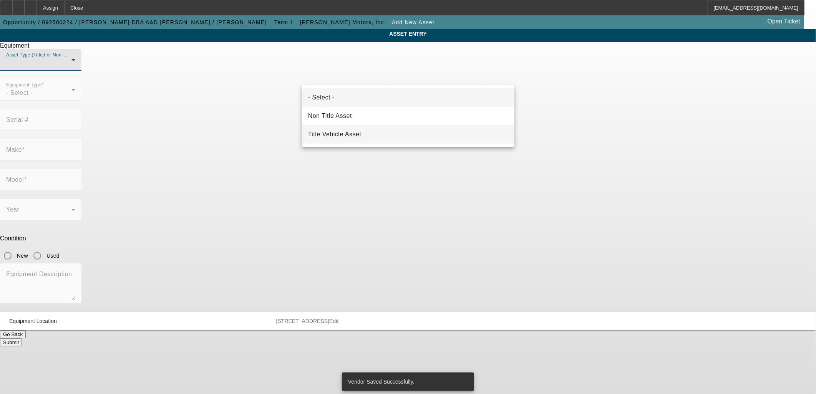
click at [428, 132] on mat-option "Title Vehicle Asset" at bounding box center [408, 134] width 212 height 18
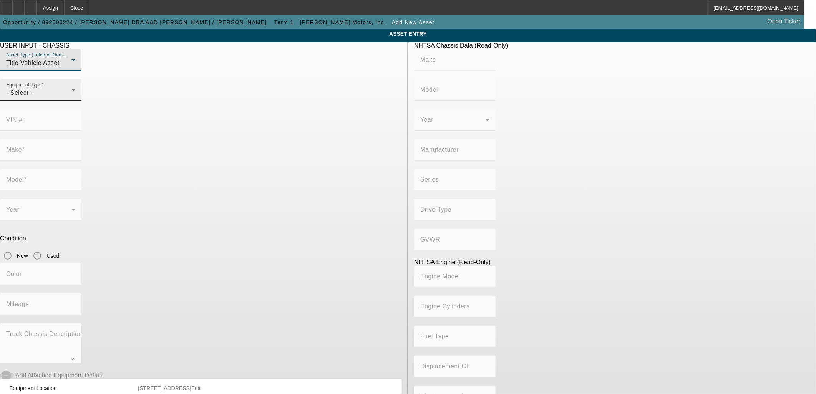
click at [41, 88] on mat-label "Equipment Type" at bounding box center [23, 85] width 35 height 5
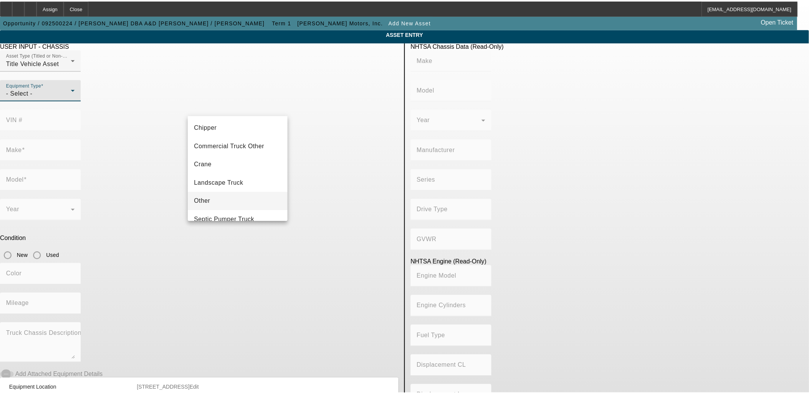
scroll to position [84, 0]
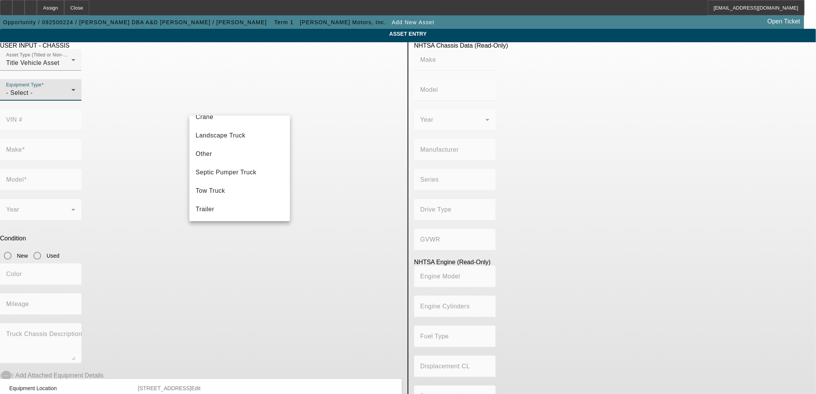
drag, startPoint x: 244, startPoint y: 192, endPoint x: 304, endPoint y: 103, distance: 107.5
click at [244, 192] on mat-option "Tow Truck" at bounding box center [239, 191] width 100 height 18
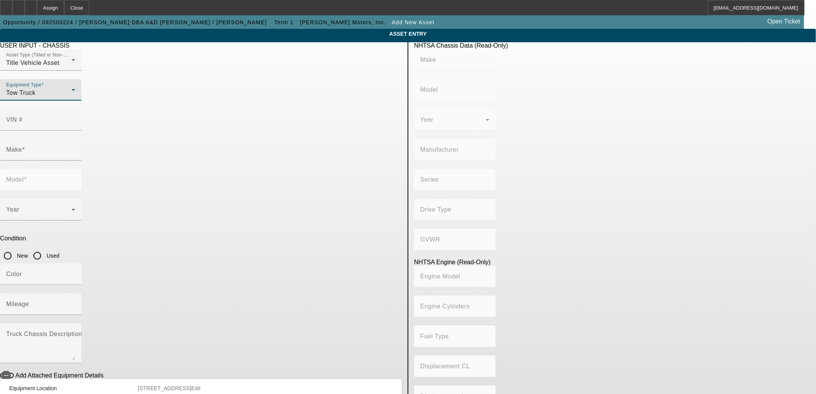
click at [81, 79] on div at bounding box center [40, 75] width 81 height 8
click at [23, 116] on mat-label "VIN #" at bounding box center [14, 119] width 17 height 7
click at [75, 118] on input "VIN #" at bounding box center [40, 122] width 69 height 9
paste input "1FVACWFC4NHNG3058"
type input "1FVACWFC4NHNG3058"
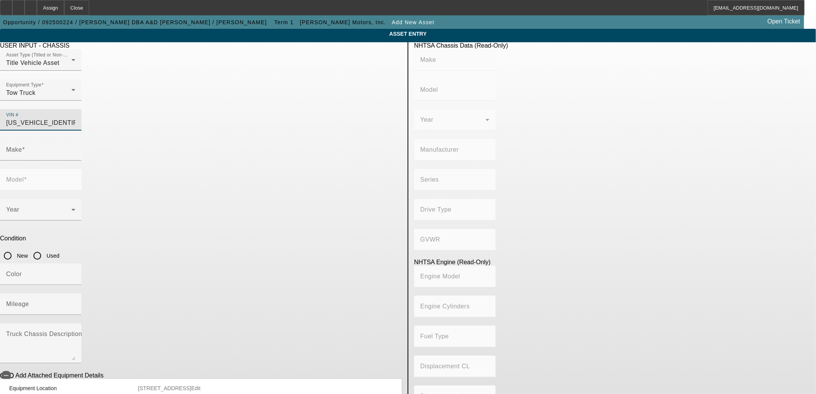
type input "FREIGHTLINER"
type input "M2"
type input "DAIMLER TRUCK NORTH AMERICA LLC"
type input "106 Medium Duty"
type input "4x2"
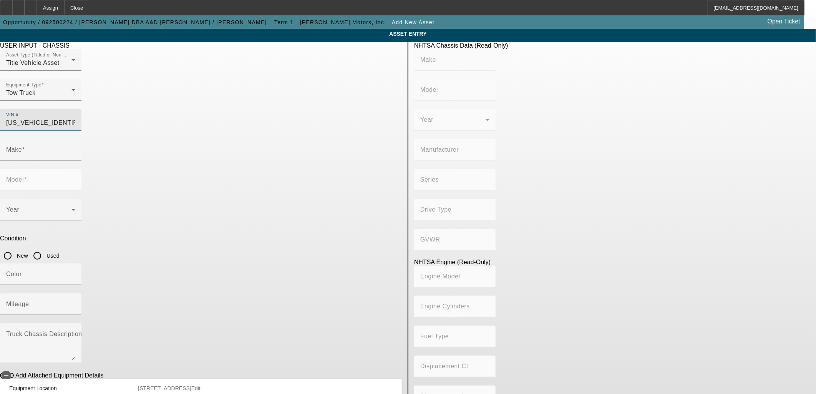
type input "Class 6: 19,501 - 26,000 lb (8,845 - 11,794 kg)"
type input "Cummins B6.7"
type input "6"
type input "Diesel"
type input "408.85908543470"
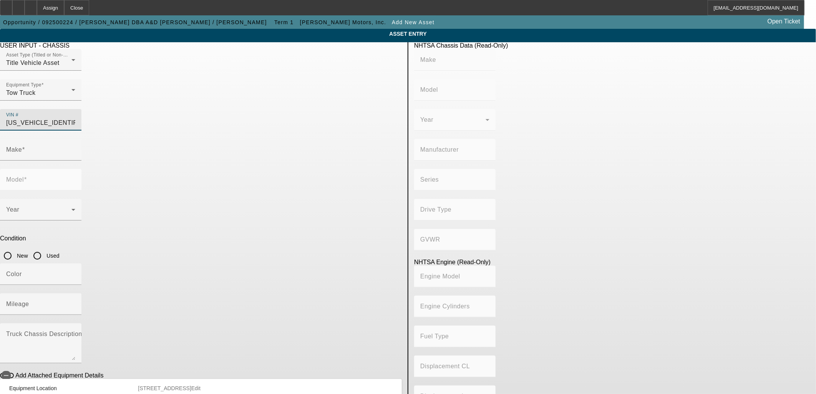
type input "6.7"
type input "FREIGHTLINER"
type input "M2"
type input "1FVACWFC4NHNG3058"
drag, startPoint x: 344, startPoint y: 168, endPoint x: 343, endPoint y: 248, distance: 80.7
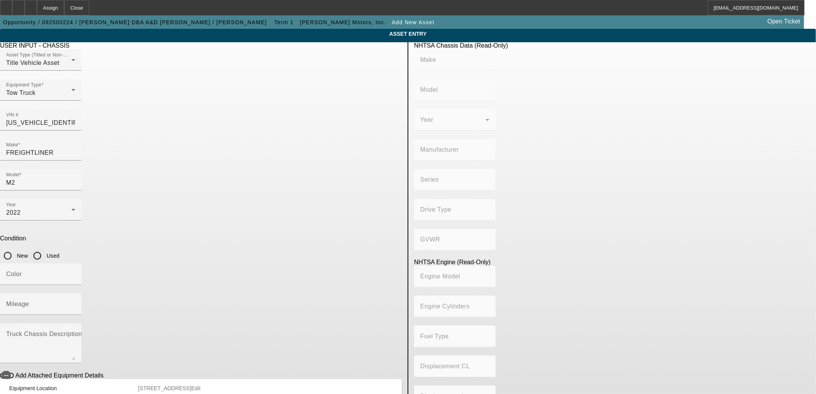
click at [45, 248] on input "Used" at bounding box center [37, 255] width 15 height 15
radio input "true"
type input "FREIGHTLINER"
type input "M2"
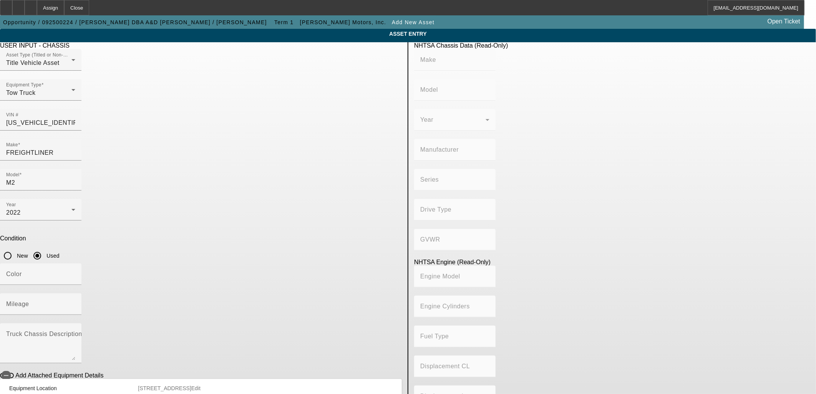
type input "DAIMLER TRUCK NORTH AMERICA LLC"
type input "106 Medium Duty"
type input "4x2"
type input "Class 6: 19,501 - 26,000 lb (8,845 - 11,794 kg)"
type input "Cummins B6.7"
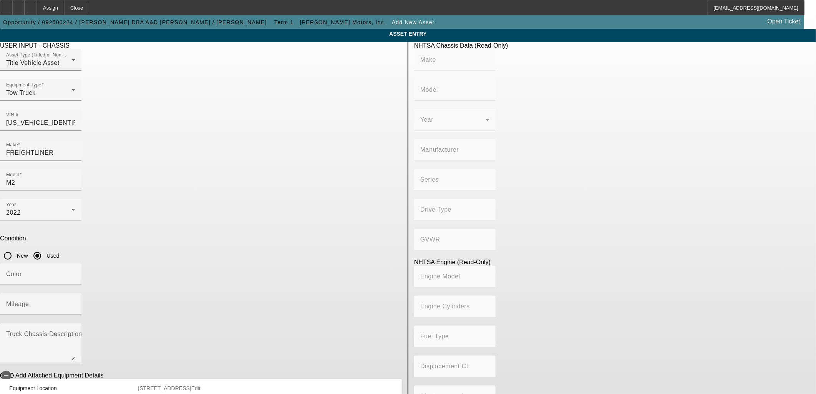
type input "6"
type input "Diesel"
type input "408.85908543470"
type input "6.7"
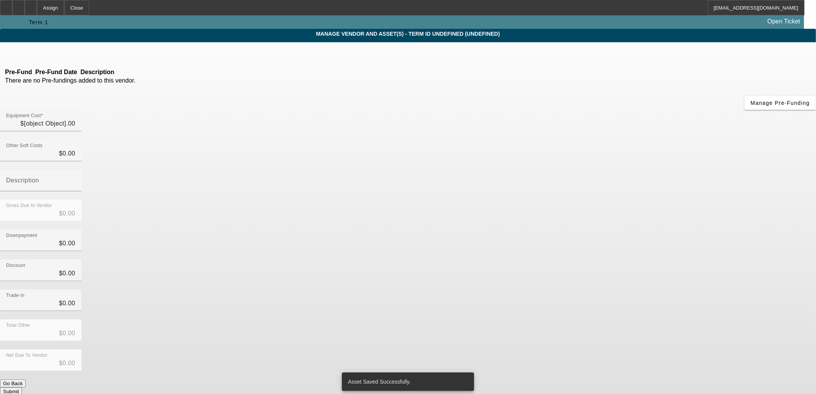
type input "$97,483.00"
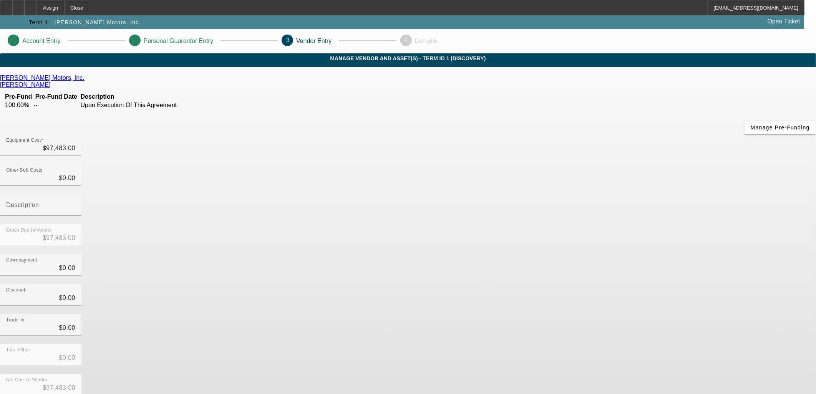
drag, startPoint x: 563, startPoint y: 351, endPoint x: 558, endPoint y: 320, distance: 31.6
click at [558, 323] on form "Austin Hinds Motors, Inc. Hinds, Brad Pre-Fund Pre-Fund Date Description 100.00…" at bounding box center [408, 263] width 816 height 376
click at [558, 374] on div "Net Due To Vendor $97,483.00" at bounding box center [408, 389] width 816 height 30
click at [550, 374] on div "Net Due To Vendor $97,483.00" at bounding box center [408, 389] width 816 height 30
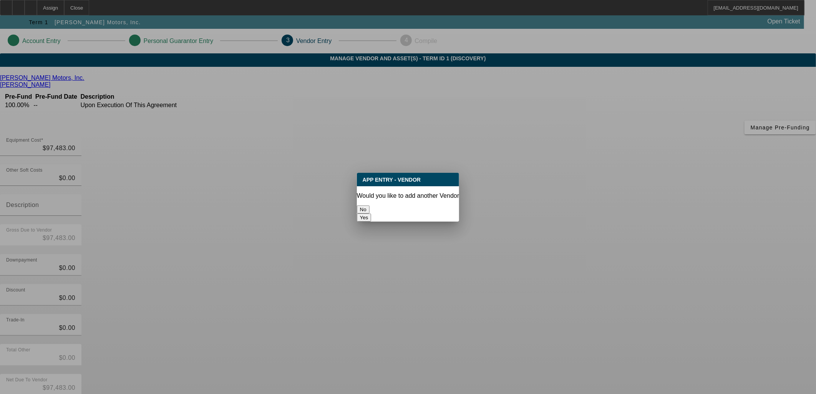
click at [546, 328] on div at bounding box center [408, 197] width 816 height 394
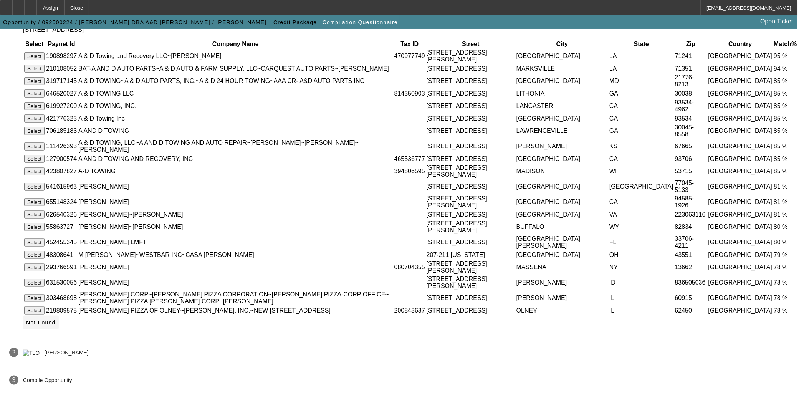
click at [26, 323] on icon at bounding box center [26, 323] width 0 height 6
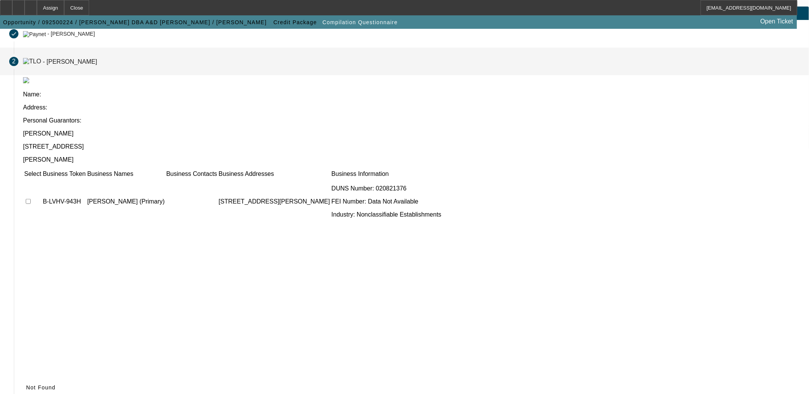
scroll to position [29, 0]
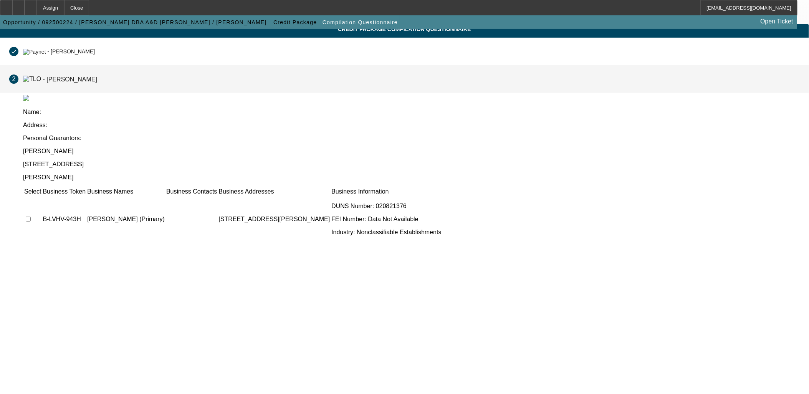
click at [31, 217] on input "checkbox" at bounding box center [28, 219] width 5 height 5
checkbox input "true"
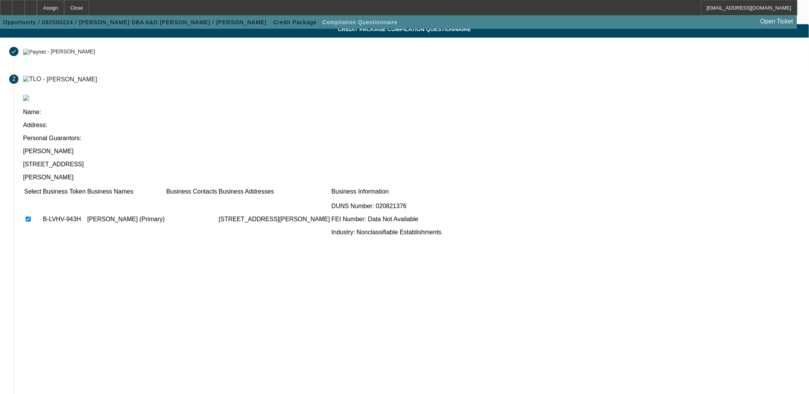
drag, startPoint x: 566, startPoint y: 348, endPoint x: 535, endPoint y: 337, distance: 33.3
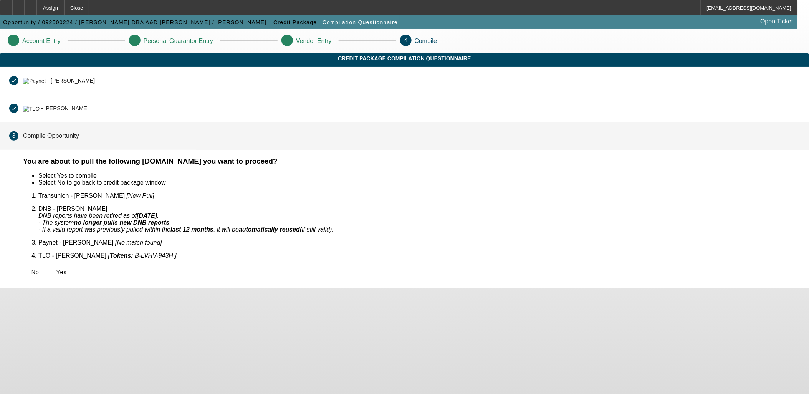
scroll to position [0, 0]
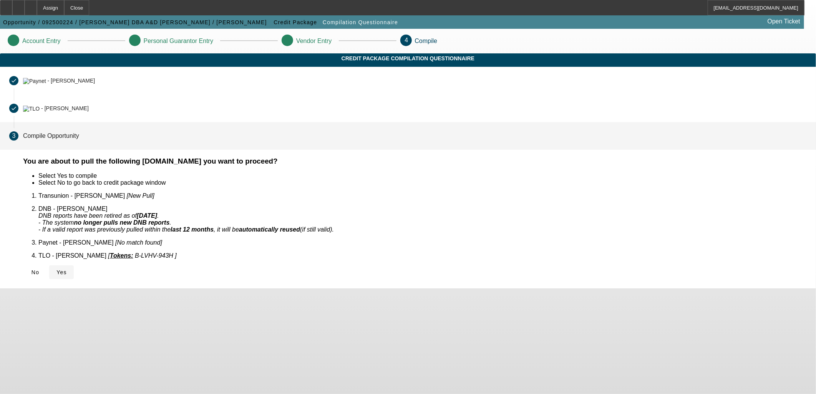
click at [251, 265] on div "No Yes" at bounding box center [414, 272] width 783 height 14
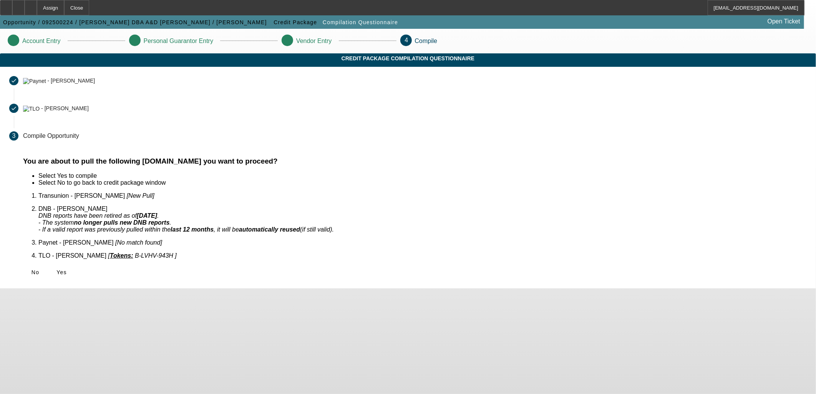
drag, startPoint x: 250, startPoint y: 262, endPoint x: 241, endPoint y: 259, distance: 9.7
click at [67, 269] on span "Yes" at bounding box center [61, 272] width 10 height 6
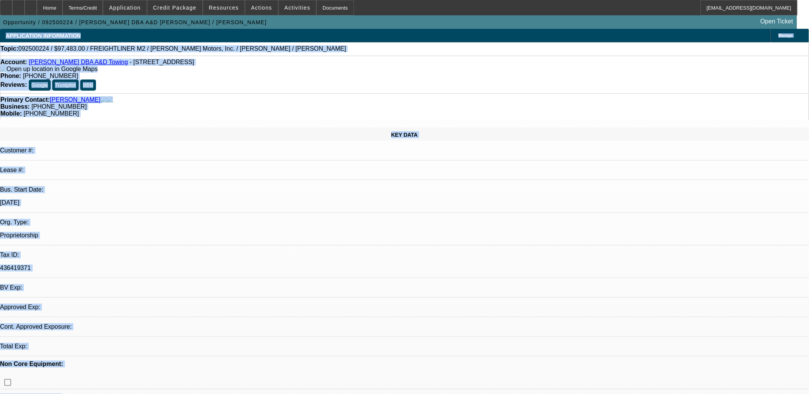
select select "0"
select select "2"
select select "0.1"
select select "4"
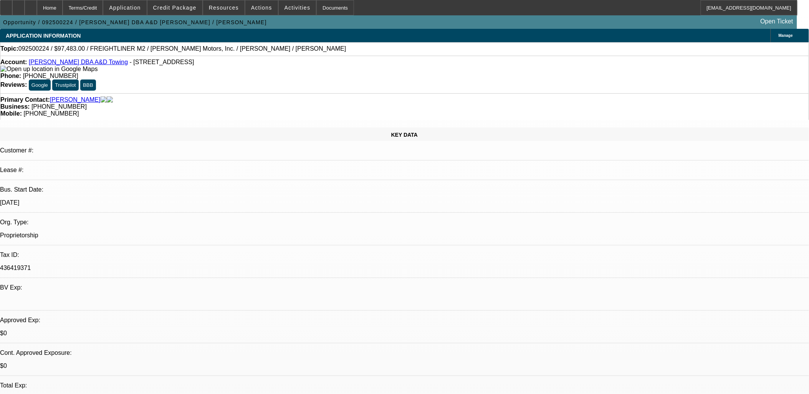
drag, startPoint x: 271, startPoint y: 166, endPoint x: 254, endPoint y: 174, distance: 18.2
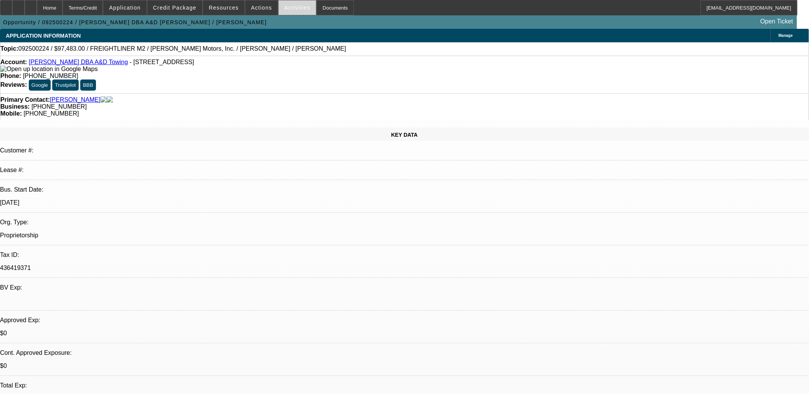
click at [288, 8] on span "Activities" at bounding box center [298, 8] width 26 height 6
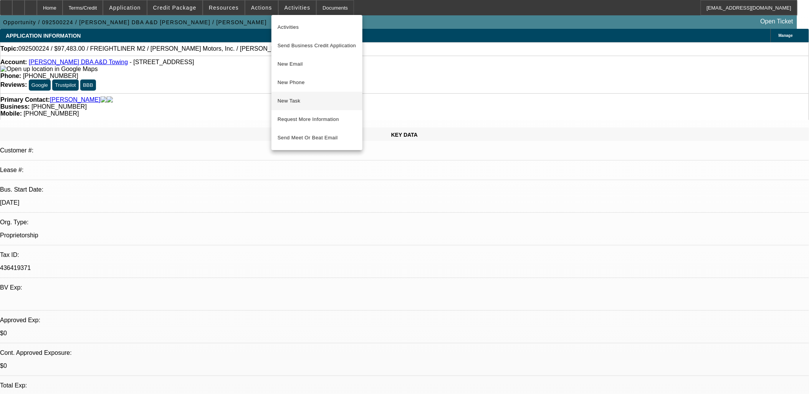
click at [325, 102] on span "New Task" at bounding box center [317, 100] width 79 height 9
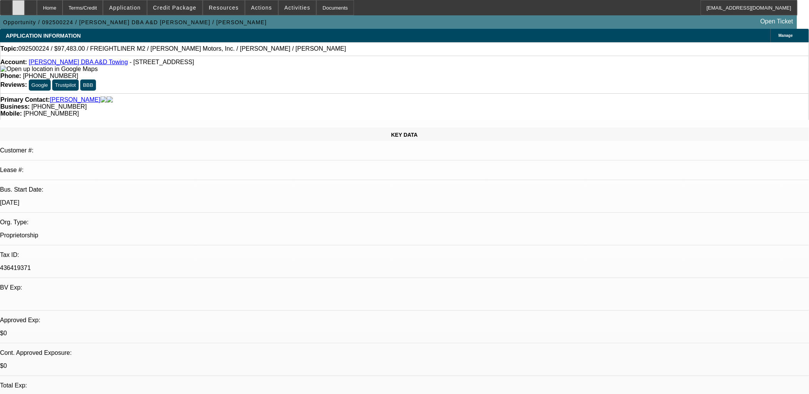
click at [25, 2] on div at bounding box center [18, 7] width 12 height 15
click at [336, 23] on div "Opportunity / 092500224 / Monica L Barron DBA A&D Towing / Barron, Monica Open …" at bounding box center [398, 21] width 797 height 13
click at [179, 14] on span at bounding box center [174, 7] width 55 height 18
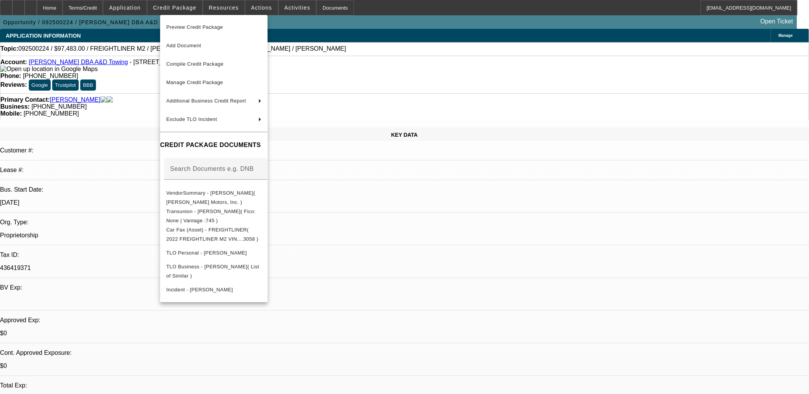
click at [519, 388] on div at bounding box center [404, 197] width 809 height 394
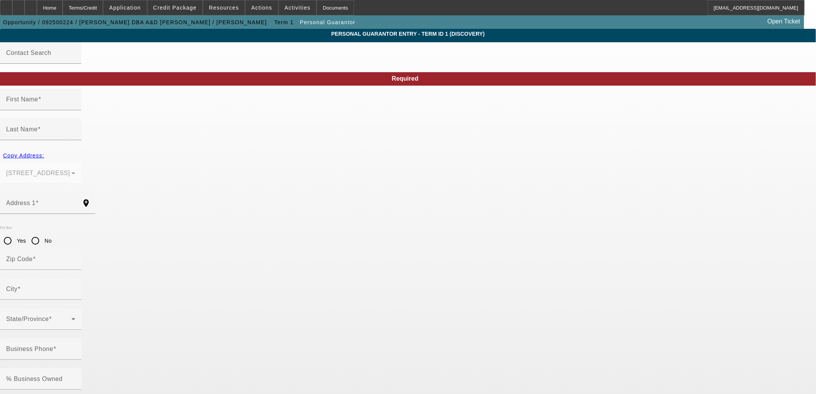
type input "Monica"
type input "Barron"
type input "19363 Hwy 190"
radio input "true"
type input "70577"
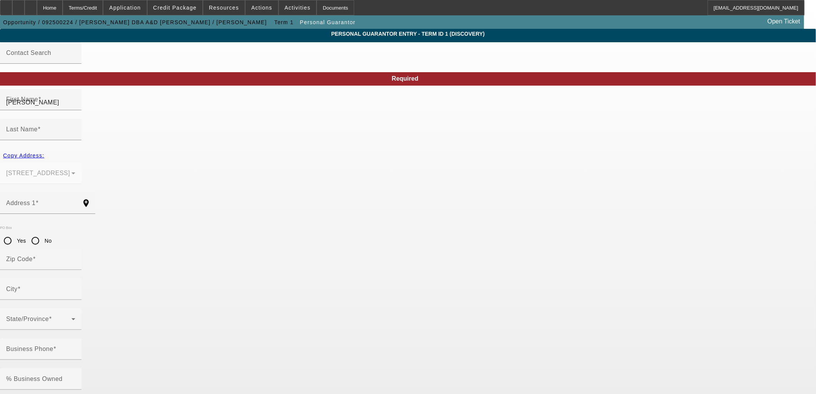
type input "Port Barre"
type input "(337) 692-6704"
type input "100"
type input "436-41-9371"
type input "arvillestowing@gmail.com"
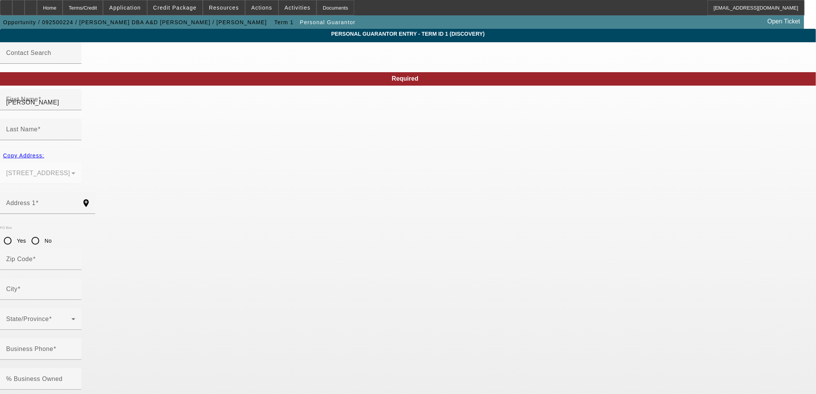
type input "(337) 418-6596"
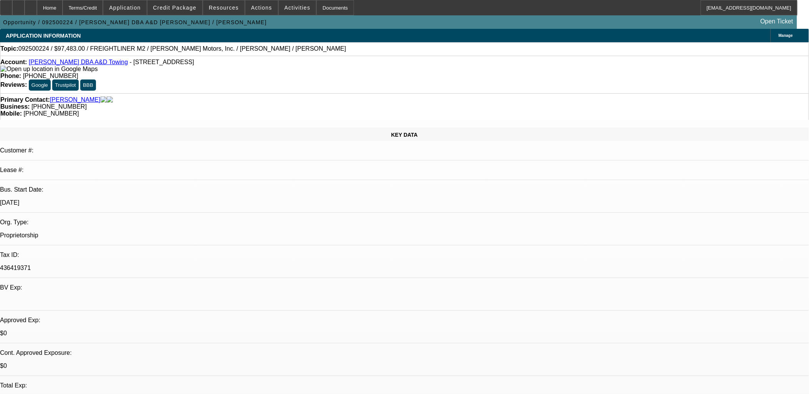
select select "0"
select select "2"
select select "0.1"
select select "4"
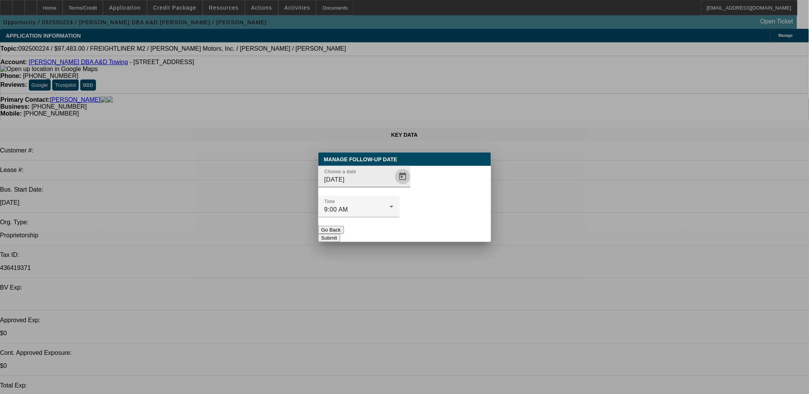
click at [394, 186] on span "Open calendar" at bounding box center [403, 176] width 18 height 18
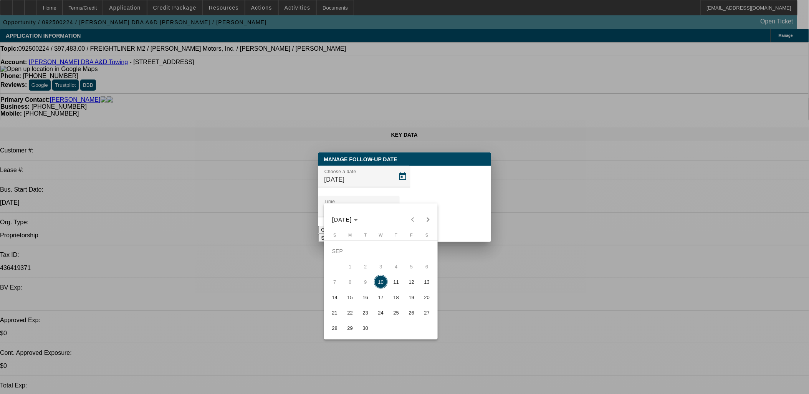
click at [391, 283] on span "11" at bounding box center [396, 282] width 14 height 14
type input "9/11/2025"
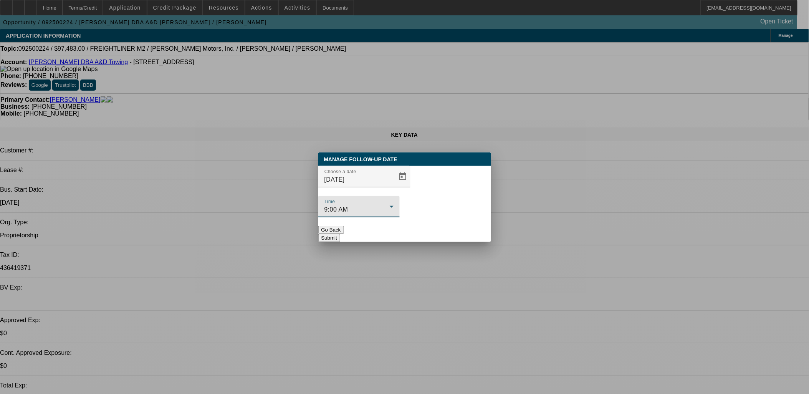
click at [390, 205] on div "9:00 AM" at bounding box center [357, 209] width 65 height 9
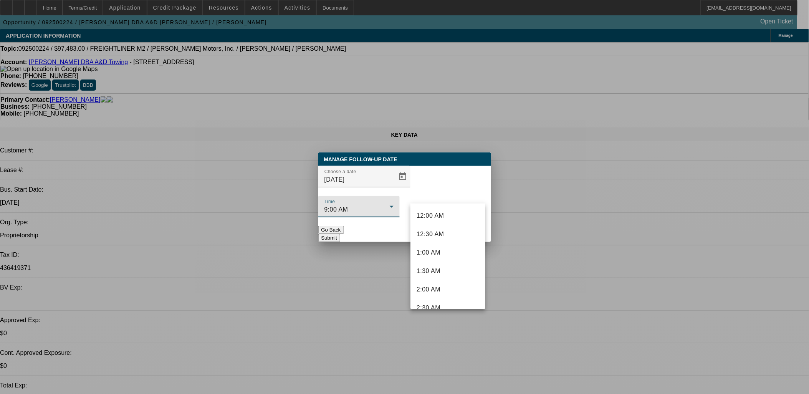
scroll to position [248, 0]
click at [454, 191] on div at bounding box center [404, 197] width 809 height 394
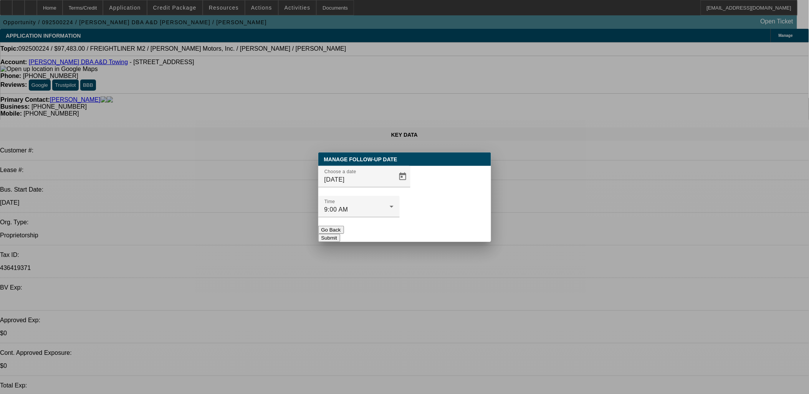
drag, startPoint x: 445, startPoint y: 233, endPoint x: 446, endPoint y: 224, distance: 8.6
click at [445, 232] on div "Manage Follow-Up Date Choose a date 9/11/2025 Time 9:00 AM Go Back Submit" at bounding box center [404, 196] width 173 height 89
click at [340, 234] on button "Submit" at bounding box center [329, 238] width 22 height 8
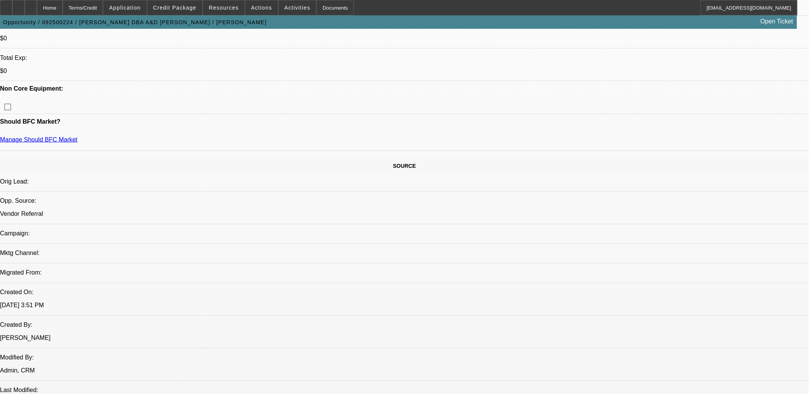
scroll to position [384, 0]
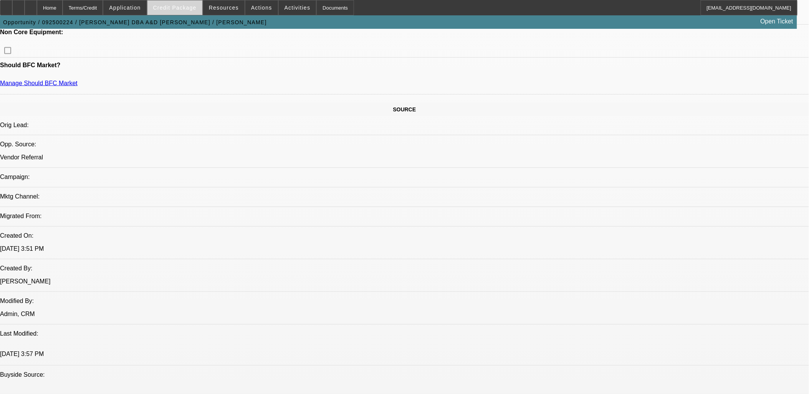
click at [194, 3] on span at bounding box center [174, 7] width 55 height 18
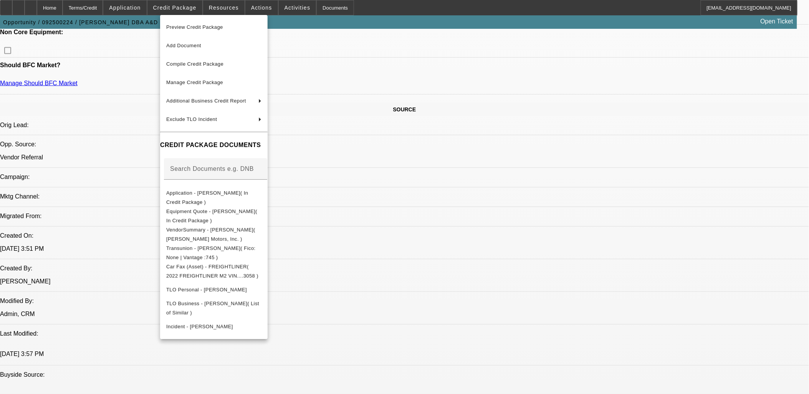
click at [100, 205] on div at bounding box center [404, 197] width 809 height 394
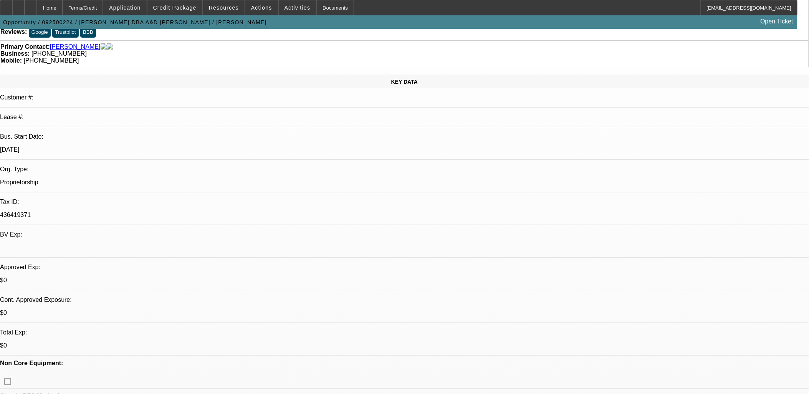
scroll to position [0, 0]
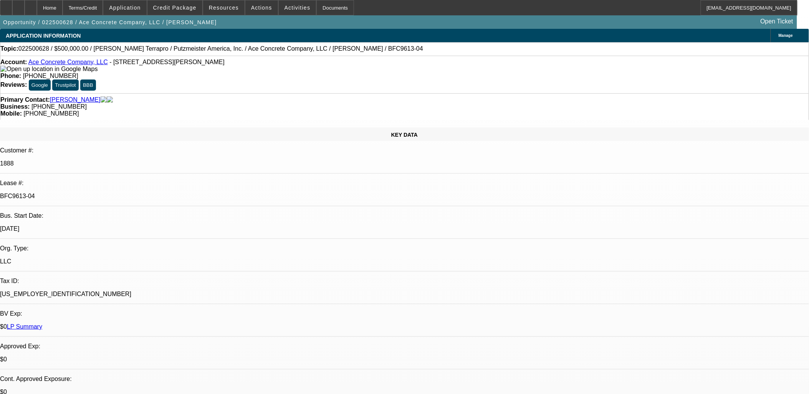
select select "0"
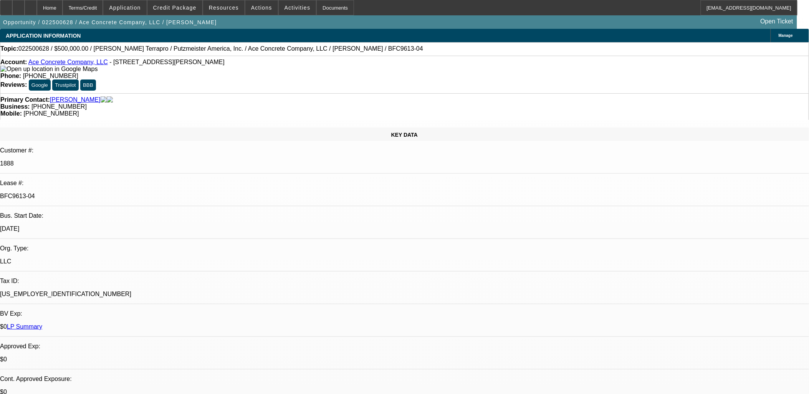
select select "0"
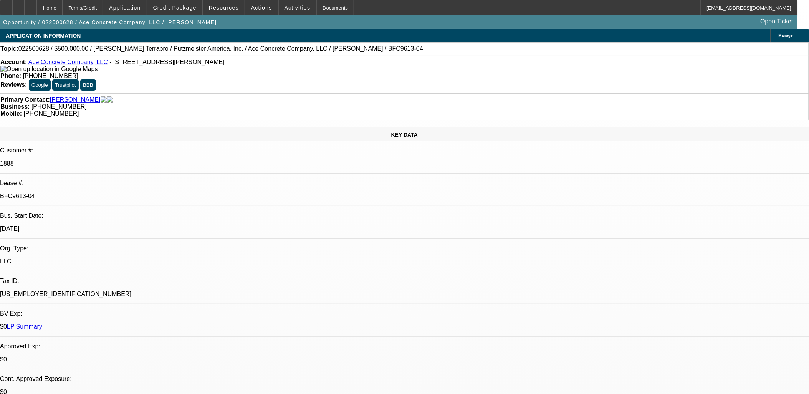
select select "2"
select select "0"
select select "1"
select select "3"
select select "6"
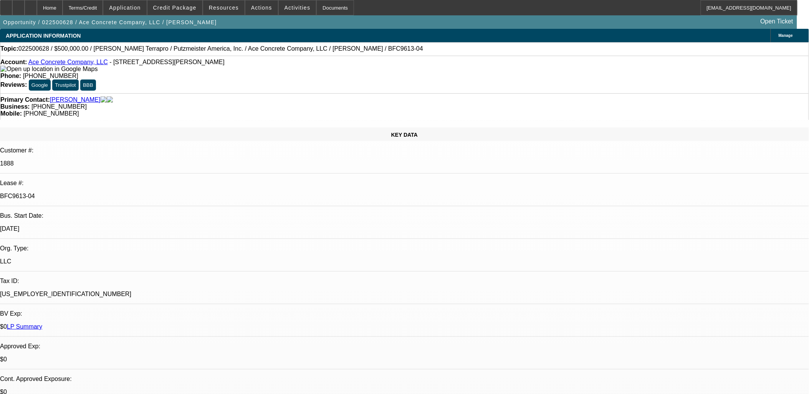
select select "1"
select select "3"
select select "6"
select select "1"
select select "3"
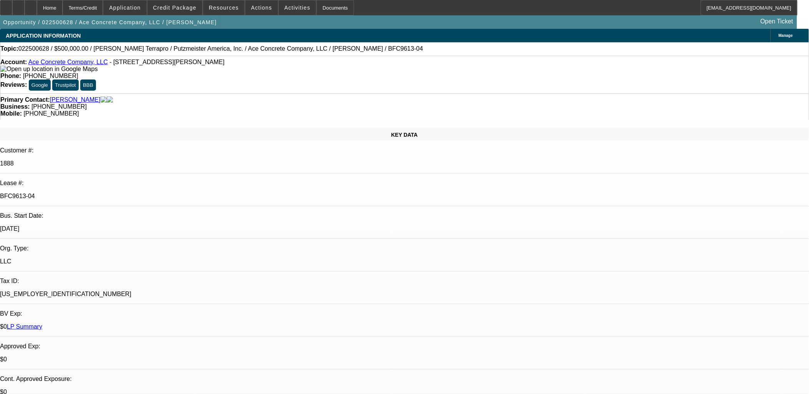
select select "6"
select select "1"
select select "2"
select select "6"
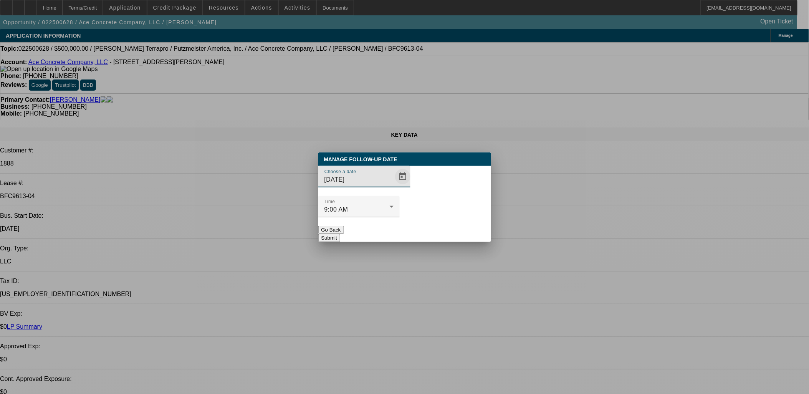
click at [394, 186] on span "Open calendar" at bounding box center [403, 176] width 18 height 18
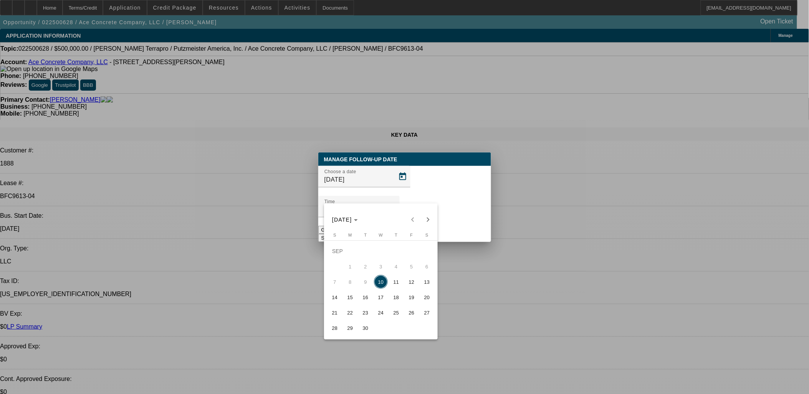
drag, startPoint x: 396, startPoint y: 284, endPoint x: 445, endPoint y: 210, distance: 88.2
click at [397, 283] on span "11" at bounding box center [396, 282] width 14 height 14
type input "[DATE]"
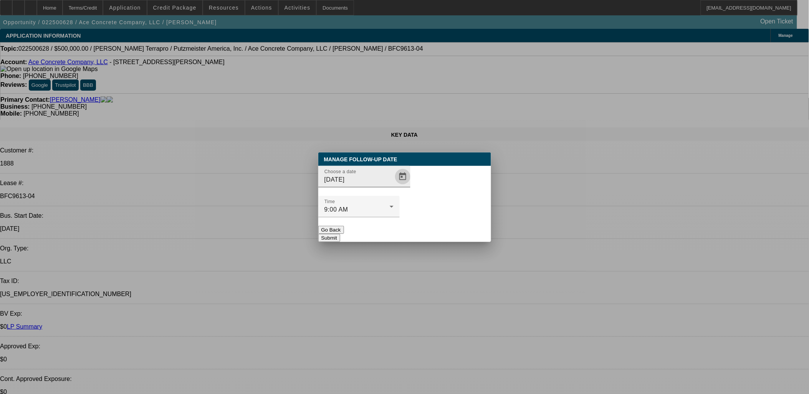
drag, startPoint x: 445, startPoint y: 217, endPoint x: 390, endPoint y: 201, distance: 57.1
click at [340, 234] on button "Submit" at bounding box center [329, 238] width 22 height 8
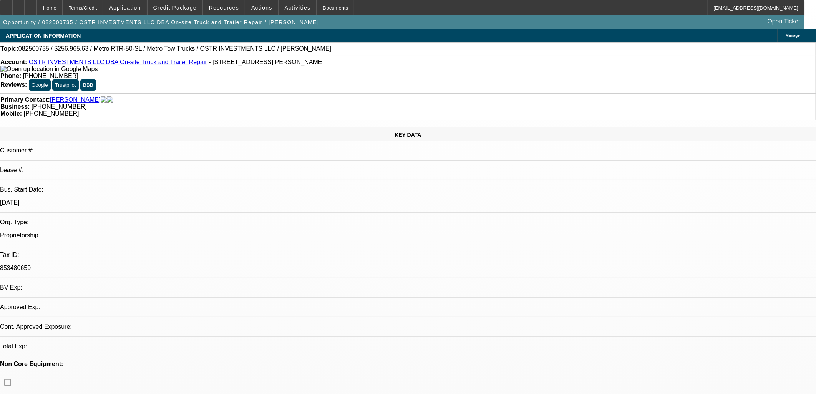
select select "0"
select select "2"
select select "0.1"
select select "1"
select select "2"
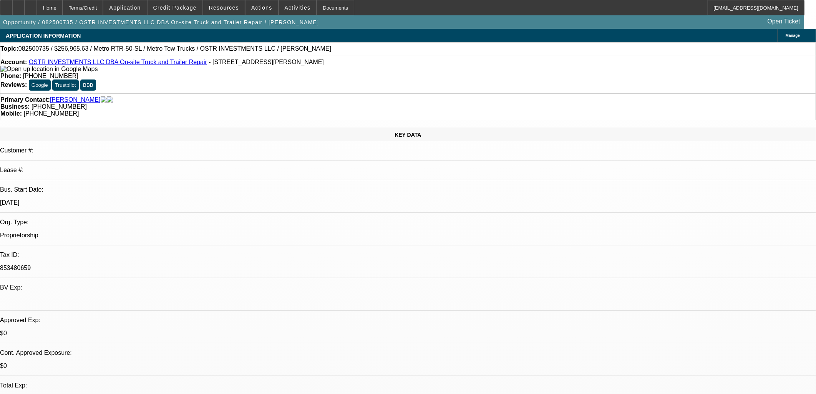
select select "4"
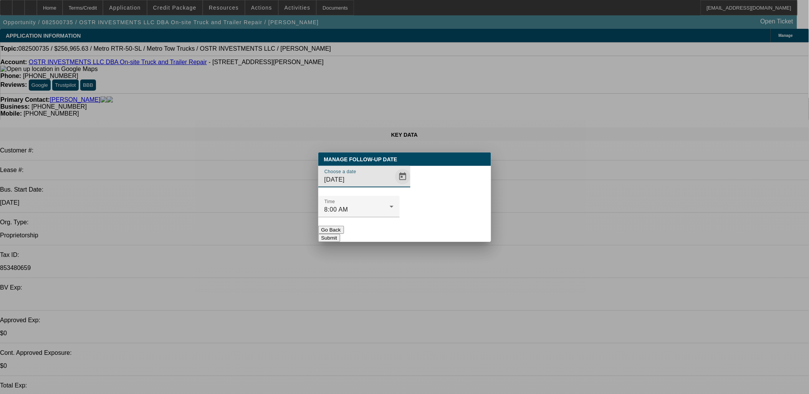
click at [394, 186] on span "Open calendar" at bounding box center [403, 176] width 18 height 18
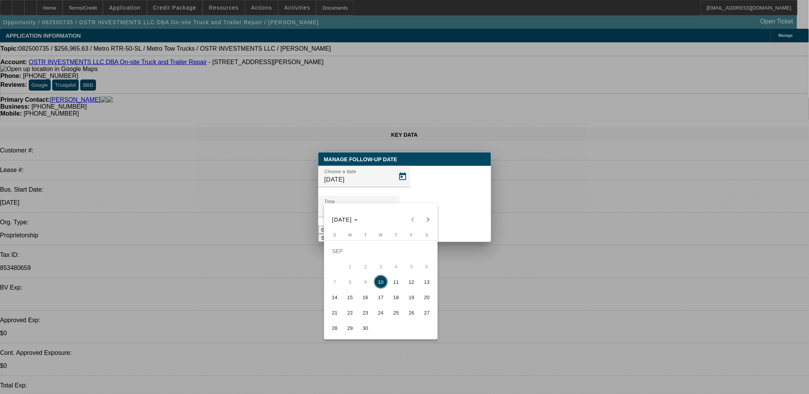
click at [396, 294] on span "18" at bounding box center [396, 297] width 14 height 14
type input "[DATE]"
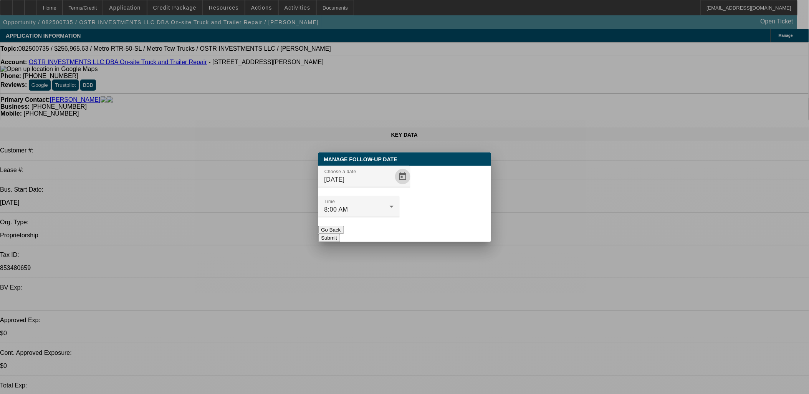
click at [340, 234] on button "Submit" at bounding box center [329, 238] width 22 height 8
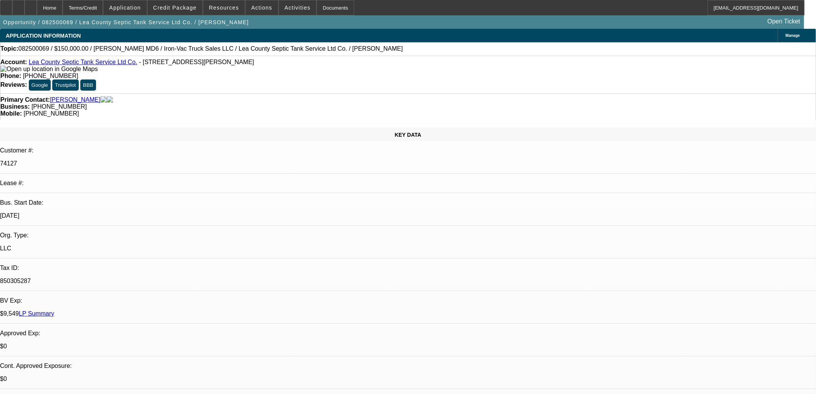
select select "0"
select select "0.1"
select select "4"
select select "0"
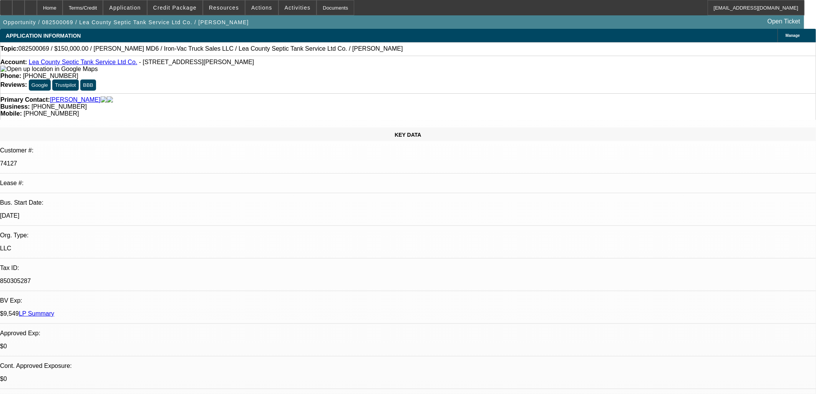
select select "0"
select select "0.1"
select select "4"
select select "0"
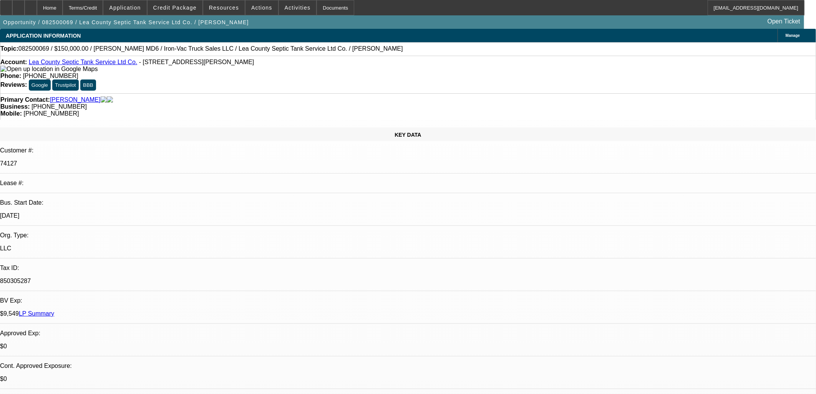
select select "0.1"
select select "4"
select select "0"
select select "0.1"
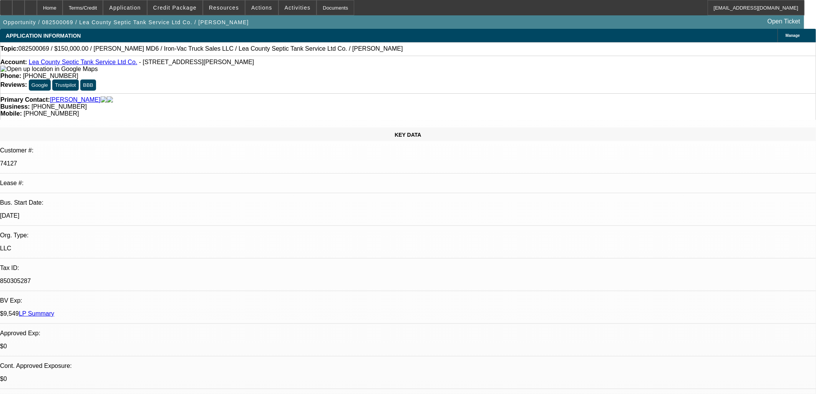
select select "4"
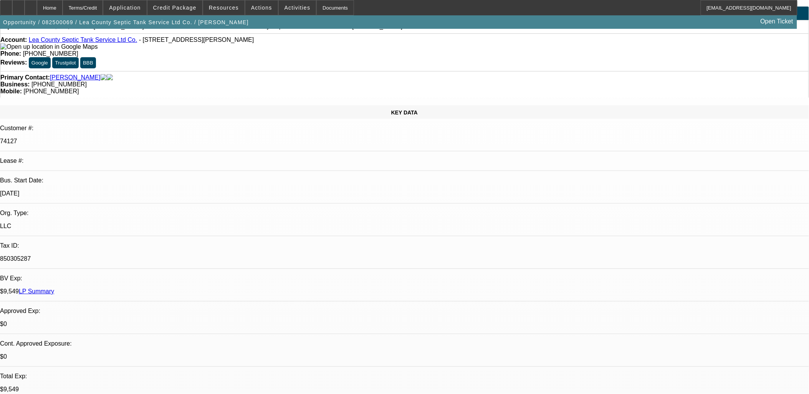
scroll to position [43, 0]
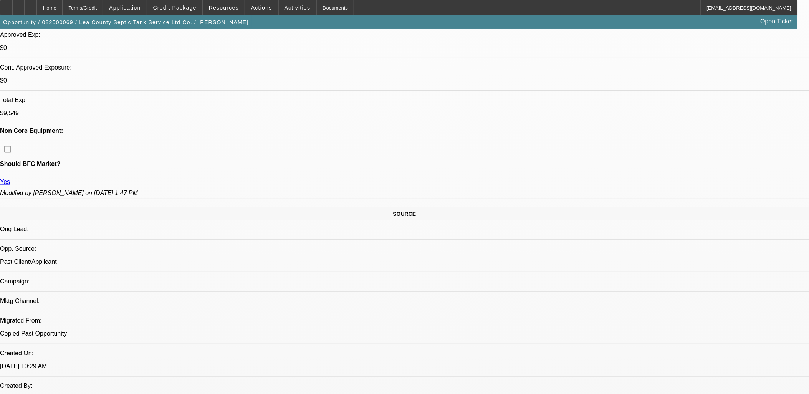
scroll to position [0, 0]
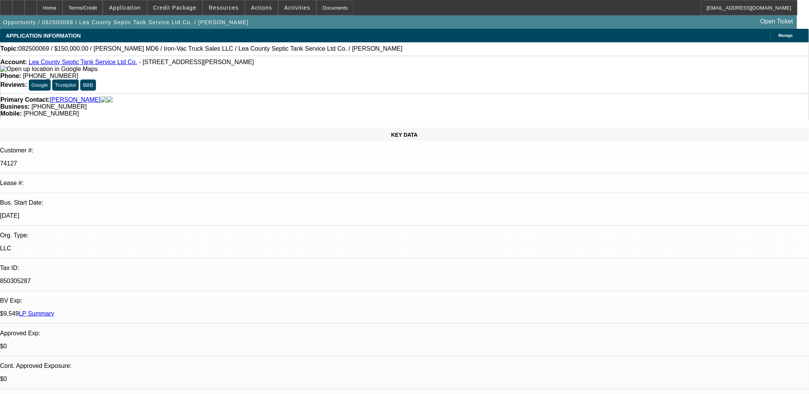
click at [71, 62] on link "Lea County Septic Tank Service Ltd Co." at bounding box center [83, 62] width 109 height 7
click at [200, 12] on span at bounding box center [174, 7] width 55 height 18
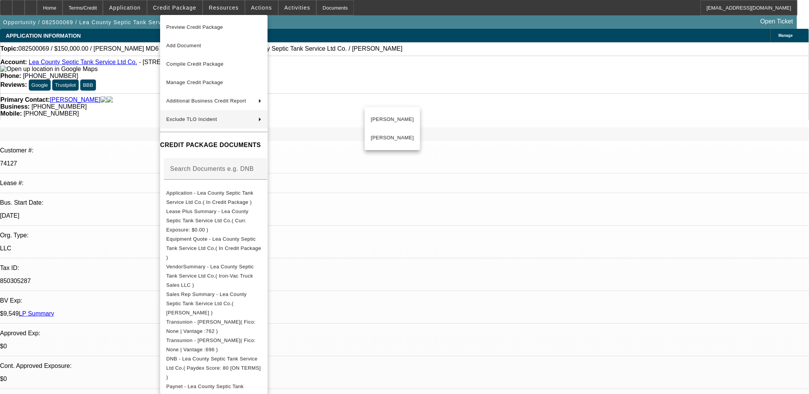
click at [515, 376] on div at bounding box center [404, 197] width 809 height 394
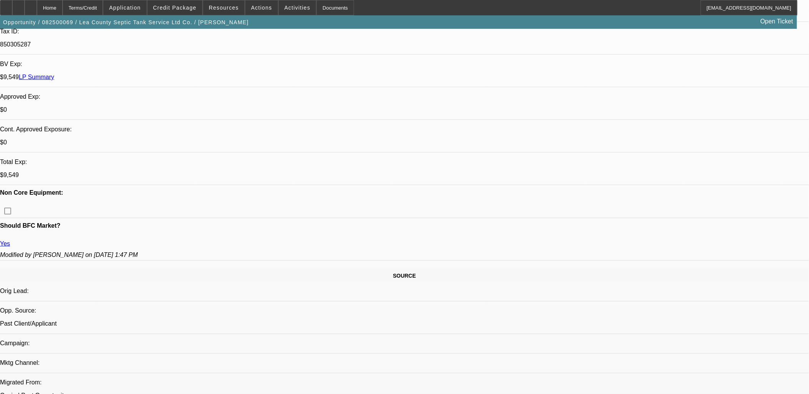
scroll to position [171, 0]
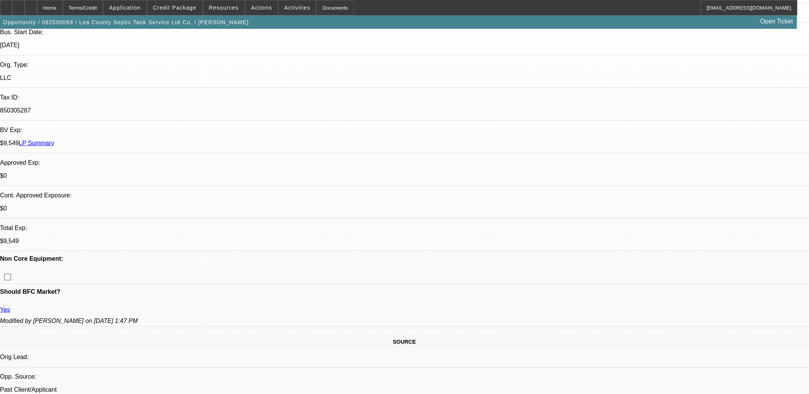
drag, startPoint x: 518, startPoint y: 208, endPoint x: 517, endPoint y: 204, distance: 4.4
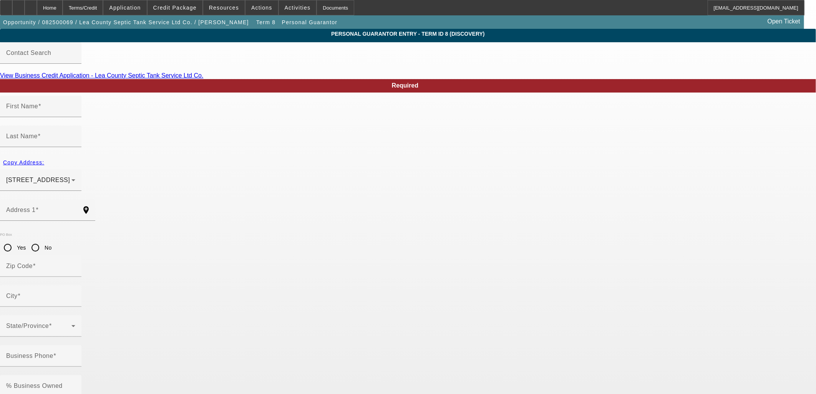
type input "Elijah"
type input "Taylor"
type input "611 West Cielo Drive"
radio input "true"
type input "88240"
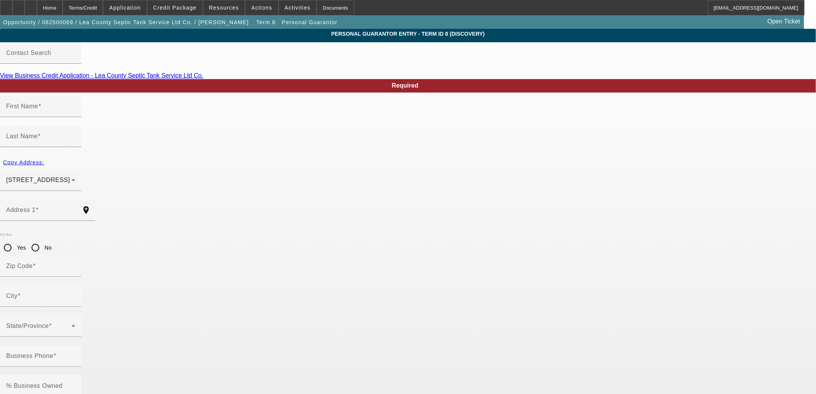
type input "Hobbs"
type input "(575) 631-9222"
type input "1"
type input "525-67-7543"
type input "lcseptictanknm@aol.com"
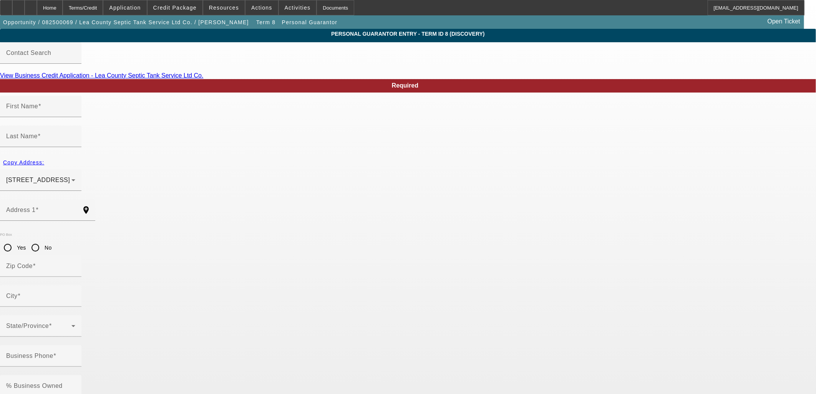
type input "(575) 390-2028"
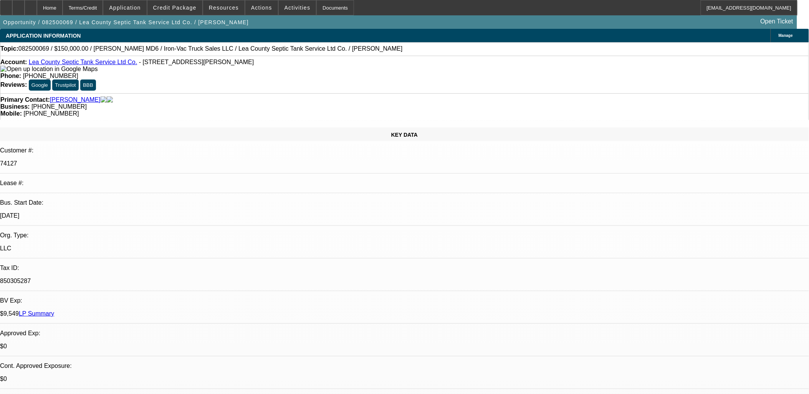
select select "0"
select select "0.1"
select select "4"
select select "0"
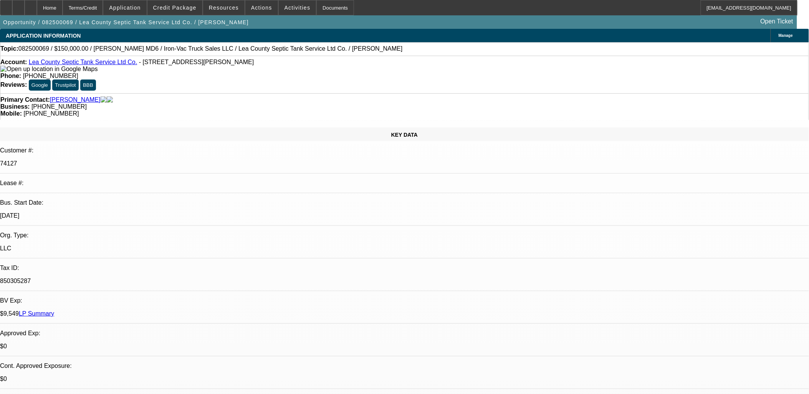
select select "0"
select select "0.1"
select select "4"
select select "0"
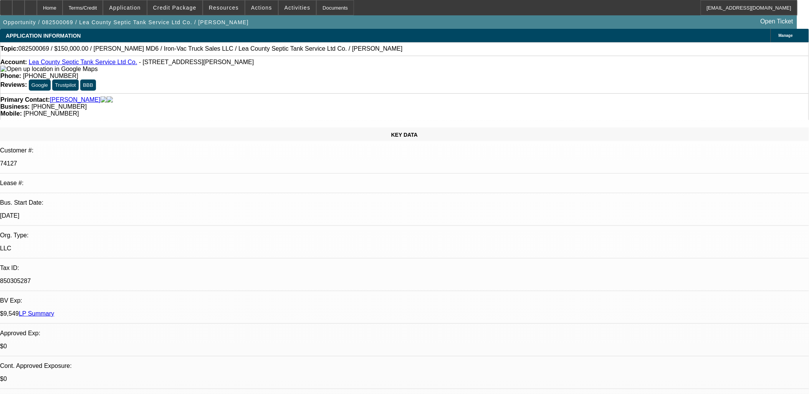
select select "0.1"
select select "4"
select select "0"
select select "0.1"
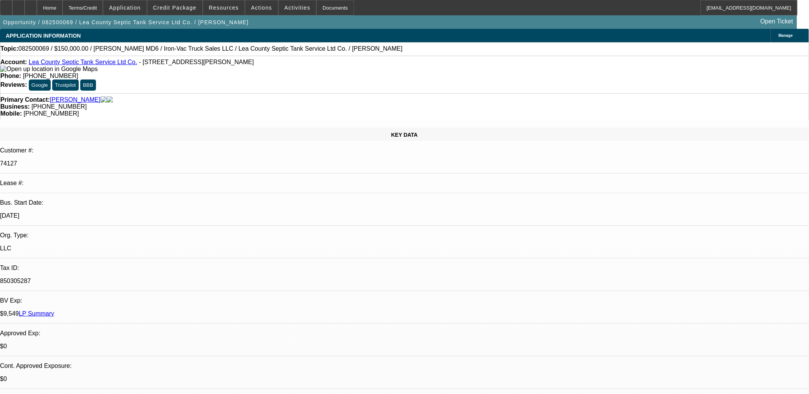
select select "4"
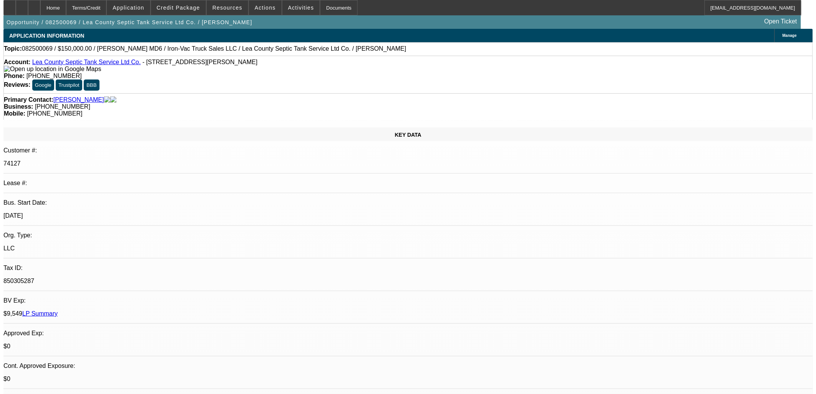
scroll to position [880, 0]
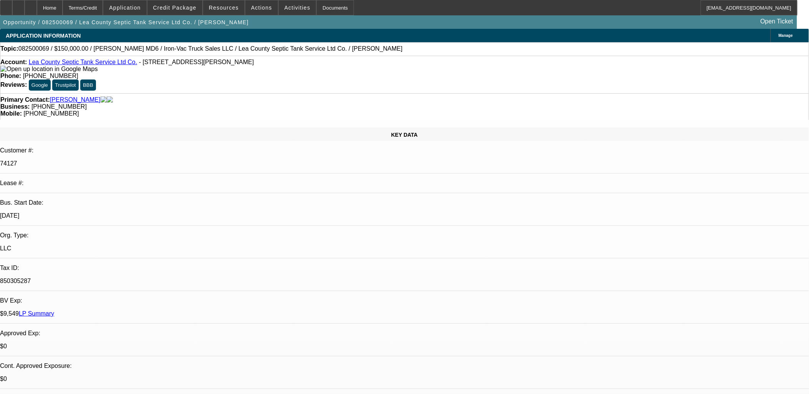
click at [79, 65] on link "Lea County Septic Tank Service Ltd Co." at bounding box center [83, 62] width 109 height 7
click at [251, 9] on span "Actions" at bounding box center [261, 8] width 21 height 6
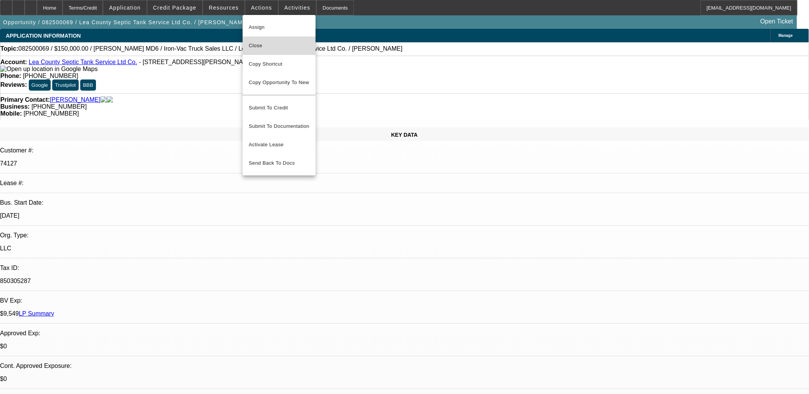
click at [287, 47] on span "Close" at bounding box center [279, 45] width 61 height 9
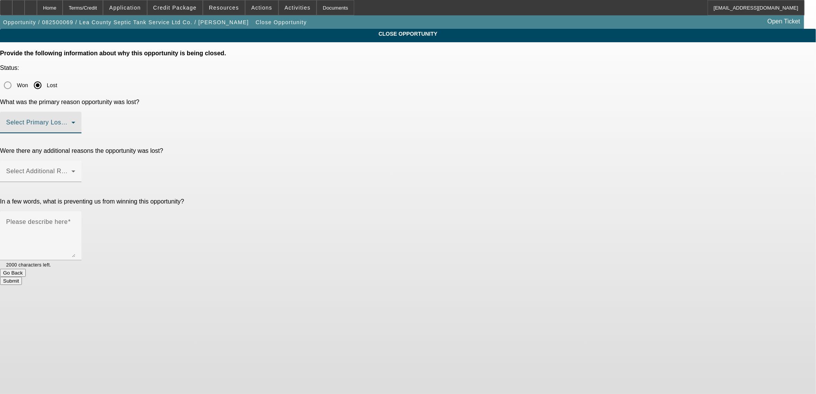
click at [71, 121] on span at bounding box center [38, 125] width 65 height 9
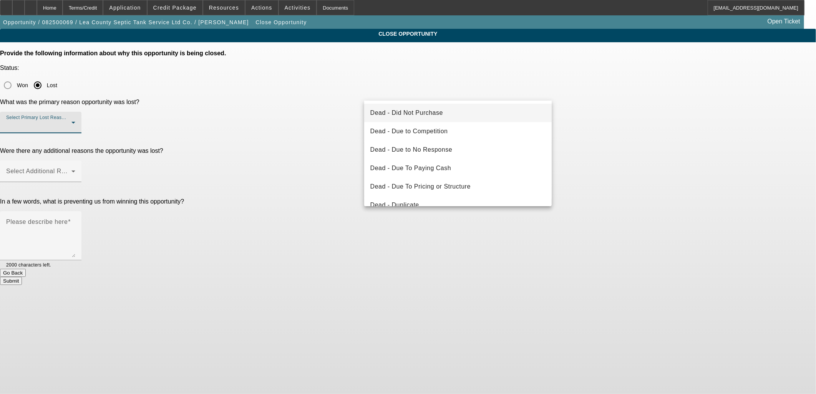
drag, startPoint x: 318, startPoint y: 164, endPoint x: 346, endPoint y: 158, distance: 28.9
click at [319, 162] on div at bounding box center [408, 197] width 816 height 394
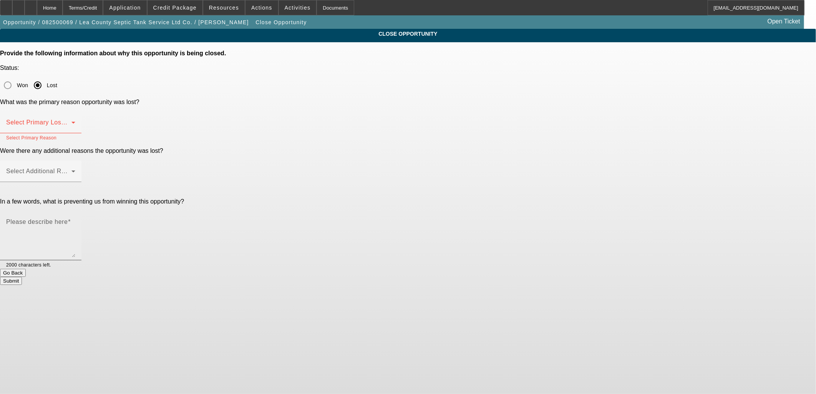
click at [75, 220] on textarea "Please describe here" at bounding box center [40, 238] width 69 height 37
paste textarea "9/10 tt Elijah 9222 - all good - may get another truck in November 8/27 na both…"
type textarea "9/10 tt Elijah 9222 - all good - may get another truck in November 8/27 na both…"
drag, startPoint x: 497, startPoint y: 178, endPoint x: 232, endPoint y: 64, distance: 288.5
click at [232, 64] on div "CLOSE OPPORTUNITY Provide the following information about why this opportunity …" at bounding box center [408, 157] width 816 height 256
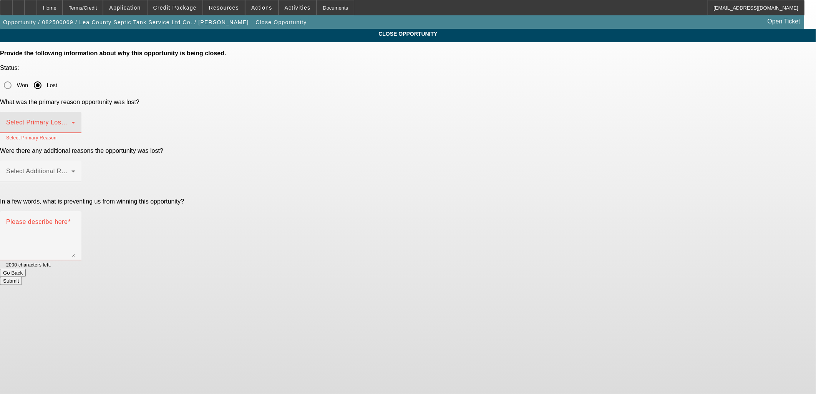
click at [71, 121] on span at bounding box center [38, 125] width 65 height 9
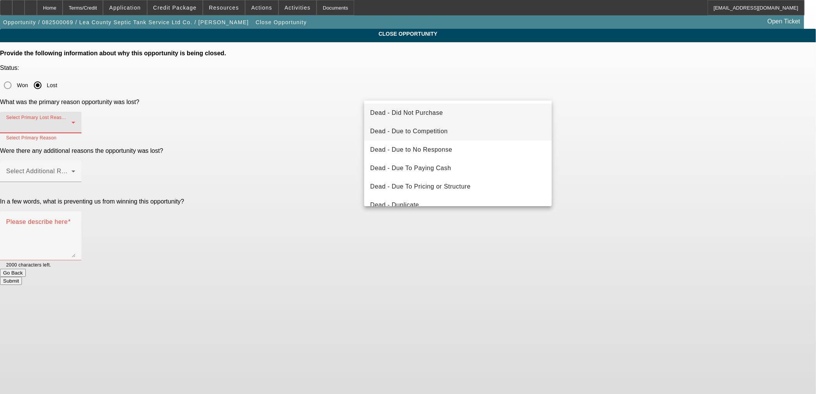
click at [428, 136] on span "Dead - Due to Competition" at bounding box center [409, 131] width 78 height 9
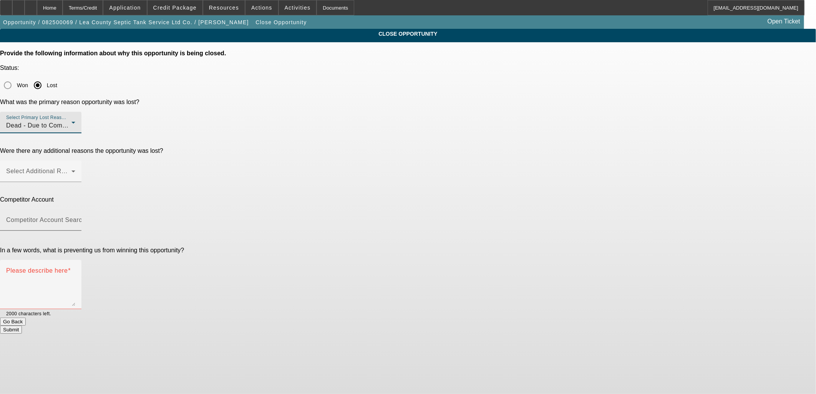
click at [75, 219] on input "Competitor Account Search" at bounding box center [40, 223] width 69 height 9
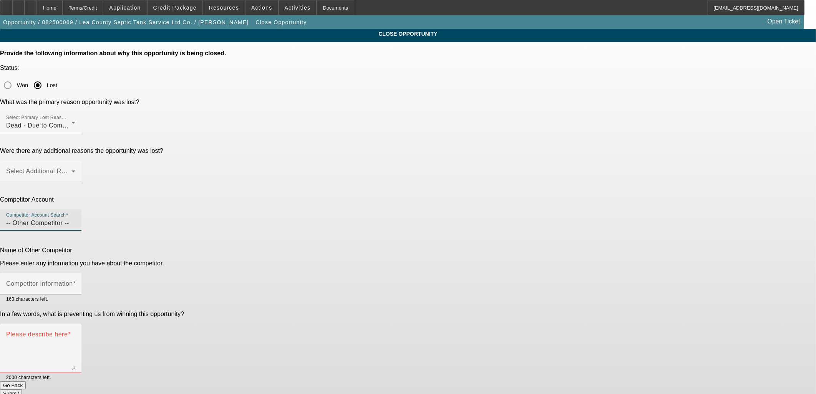
type input "-- Other Competitor --"
type input "Local bank"
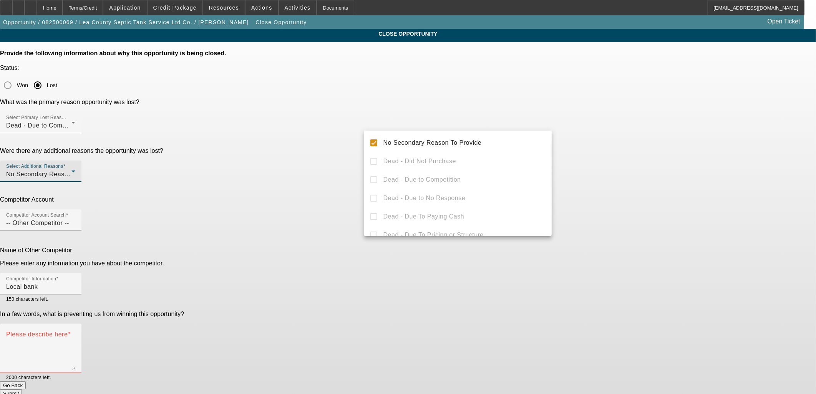
drag, startPoint x: 438, startPoint y: 258, endPoint x: 438, endPoint y: 252, distance: 5.8
click at [438, 257] on div at bounding box center [408, 197] width 816 height 394
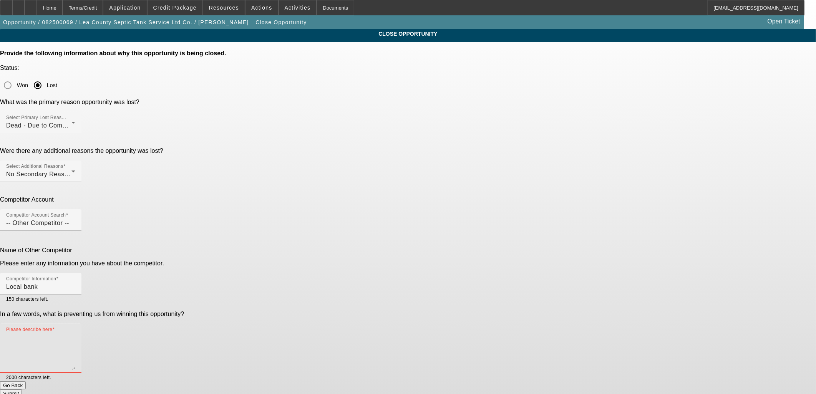
click at [75, 333] on textarea "Please describe here" at bounding box center [40, 351] width 69 height 37
type textarea "Went with his local bank"
click at [496, 389] on div "Submit" at bounding box center [408, 393] width 816 height 8
click at [22, 389] on button "Submit" at bounding box center [11, 393] width 22 height 8
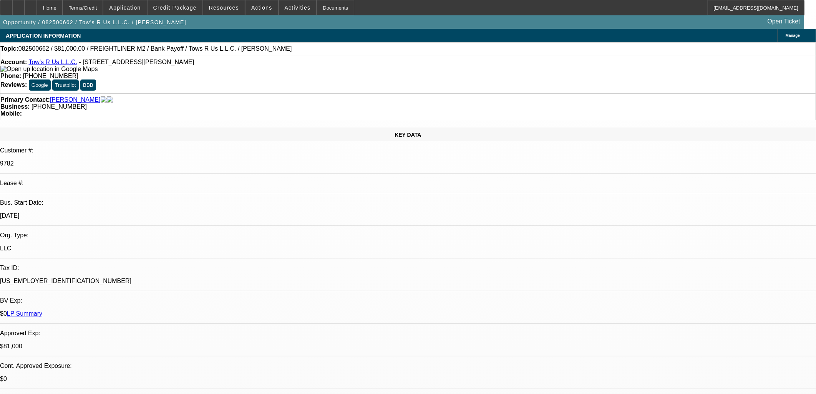
select select "0.1"
select select "2"
select select "0.1"
select select "4"
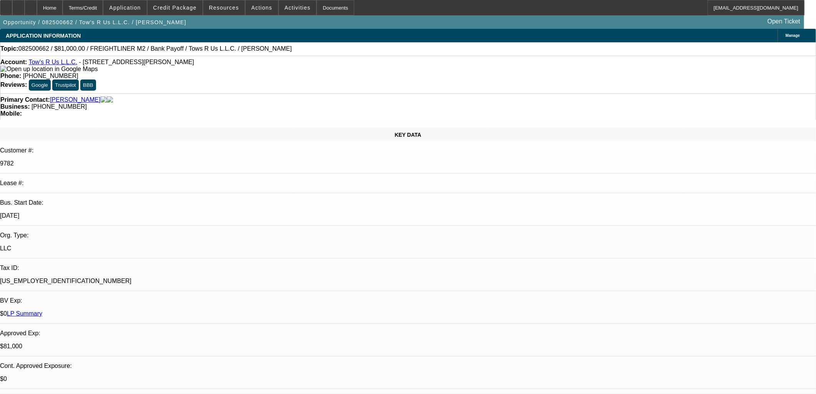
select select "0.1"
select select "2"
select select "0.1"
select select "4"
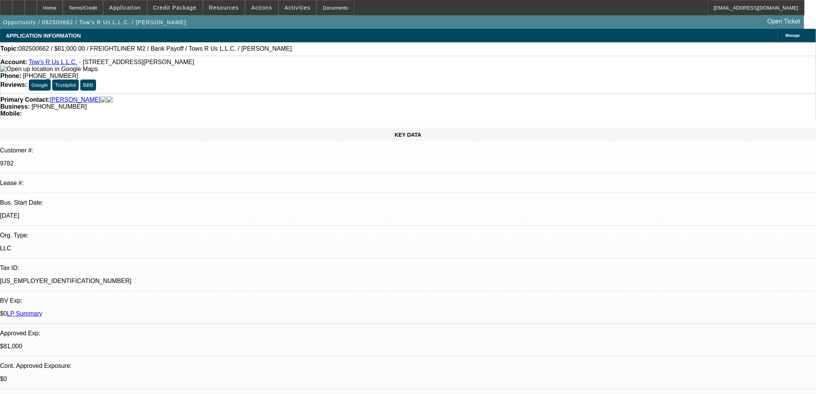
select select "0.1"
select select "2"
select select "0.1"
select select "4"
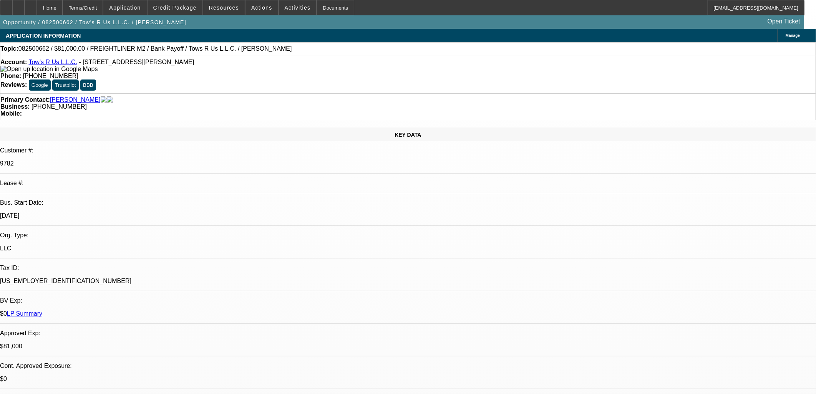
select select "0"
select select "2"
select select "0.1"
select select "4"
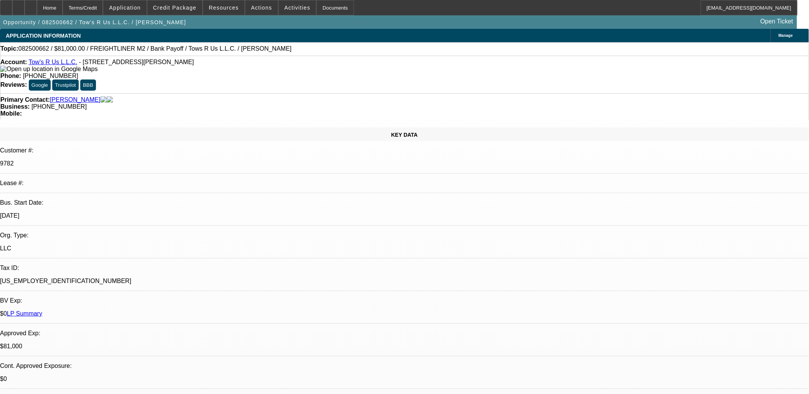
drag, startPoint x: 611, startPoint y: 141, endPoint x: 598, endPoint y: 131, distance: 15.7
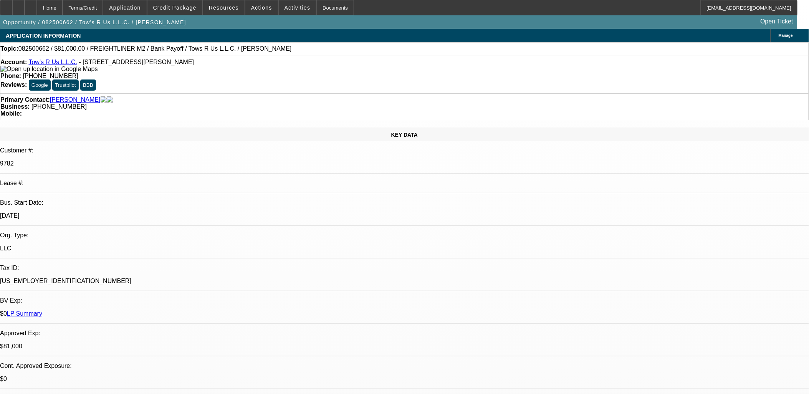
drag, startPoint x: 481, startPoint y: 189, endPoint x: 482, endPoint y: 192, distance: 3.9
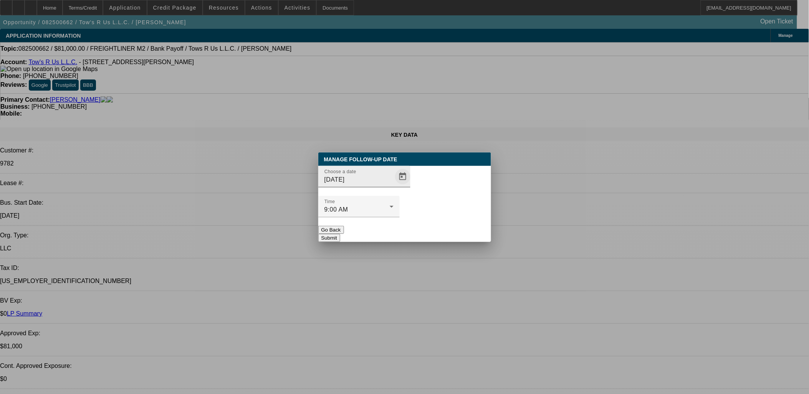
click at [369, 186] on div "Choose a date [DATE]" at bounding box center [359, 177] width 69 height 22
click at [394, 186] on span "Open calendar" at bounding box center [403, 176] width 18 height 18
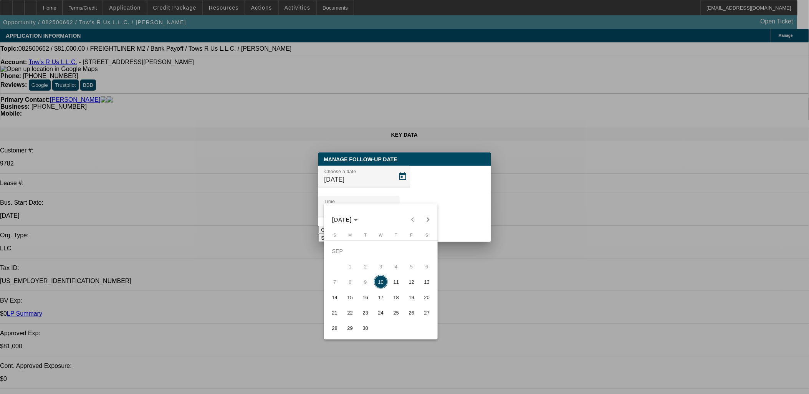
click at [367, 301] on span "16" at bounding box center [366, 297] width 14 height 14
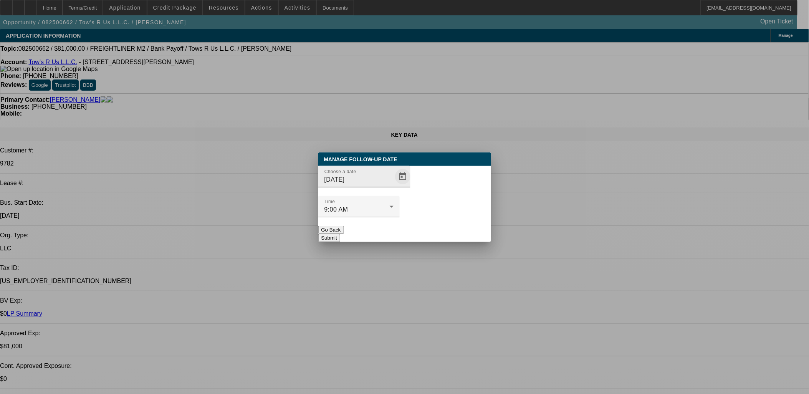
drag, startPoint x: 371, startPoint y: 188, endPoint x: 389, endPoint y: 189, distance: 17.3
click at [381, 187] on div "Choose a date [DATE]" at bounding box center [368, 177] width 86 height 22
click at [394, 186] on span "Open calendar" at bounding box center [403, 176] width 18 height 18
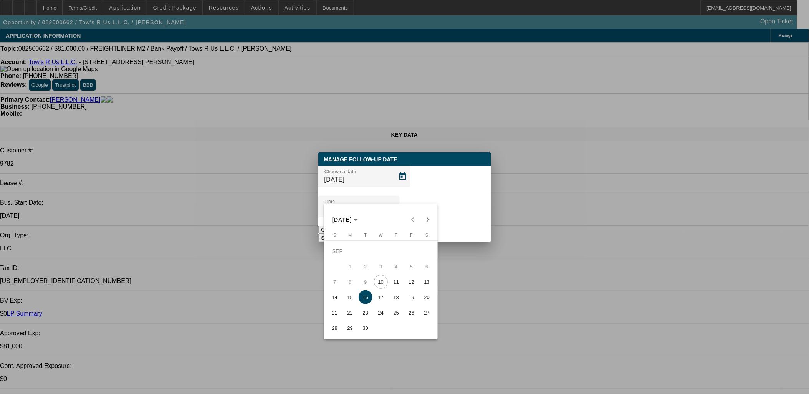
click at [378, 300] on span "17" at bounding box center [381, 297] width 14 height 14
type input "[DATE]"
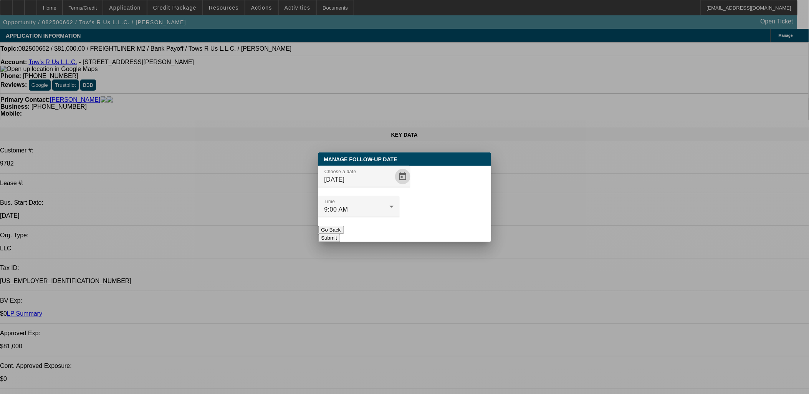
click at [400, 217] on div at bounding box center [358, 221] width 81 height 8
click at [340, 234] on button "Submit" at bounding box center [329, 238] width 22 height 8
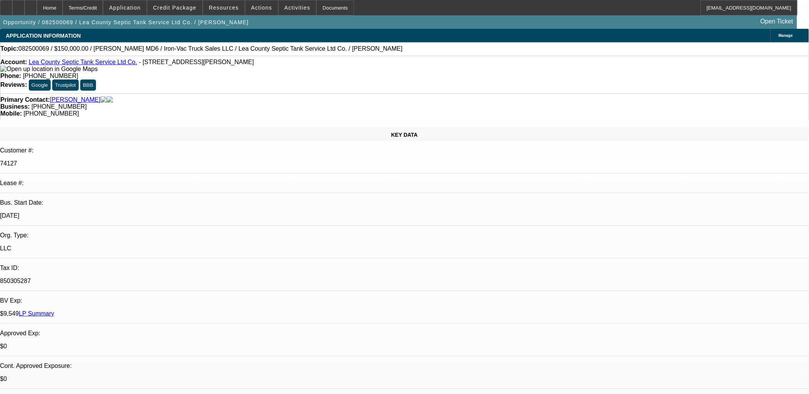
select select "0"
select select "0.1"
select select "0"
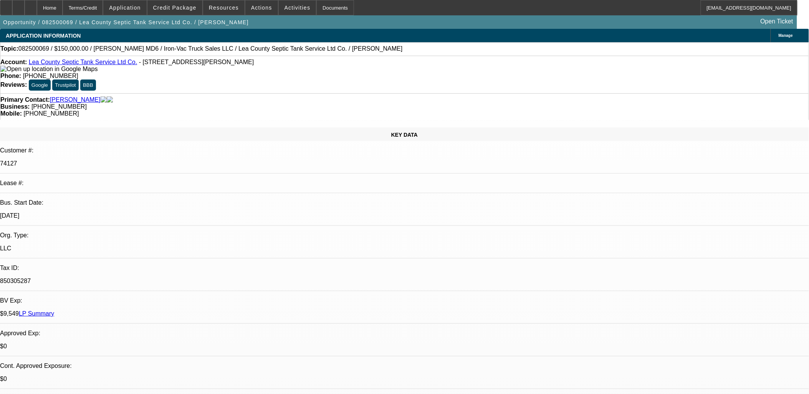
select select "0.1"
select select "0"
select select "0.1"
select select "0"
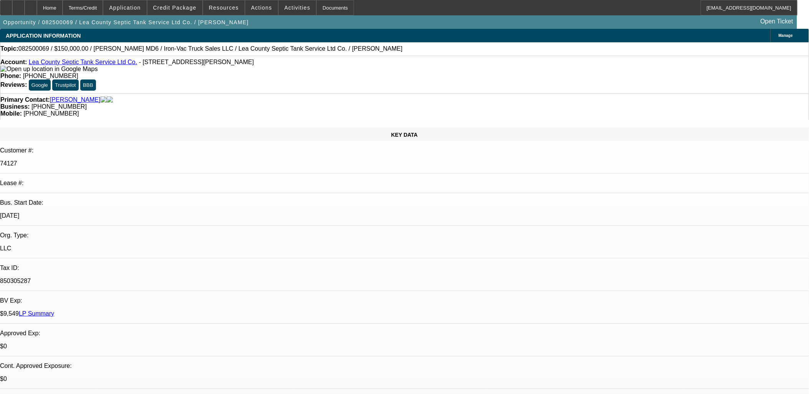
select select "0"
select select "0.1"
select select "1"
select select "4"
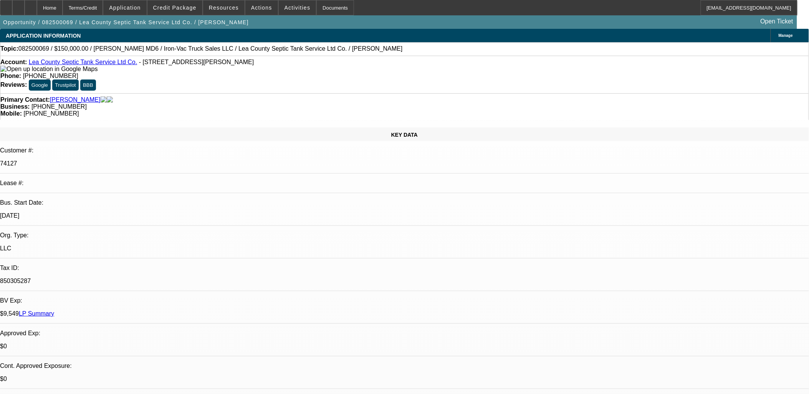
select select "1"
select select "4"
select select "1"
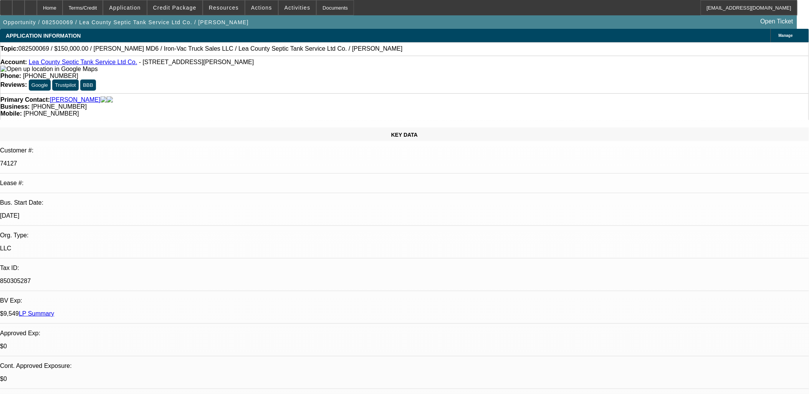
select select "4"
select select "1"
select select "4"
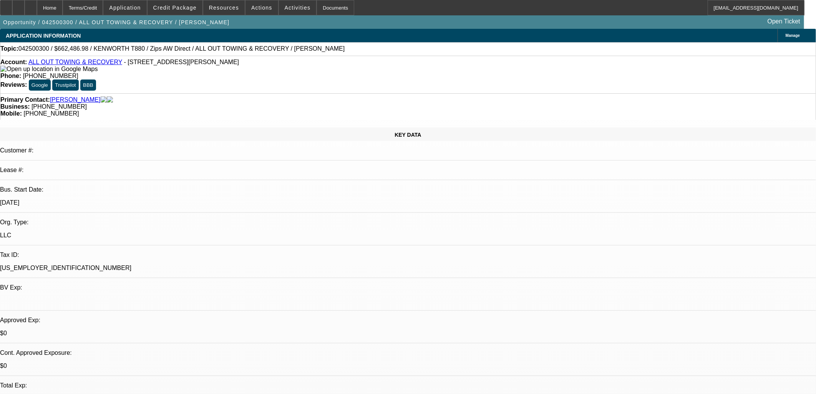
select select "0"
select select "2"
select select "0"
select select "6"
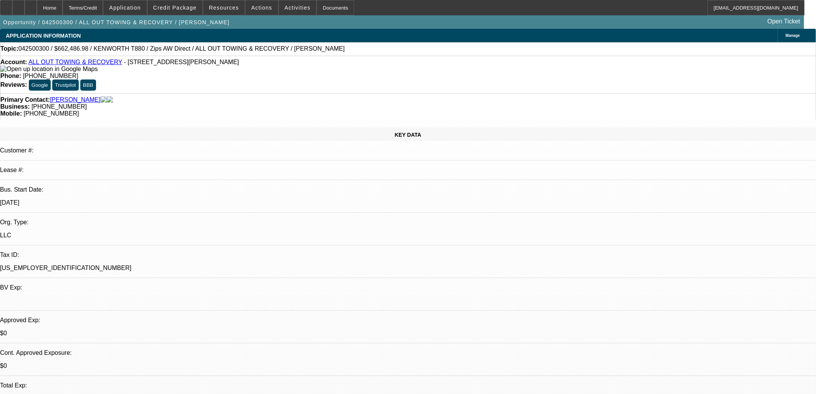
select select "0"
select select "6"
select select "0"
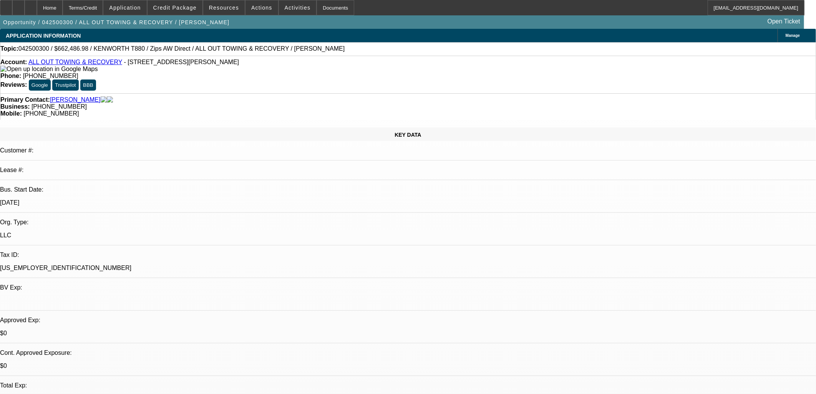
select select "0"
select select "3"
select select "0"
select select "6"
select select "0"
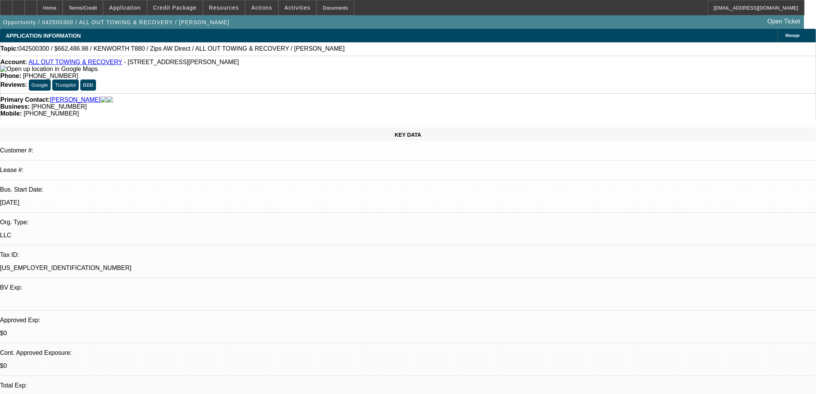
select select "0"
select select "2"
select select "0"
select select "6"
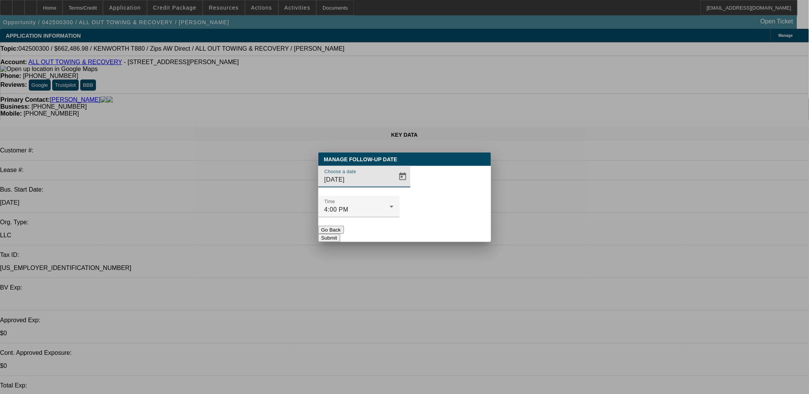
click at [404, 193] on div "Choose a date 9/11/2025" at bounding box center [404, 181] width 173 height 30
click at [394, 186] on span "Open calendar" at bounding box center [403, 176] width 18 height 18
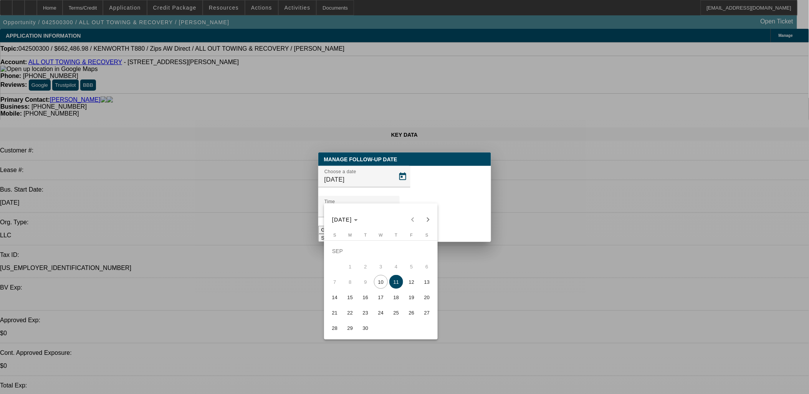
click at [399, 307] on button "25" at bounding box center [396, 312] width 15 height 15
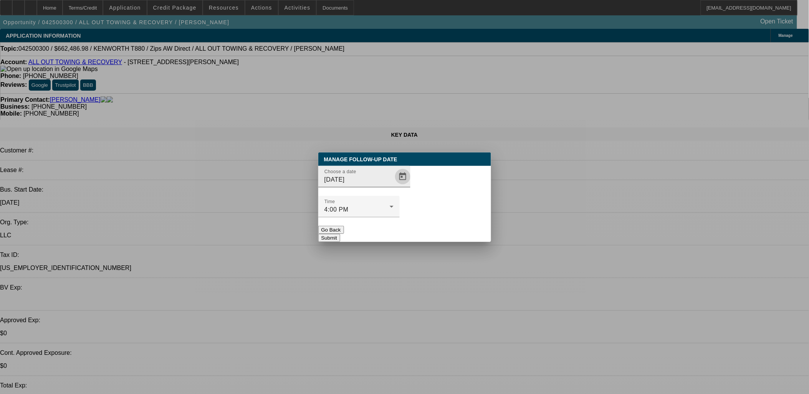
click at [394, 186] on span "Open calendar" at bounding box center [403, 176] width 18 height 18
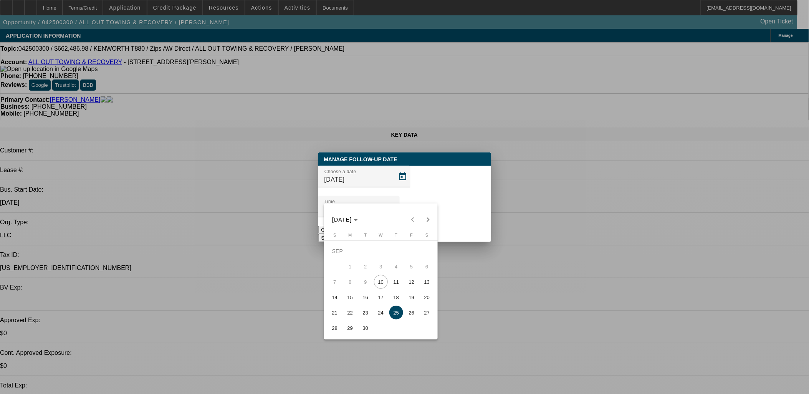
click at [392, 303] on span "18" at bounding box center [396, 297] width 14 height 14
type input "9/18/2025"
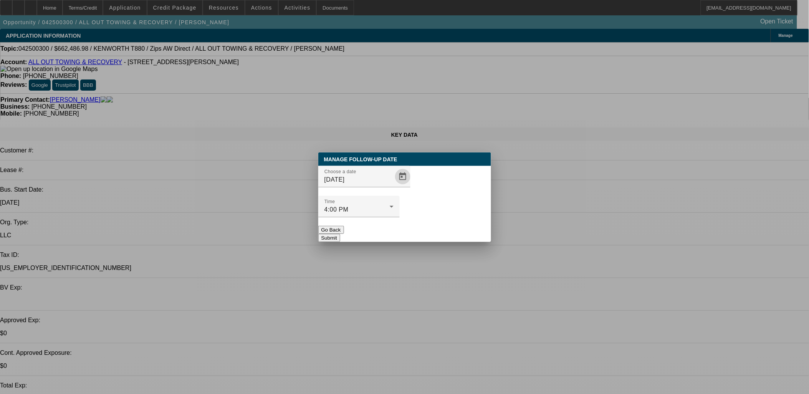
click at [340, 234] on button "Submit" at bounding box center [329, 238] width 22 height 8
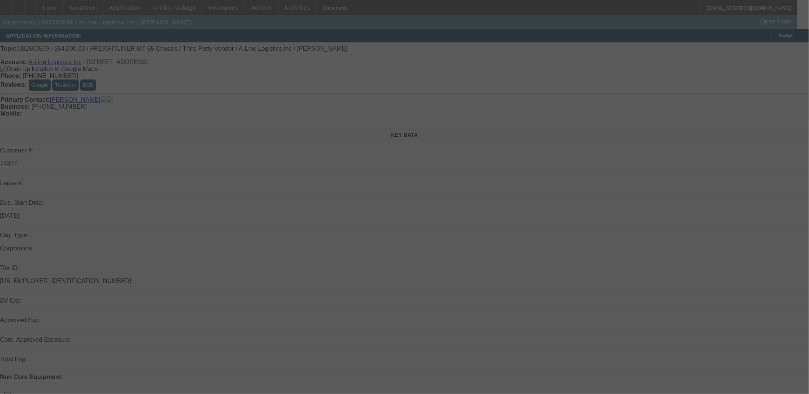
select select "0"
select select "0.1"
select select "0"
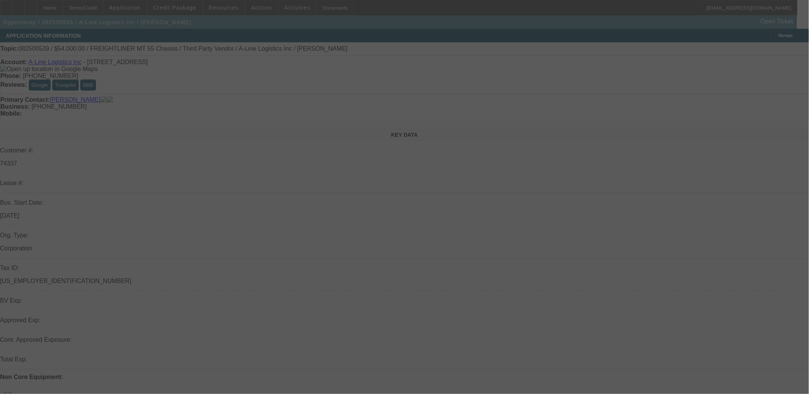
select select "0.1"
select select "0"
select select "0.1"
select select "0"
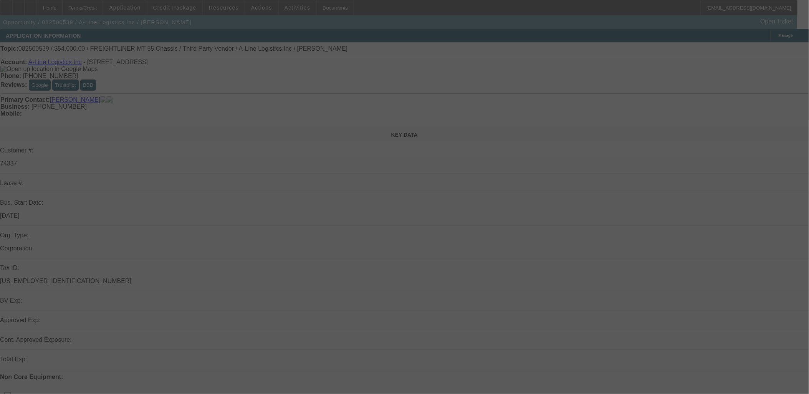
select select "0"
select select "0.1"
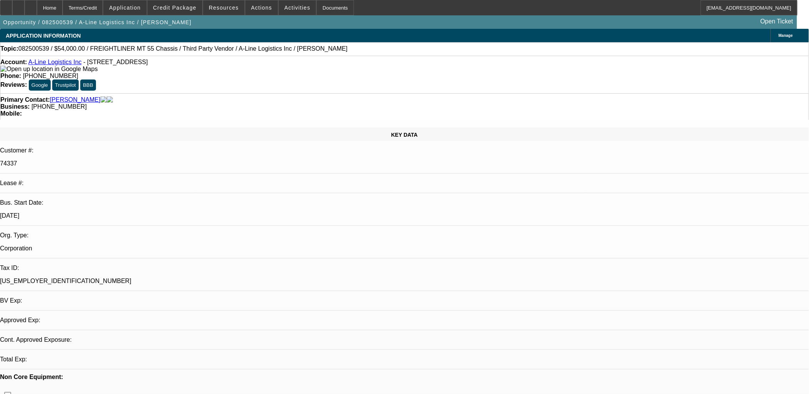
select select "1"
select select "4"
select select "1"
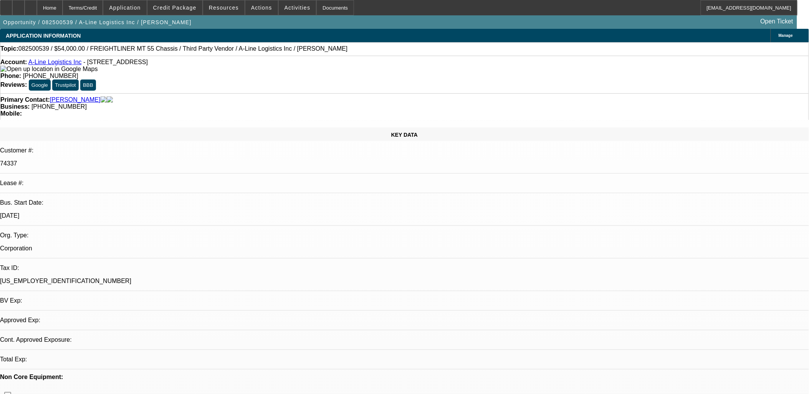
select select "4"
select select "1"
select select "4"
select select "1"
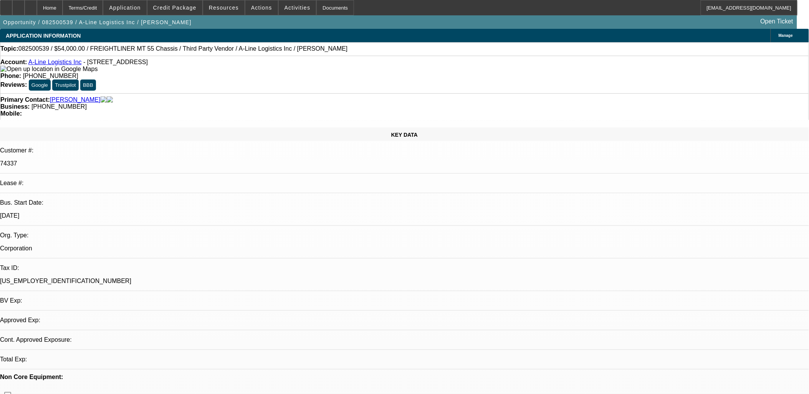
select select "1"
select select "4"
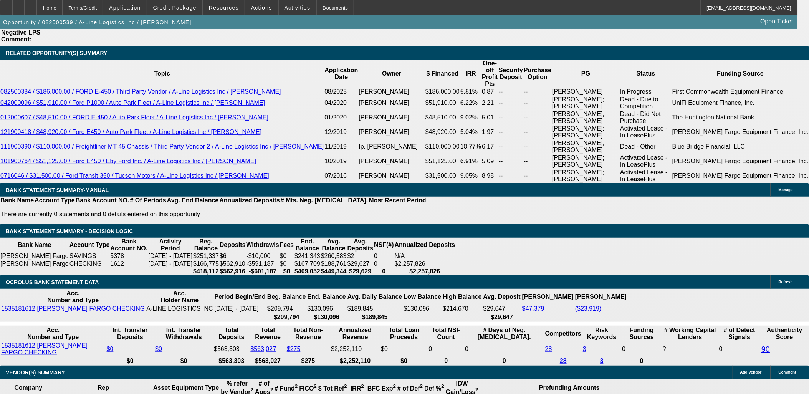
scroll to position [1408, 0]
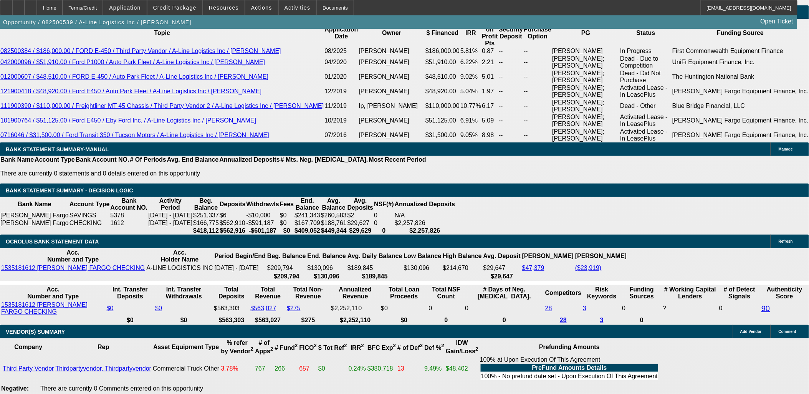
click at [186, 13] on span at bounding box center [174, 7] width 55 height 18
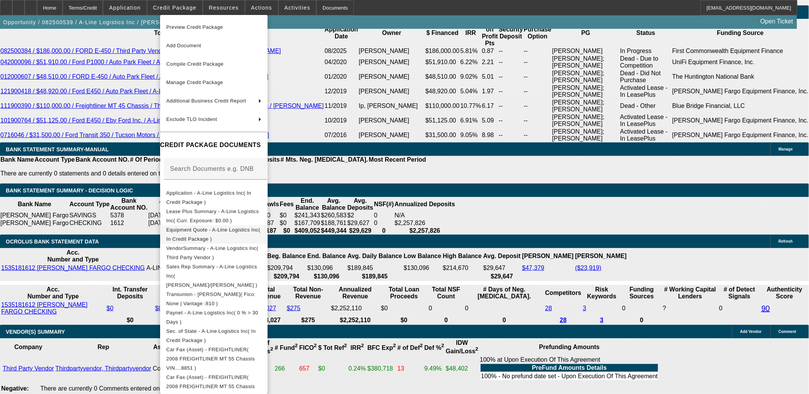
click at [206, 227] on span "Equipment Quote - A-Line Logistics Inc( In Credit Package )" at bounding box center [213, 234] width 95 height 18
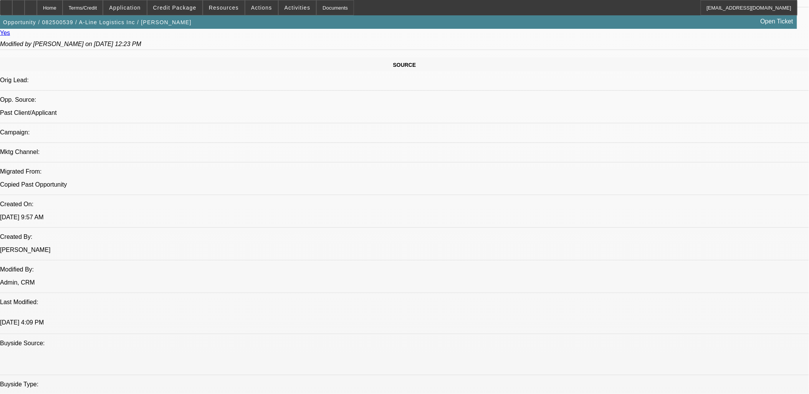
scroll to position [341, 0]
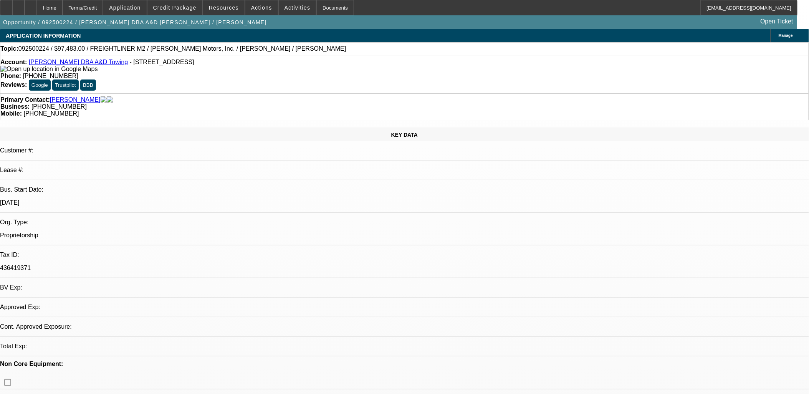
select select "0"
select select "2"
select select "0.1"
select select "1"
select select "2"
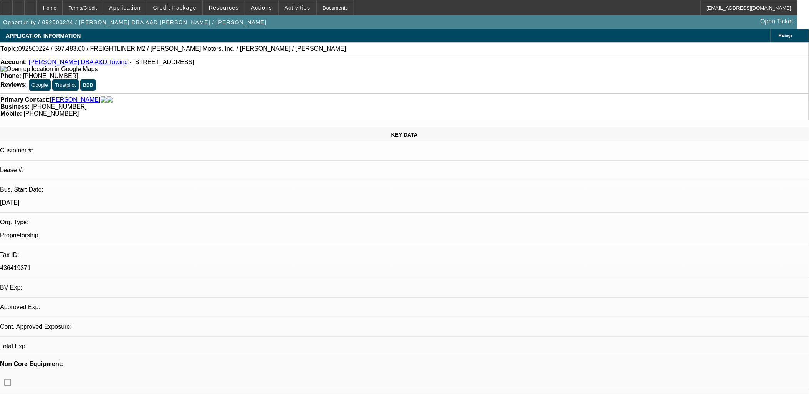
select select "4"
click at [25, 12] on div at bounding box center [18, 7] width 12 height 15
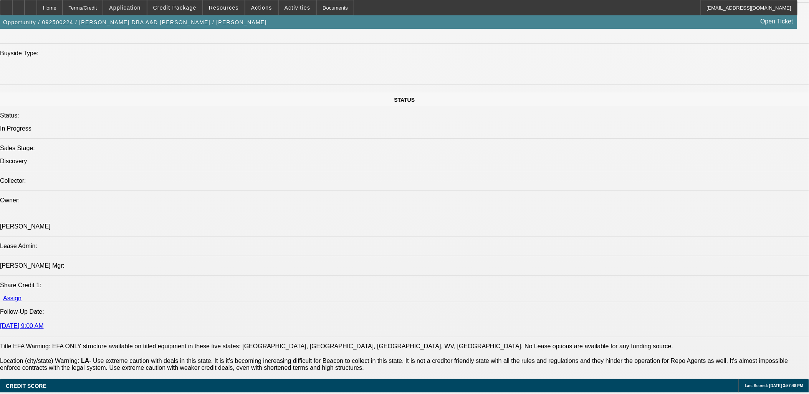
scroll to position [853, 0]
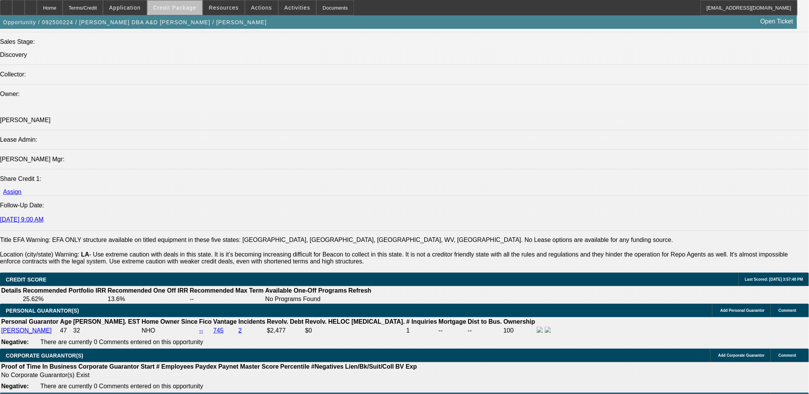
click at [190, 2] on span at bounding box center [174, 7] width 55 height 18
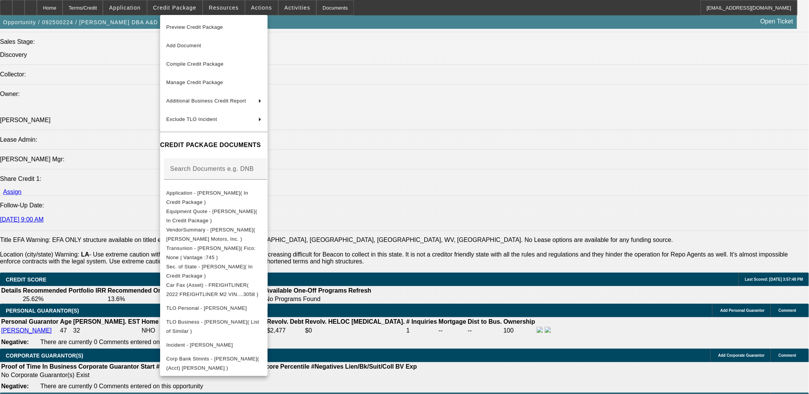
drag, startPoint x: 448, startPoint y: 127, endPoint x: 468, endPoint y: 77, distance: 54.0
click at [449, 127] on div at bounding box center [404, 197] width 809 height 394
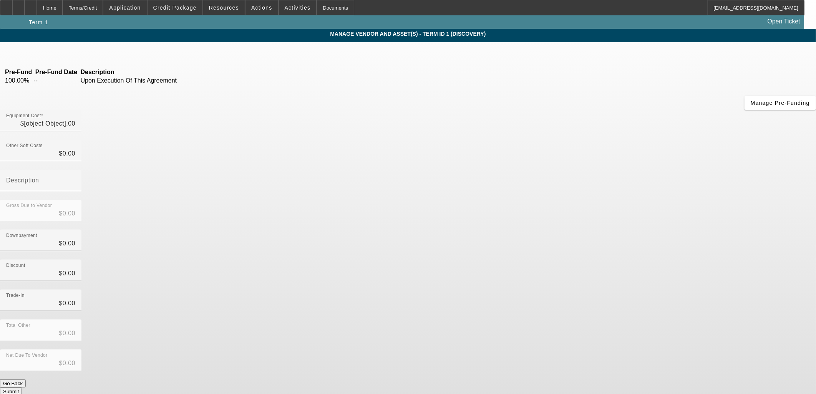
type input "$97,483.00"
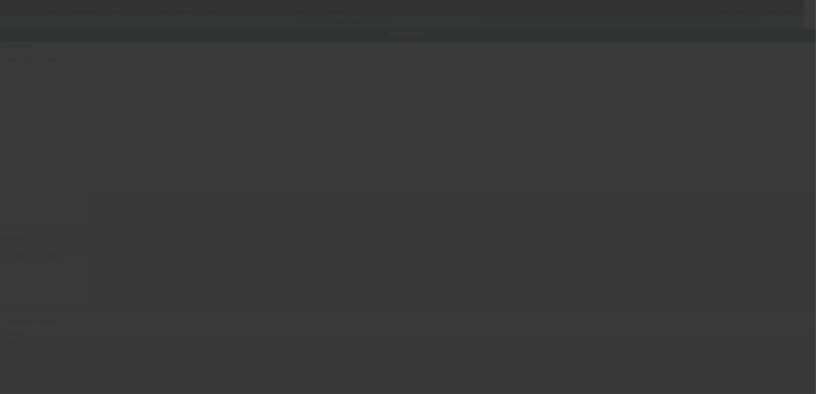
type input "1FVACWFC4NHNG3058"
type input "Freightliner"
type input "M2"
radio input "true"
type input "19363 Hwy 190"
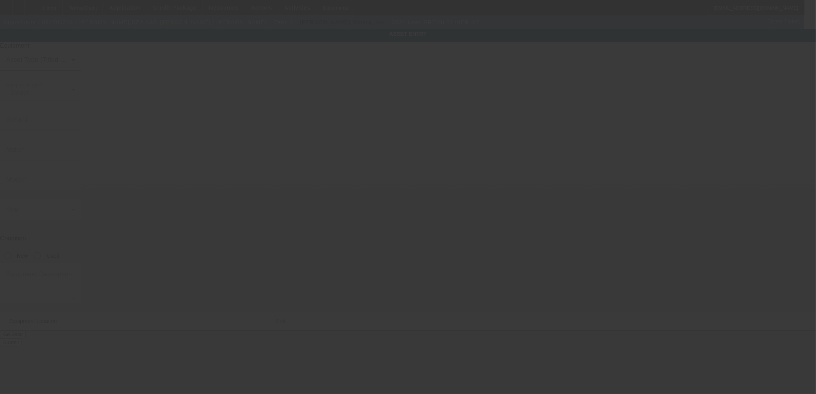
type input "Port Barre"
type input "70577"
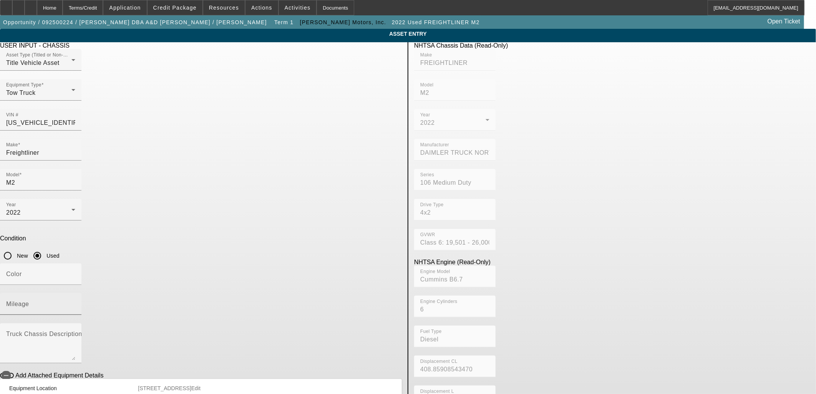
click at [75, 303] on input "Mileage" at bounding box center [40, 307] width 69 height 9
paste input "182389"
type input "182389"
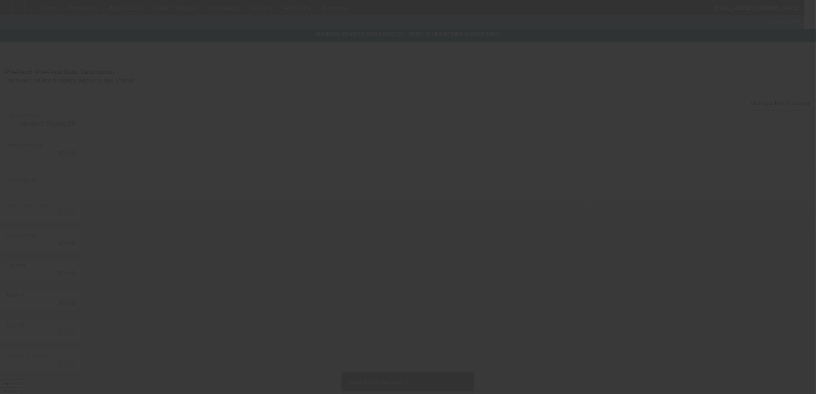
type input "$97,483.00"
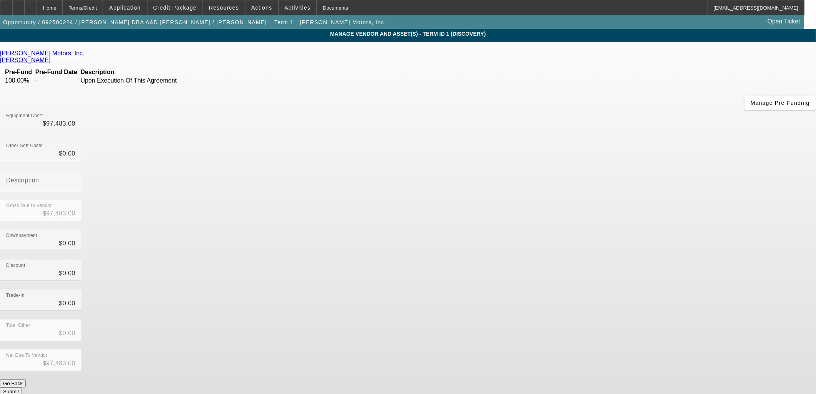
click at [22, 388] on button "Submit" at bounding box center [11, 392] width 22 height 8
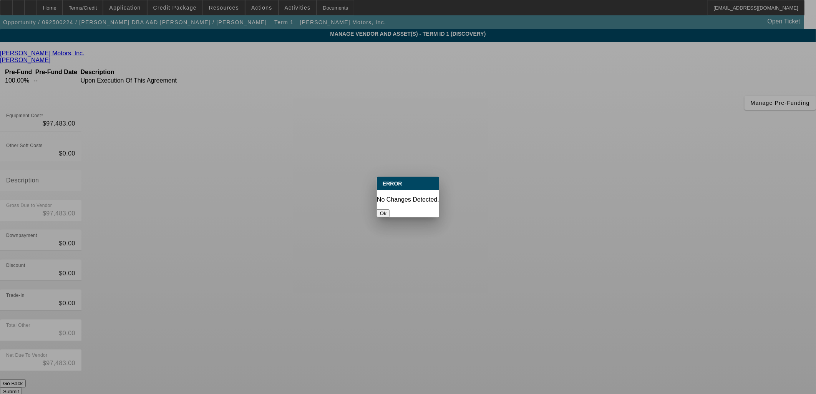
click at [558, 296] on div at bounding box center [408, 197] width 816 height 394
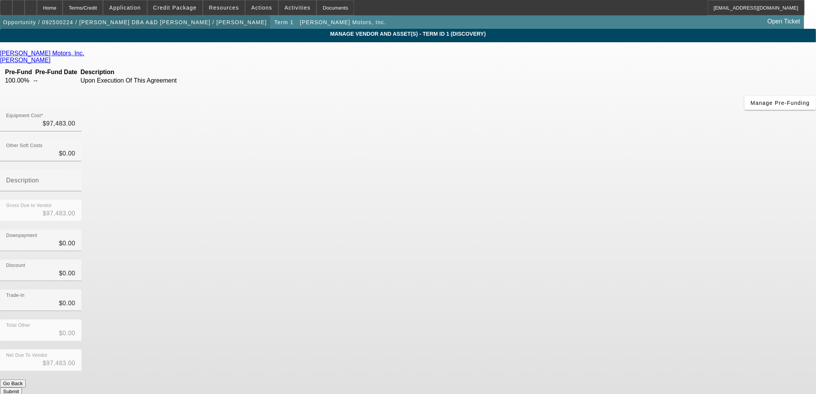
click at [151, 20] on span "Opportunity / 092500224 / Monica L Barron DBA A&D Towing / Barron, Monica" at bounding box center [135, 22] width 264 height 6
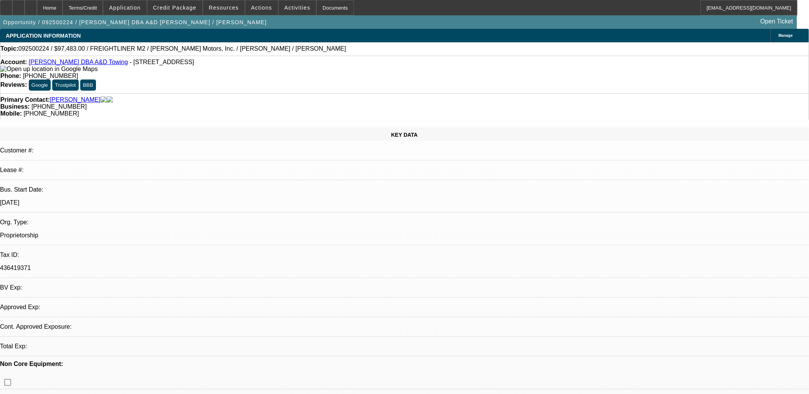
select select "0"
select select "2"
select select "0.1"
select select "4"
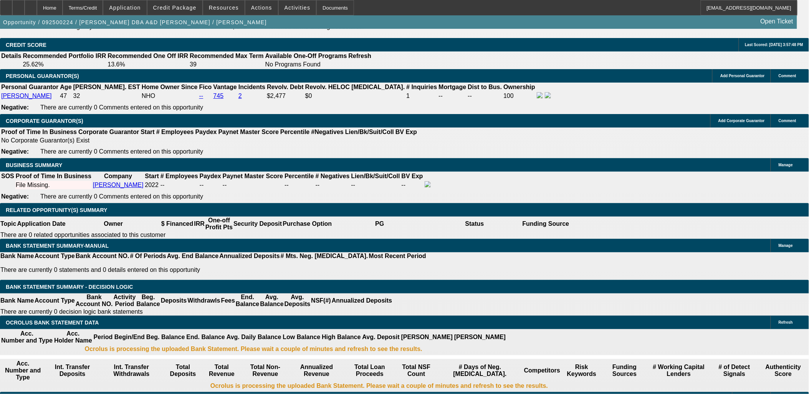
scroll to position [1152, 0]
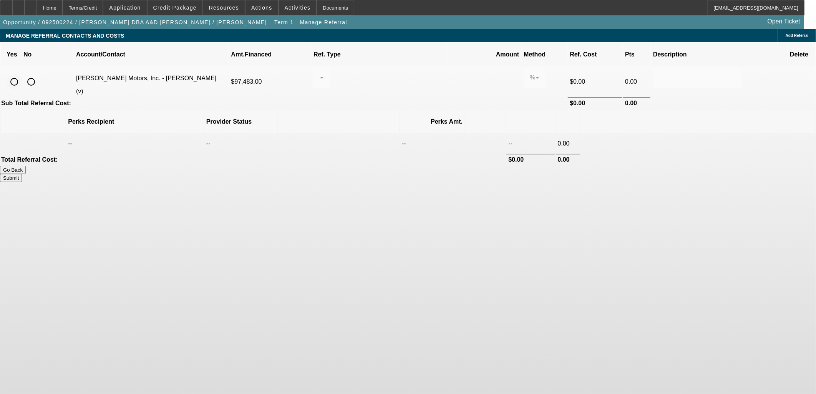
drag, startPoint x: 157, startPoint y: 70, endPoint x: 249, endPoint y: 63, distance: 91.6
click at [22, 74] on input "radio" at bounding box center [14, 81] width 15 height 15
radio input "true"
click at [320, 73] on div at bounding box center [320, 77] width 0 height 9
drag, startPoint x: 393, startPoint y: 116, endPoint x: 416, endPoint y: 106, distance: 25.4
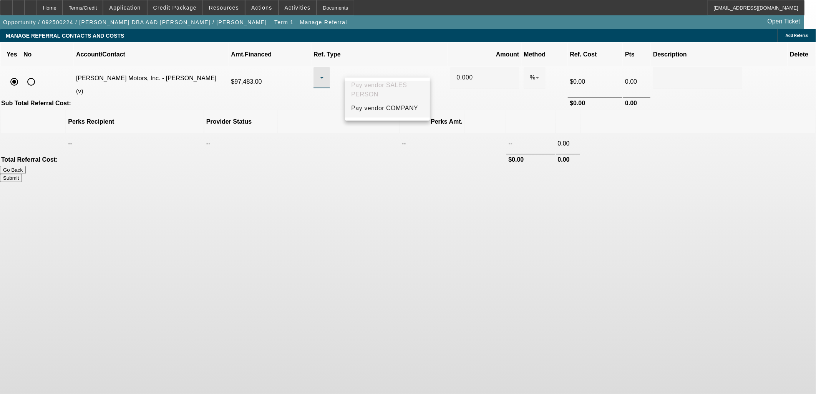
click at [393, 113] on span "Pay vendor COMPANY" at bounding box center [384, 108] width 67 height 9
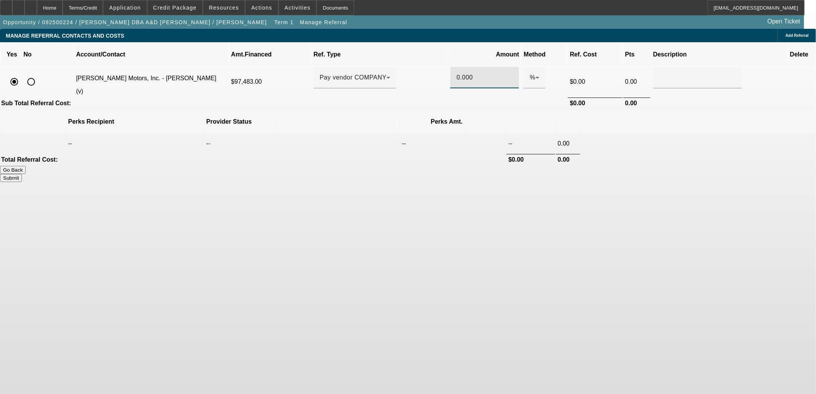
click at [456, 73] on input "0.000" at bounding box center [484, 77] width 56 height 9
click at [506, 110] on th at bounding box center [530, 121] width 48 height 23
drag, startPoint x: 596, startPoint y: 140, endPoint x: 594, endPoint y: 136, distance: 4.6
click at [22, 174] on button "Submit" at bounding box center [11, 178] width 22 height 8
type input "1.000"
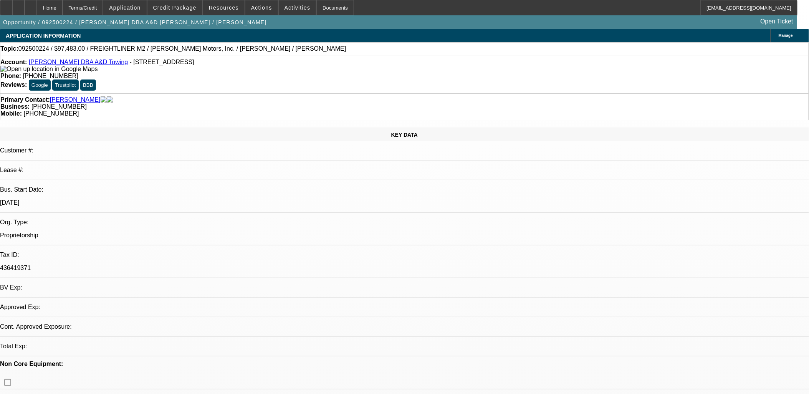
select select "0"
select select "2"
select select "0.1"
select select "4"
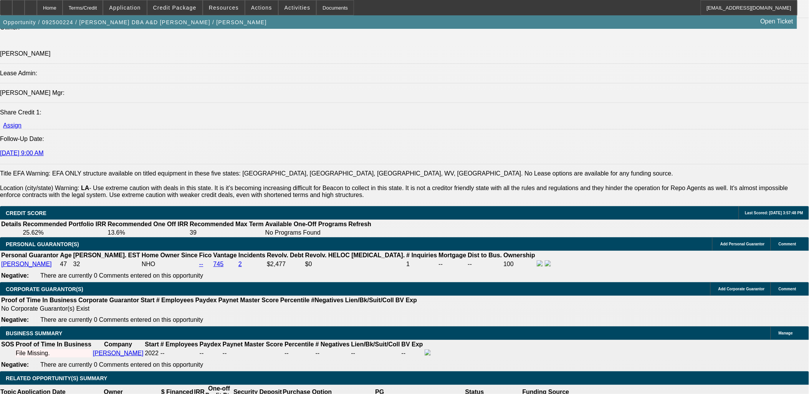
scroll to position [853, 0]
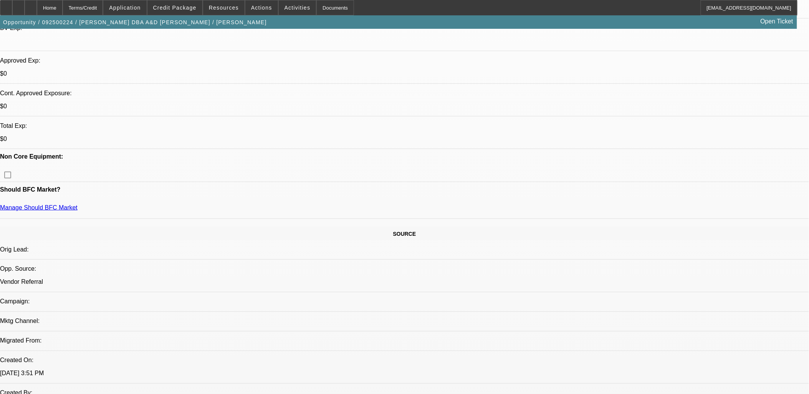
scroll to position [171, 0]
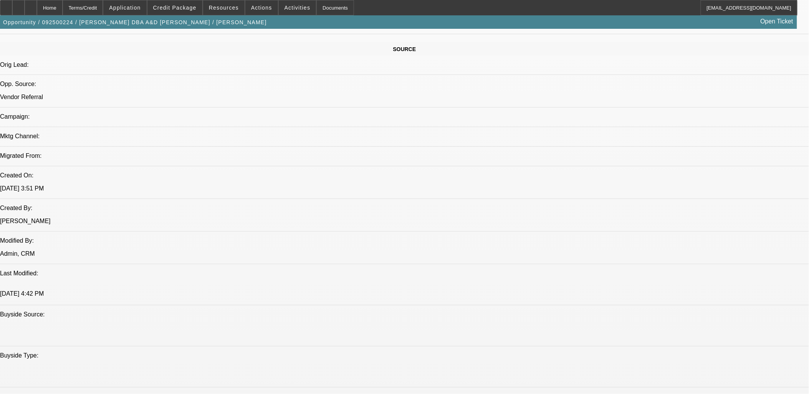
scroll to position [384, 0]
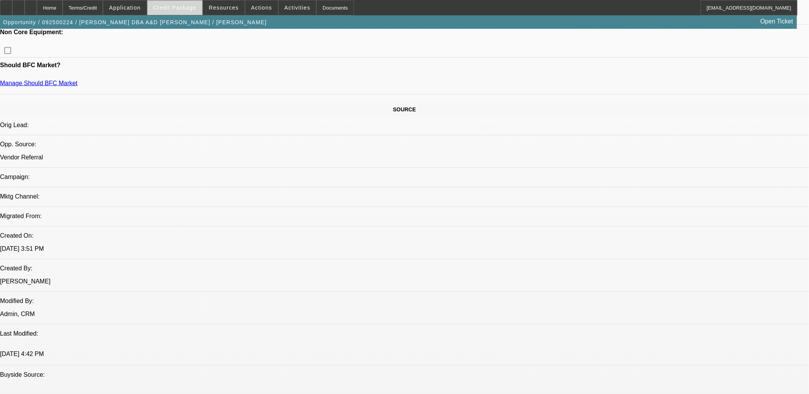
click at [197, 9] on span "Credit Package" at bounding box center [174, 8] width 43 height 6
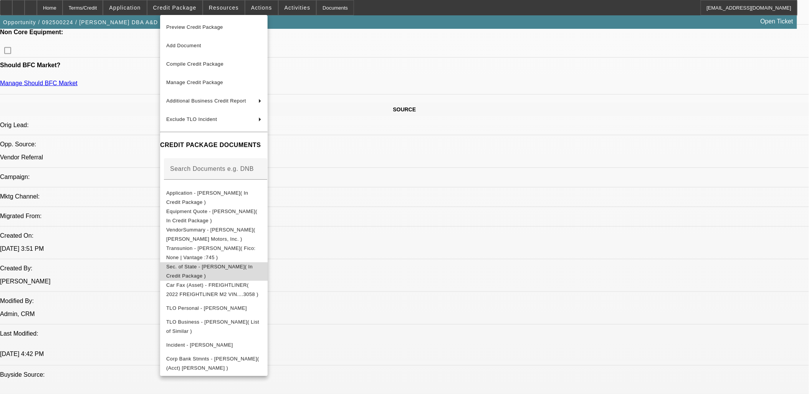
click at [268, 274] on button "Sec. of State - Monica L Barron( In Credit Package )" at bounding box center [214, 271] width 108 height 18
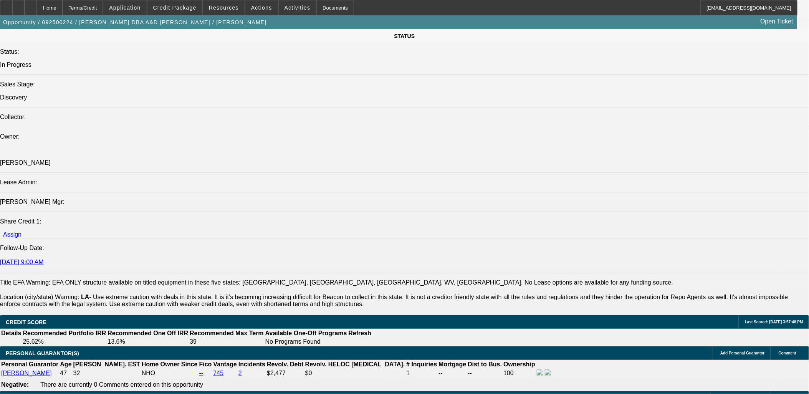
scroll to position [597, 0]
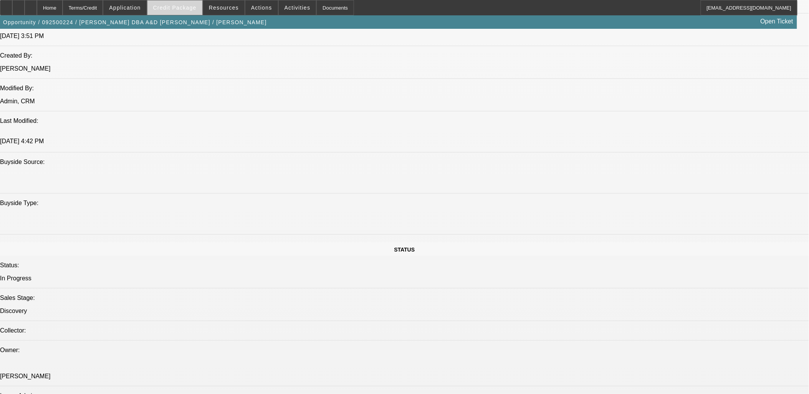
click at [190, 6] on span "Credit Package" at bounding box center [174, 8] width 43 height 6
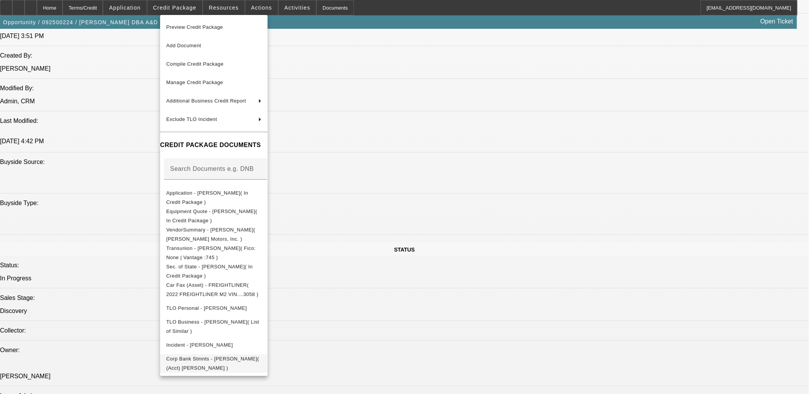
click at [253, 356] on span "Corp Bank Stmnts - Monica L Barron( (Acct) Monica L Barron )" at bounding box center [213, 363] width 95 height 18
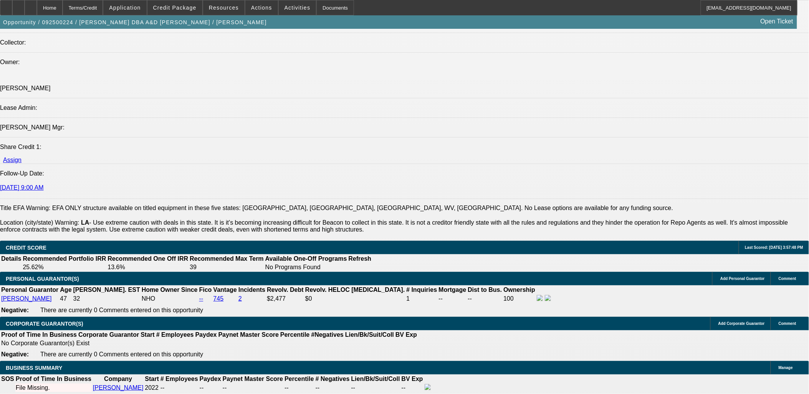
scroll to position [1024, 0]
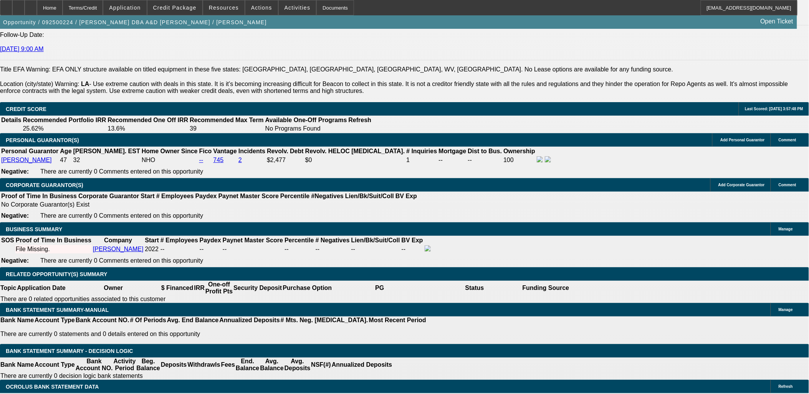
type input "$0.00"
type input "48"
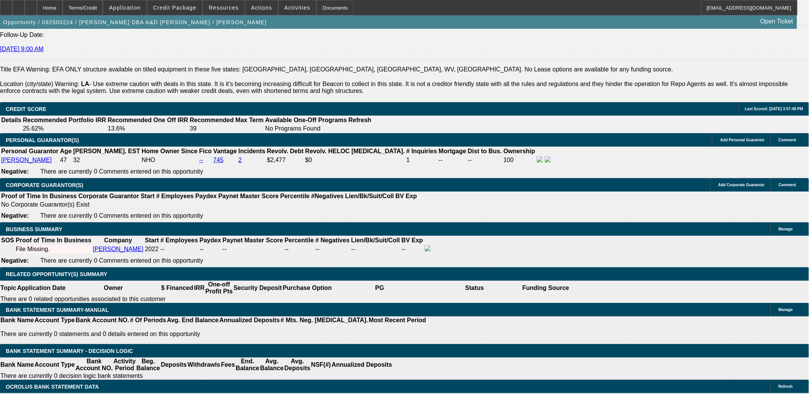
type input "13"
type input "$4,145.26"
type input "$2,072.63"
type input "$5,230.44"
type input "$2,615.22"
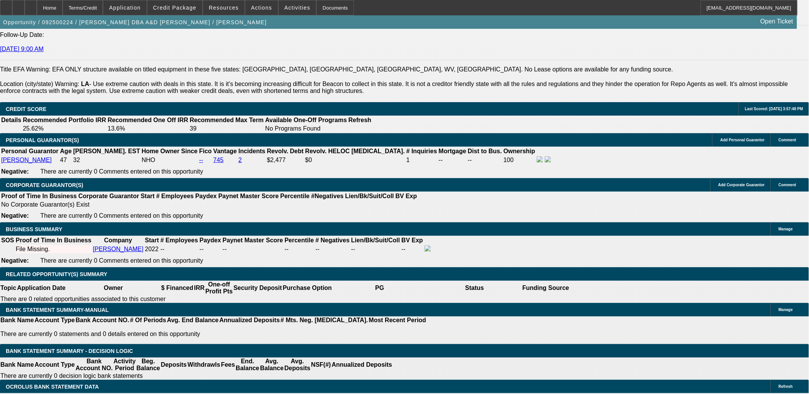
type input "13"
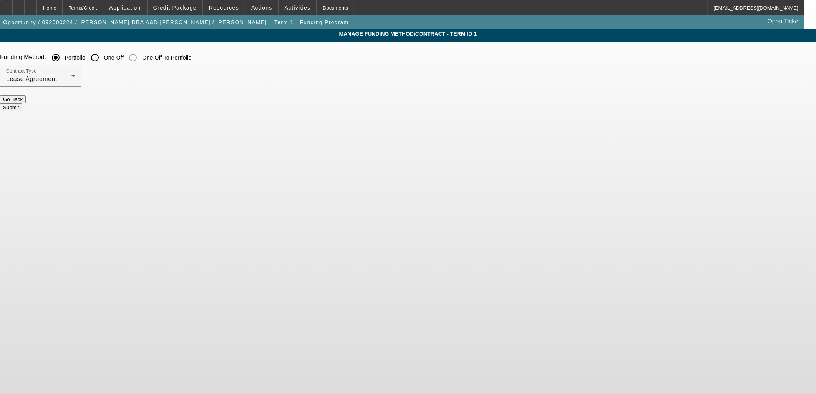
drag, startPoint x: 294, startPoint y: 57, endPoint x: 288, endPoint y: 63, distance: 8.4
click at [124, 57] on label "One-Off" at bounding box center [113, 58] width 21 height 8
click at [103, 57] on input "One-Off" at bounding box center [94, 57] width 15 height 15
radio input "true"
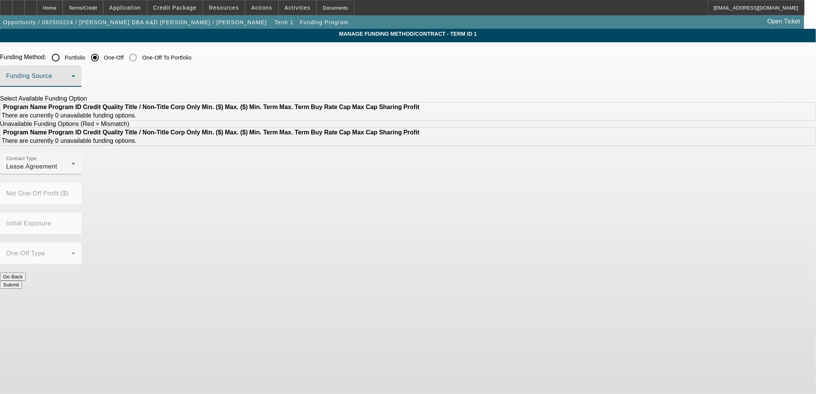
click at [71, 78] on span at bounding box center [38, 79] width 65 height 9
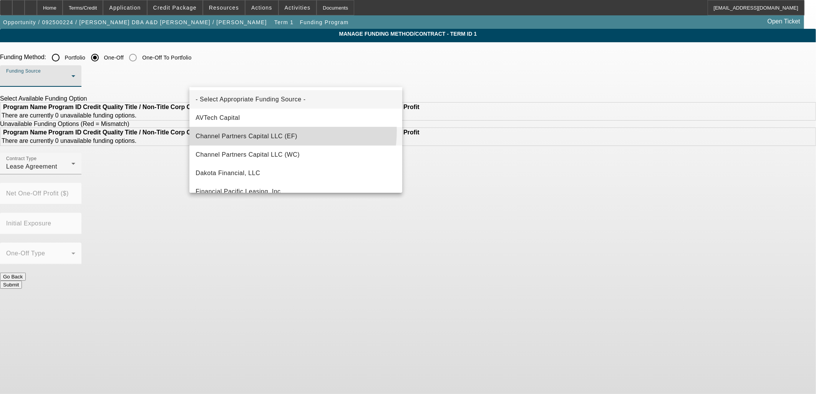
click at [271, 131] on mat-option "Channel Partners Capital LLC (EF)" at bounding box center [295, 136] width 213 height 18
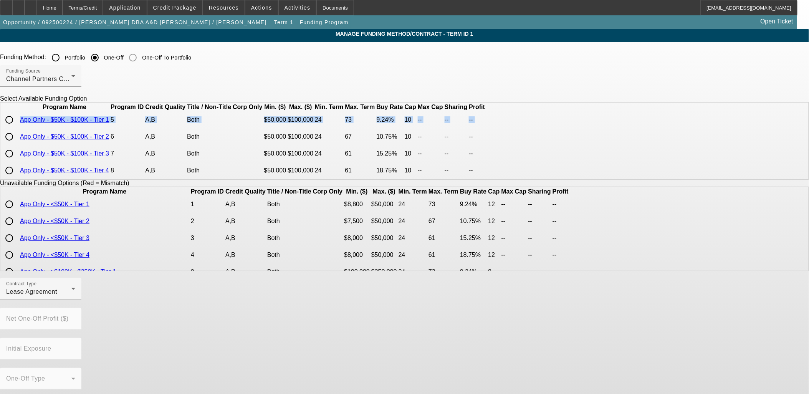
click at [198, 146] on tbody "App Only - $50K - $100K - Tier 1 5 A,B Both $50,000 $100,000 24 73 9.24% 10 -- …" at bounding box center [244, 145] width 486 height 67
drag, startPoint x: 198, startPoint y: 146, endPoint x: 198, endPoint y: 152, distance: 5.4
click at [17, 144] on input "radio" at bounding box center [9, 136] width 15 height 15
radio input "true"
click at [119, 195] on app-term-manage-funding "Manage Funding Method/Contract - Term ID 1 Funding Method: Portfolio One-Off On…" at bounding box center [404, 285] width 809 height 512
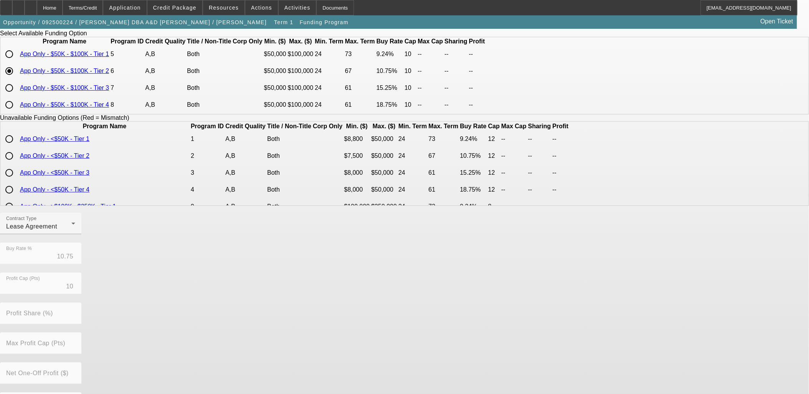
scroll to position [128, 0]
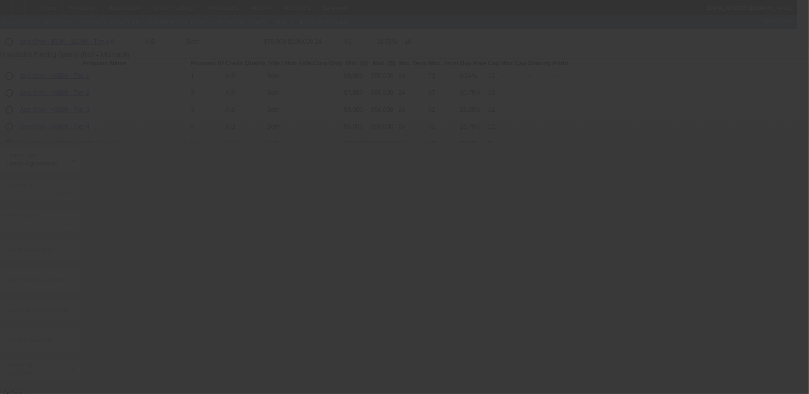
radio input "true"
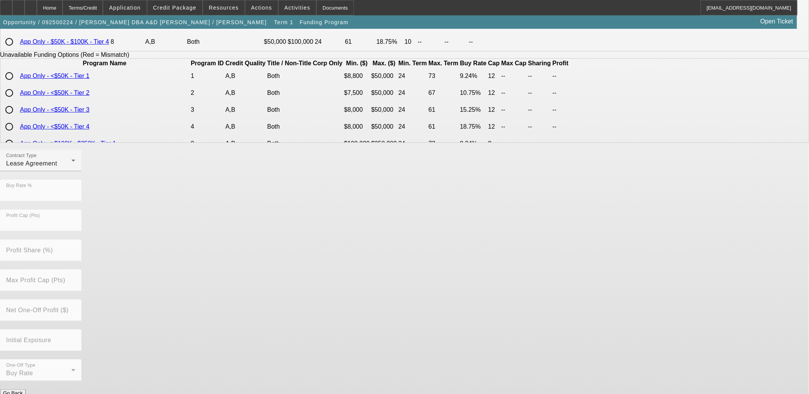
scroll to position [0, 0]
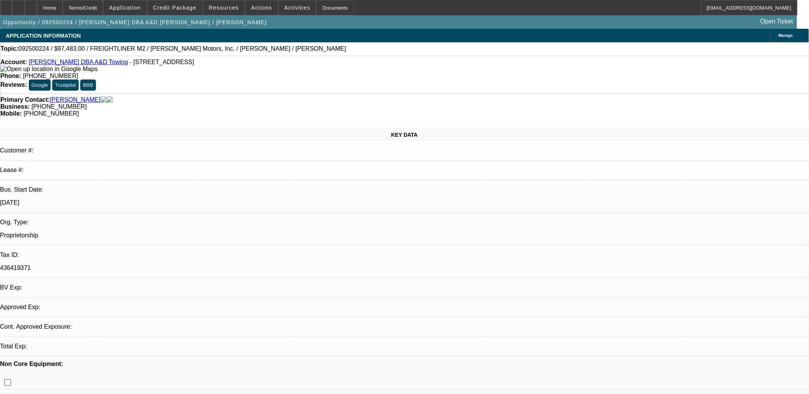
select select "0"
select select "2"
select select "0.1"
select select "4"
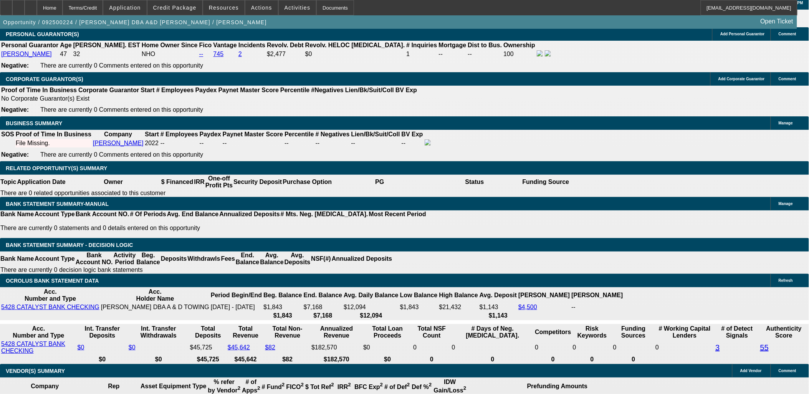
scroll to position [1109, 0]
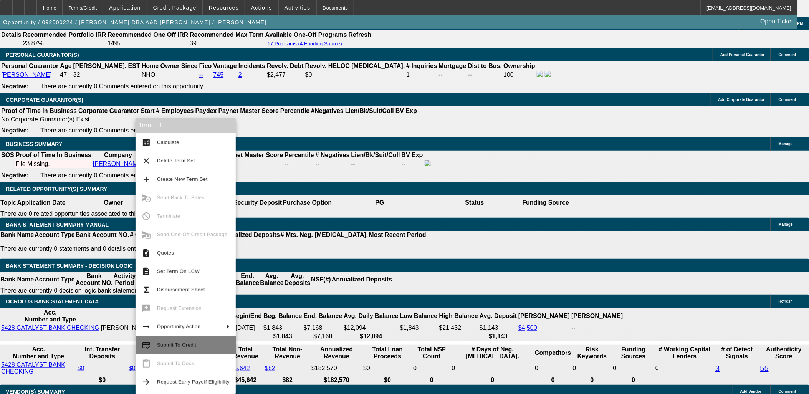
click at [208, 350] on button "credit_score Submit To Credit" at bounding box center [186, 345] width 100 height 18
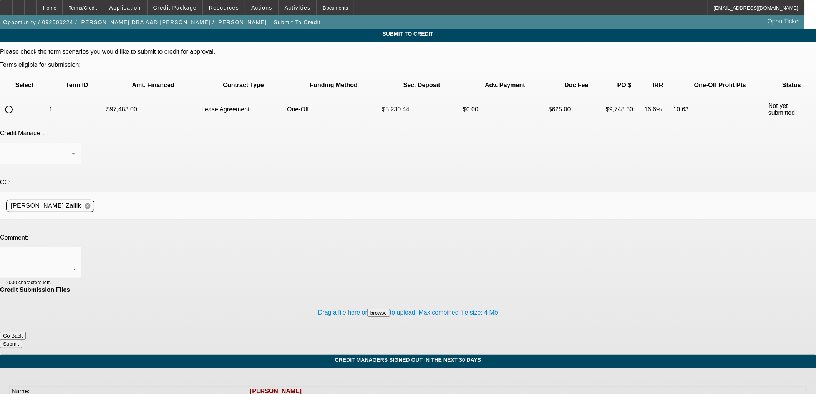
click at [17, 102] on input "radio" at bounding box center [8, 109] width 15 height 15
radio input "true"
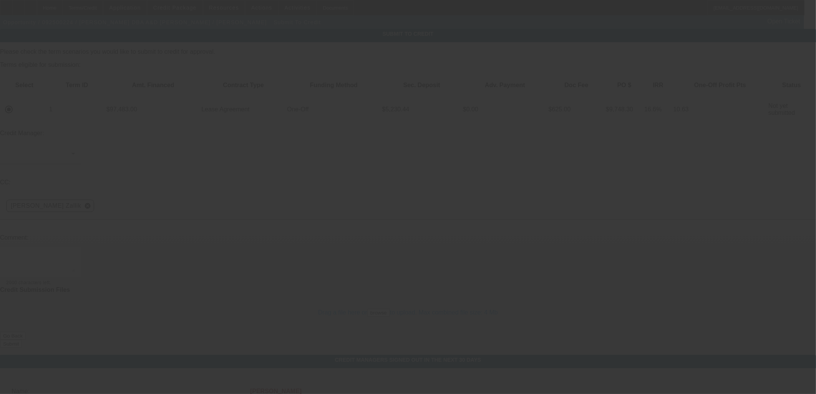
click at [184, 155] on div at bounding box center [408, 197] width 816 height 394
click at [194, 176] on div at bounding box center [408, 197] width 816 height 394
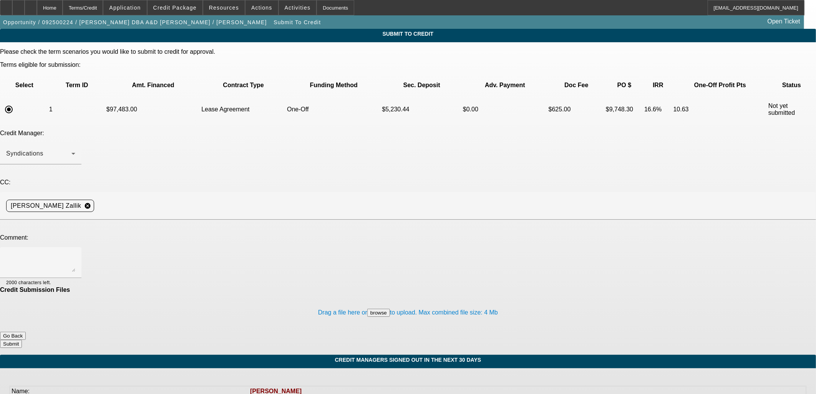
click at [194, 176] on div at bounding box center [408, 197] width 816 height 394
click at [75, 253] on textarea at bounding box center [40, 262] width 69 height 18
type textarea "Please send to CPC to review for a formal approval. Thanks, Asher"
click at [22, 340] on button "Submit" at bounding box center [11, 344] width 22 height 8
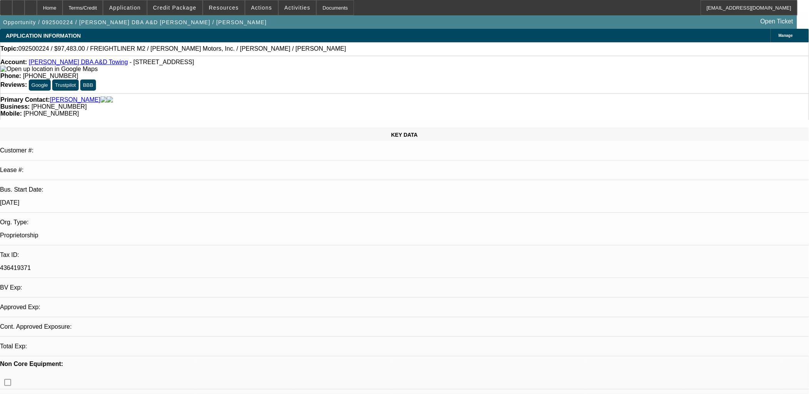
select select "0"
select select "2"
select select "0.1"
select select "4"
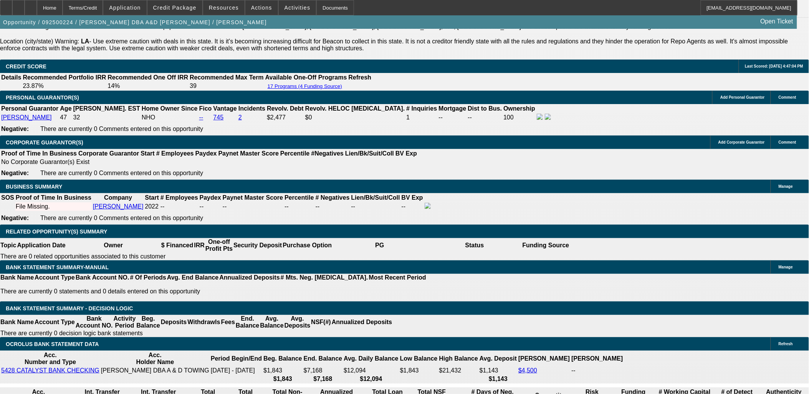
scroll to position [1109, 0]
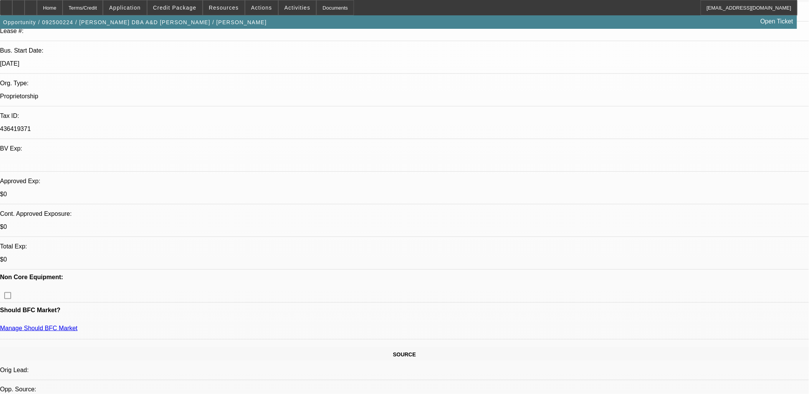
scroll to position [68, 0]
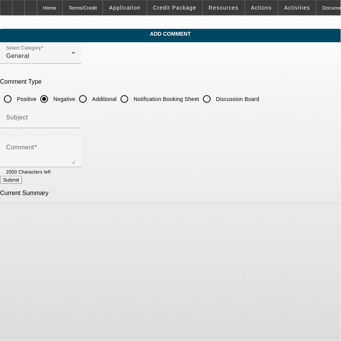
click at [117, 102] on div "Additional" at bounding box center [95, 98] width 41 height 15
click at [117, 93] on div "Additional" at bounding box center [95, 98] width 41 height 15
click at [117, 97] on label "Additional" at bounding box center [104, 99] width 26 height 8
click at [91, 97] on input "Additional" at bounding box center [82, 98] width 15 height 15
radio input "true"
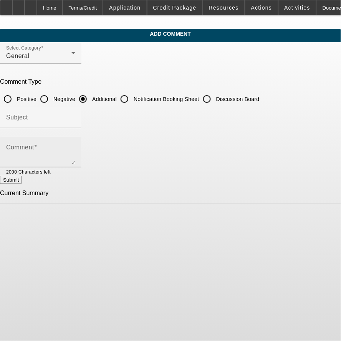
click at [75, 152] on textarea "Comment" at bounding box center [40, 155] width 69 height 18
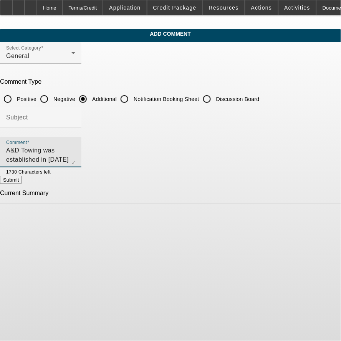
drag, startPoint x: 298, startPoint y: 161, endPoint x: 298, endPoint y: 222, distance: 61.1
click at [75, 164] on textarea "A&D Towing was established in [DATE] by [PERSON_NAME]'s father-in-law. In [DATE…" at bounding box center [40, 155] width 69 height 18
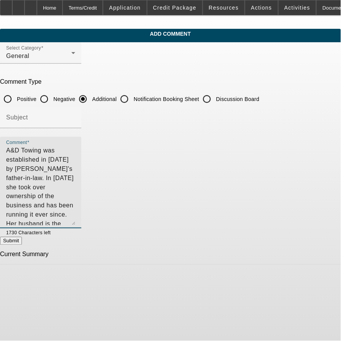
click at [75, 177] on textarea "A&D Towing was established in [DATE] by [PERSON_NAME]'s father-in-law. In [DATE…" at bounding box center [40, 185] width 69 height 79
click at [75, 200] on textarea "A&D Towing was established in [DATE] by [PERSON_NAME]'s father-in-law. In [DATE…" at bounding box center [40, 185] width 69 height 79
click at [75, 158] on textarea "A&D Towing was established in [DATE] by [PERSON_NAME]'s father-in-law. In [DATE…" at bounding box center [40, 185] width 69 height 79
drag, startPoint x: 220, startPoint y: 160, endPoint x: 162, endPoint y: 160, distance: 57.6
click at [75, 160] on textarea "A&D Towing was established in [DATE] by [PERSON_NAME]'s father-in-law. In [DATE…" at bounding box center [40, 185] width 69 height 79
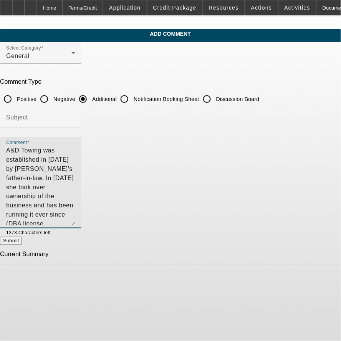
click at [75, 204] on textarea "A&D Towing was established in [DATE] by [PERSON_NAME]'s father-in-law. In [DATE…" at bounding box center [40, 185] width 69 height 79
type textarea "A&D Towing was established in [DATE] by [PERSON_NAME]'s father-in-law. In [DATE…"
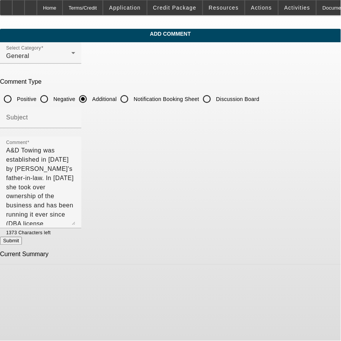
click at [281, 249] on form "Select Category General Comment Type Positive Negative Additional Notification …" at bounding box center [170, 153] width 341 height 223
click at [22, 242] on button "Submit" at bounding box center [11, 241] width 22 height 8
radio input "true"
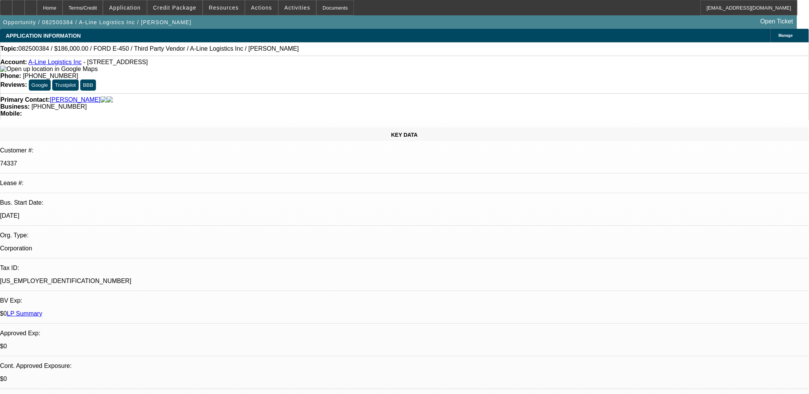
select select "0"
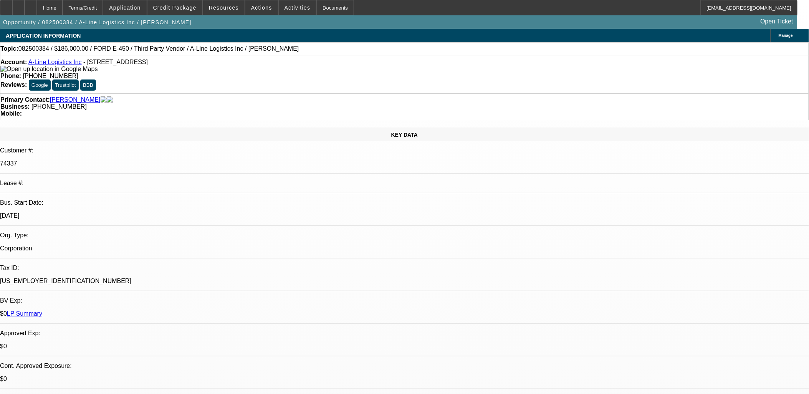
select select "0.1"
select select "0"
select select "0.1"
select select "0"
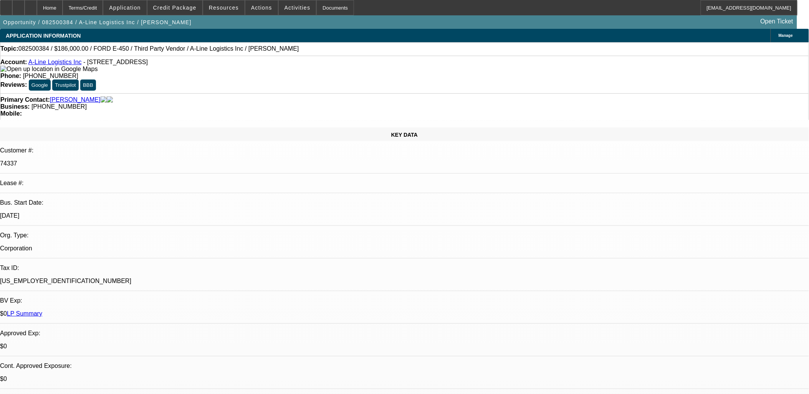
select select "0"
select select "0.1"
select select "1"
select select "6"
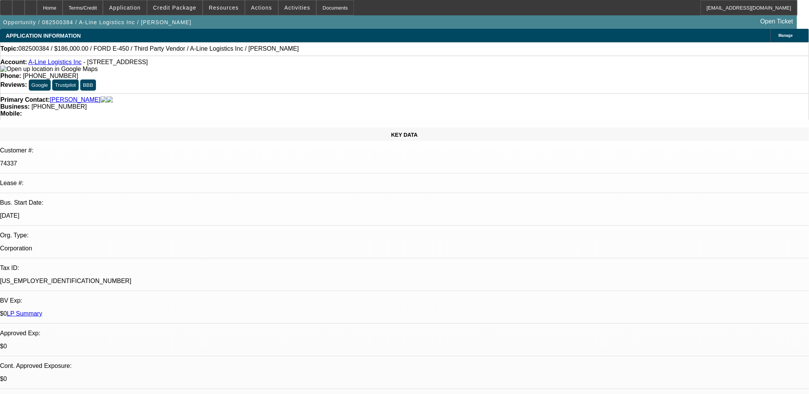
select select "1"
select select "4"
select select "1"
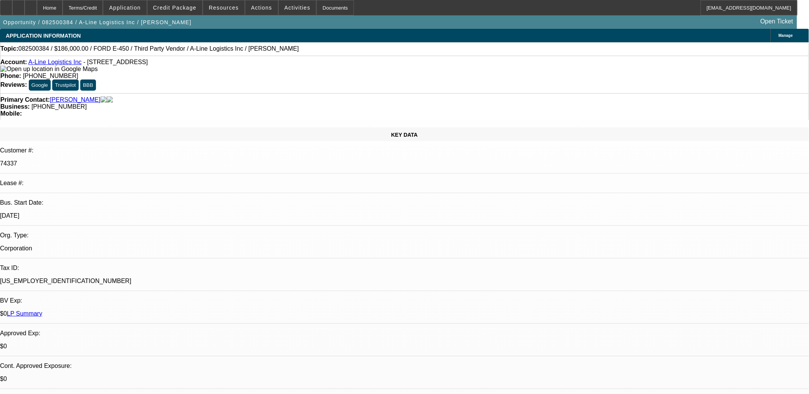
select select "4"
select select "1"
select select "4"
